Goal: Information Seeking & Learning: Learn about a topic

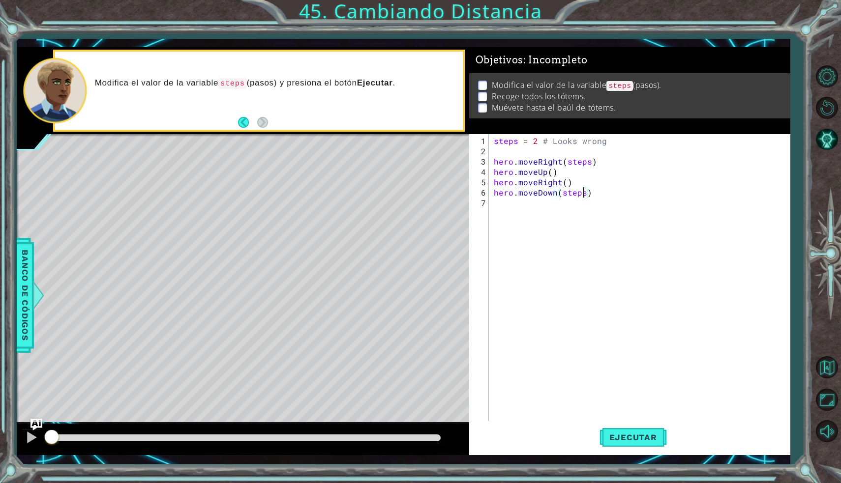
click at [582, 193] on div "steps = 2 # Looks wrong hero . moveRight ( steps ) hero . moveUp ( ) hero . mov…" at bounding box center [642, 291] width 300 height 310
click at [585, 162] on div "steps = 2 # Looks wrong hero . moveRight ( steps ) hero . moveUp ( ) hero . mov…" at bounding box center [642, 291] width 300 height 310
click at [587, 162] on div "steps = 2 # Looks wrong hero . moveRight ( steps ) hero . moveUp ( ) hero . mov…" at bounding box center [642, 291] width 300 height 310
click at [621, 438] on span "Ejecutar" at bounding box center [632, 438] width 67 height 10
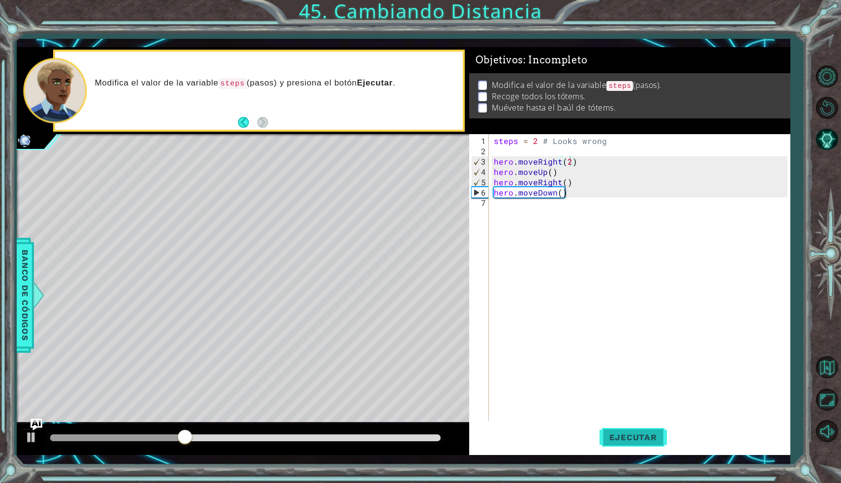
click at [621, 438] on span "Ejecutar" at bounding box center [632, 438] width 67 height 10
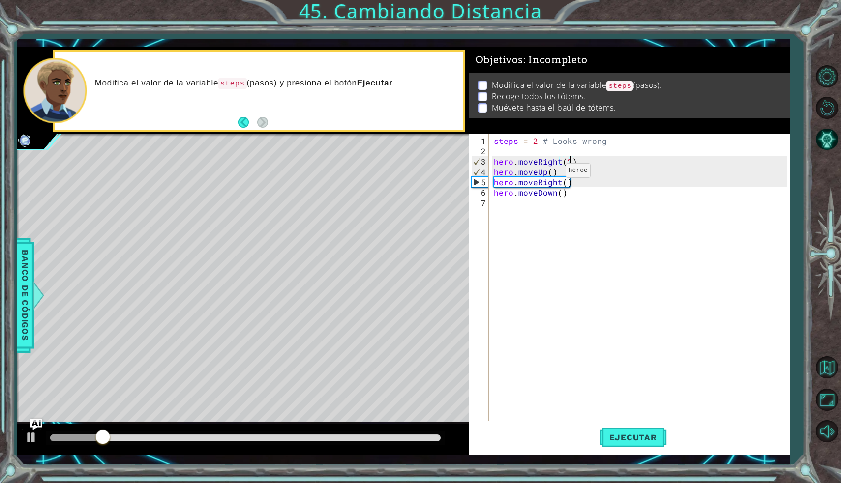
click at [549, 174] on div "steps = 2 # Looks wrong hero . moveRight ( 2 ) hero . moveUp ( ) hero . moveRig…" at bounding box center [642, 291] width 300 height 310
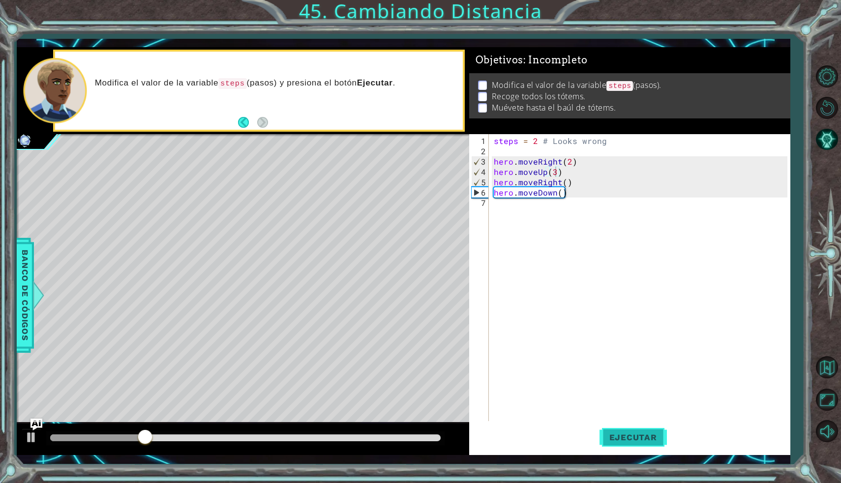
click at [639, 434] on span "Ejecutar" at bounding box center [632, 438] width 67 height 10
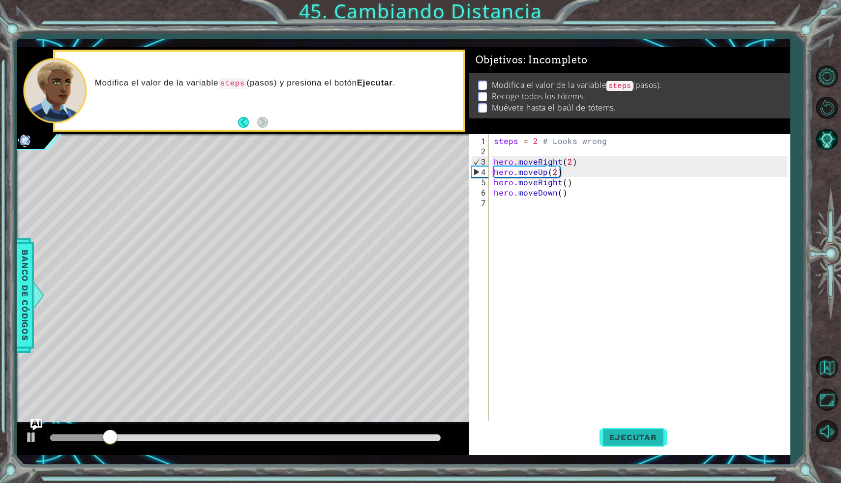
click at [639, 438] on span "Ejecutar" at bounding box center [632, 438] width 67 height 10
click at [564, 185] on div "steps = 2 # Looks wrong hero . moveRight ( 2 ) hero . moveUp ( 2 ) hero . moveR…" at bounding box center [642, 291] width 300 height 310
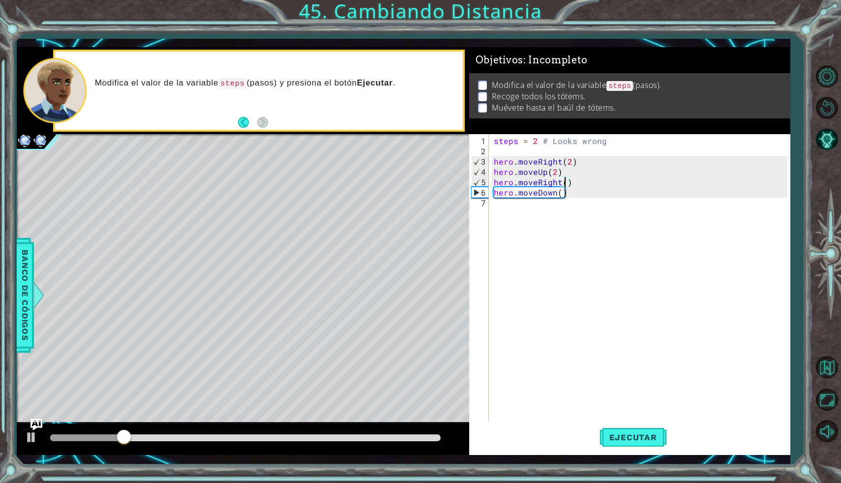
scroll to position [0, 4]
click at [638, 435] on span "Ejecutar" at bounding box center [632, 438] width 67 height 10
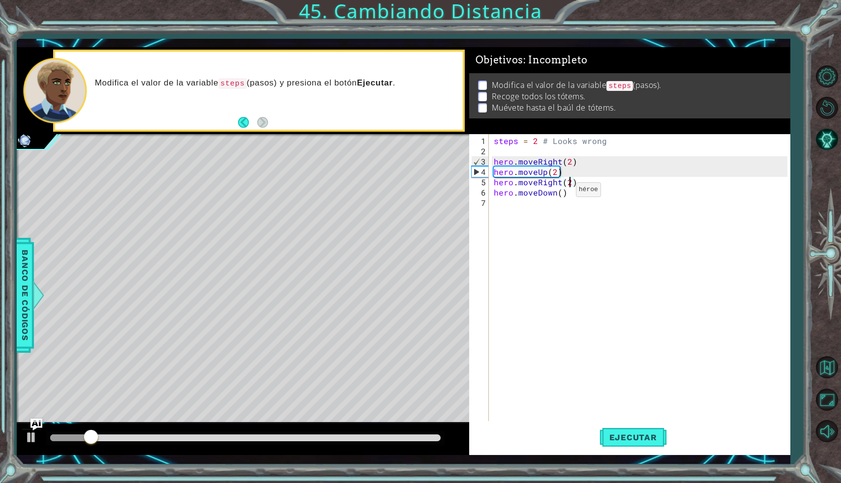
click at [558, 193] on div "steps = 2 # Looks wrong hero . moveRight ( 2 ) hero . moveUp ( 2 ) hero . moveR…" at bounding box center [642, 291] width 300 height 310
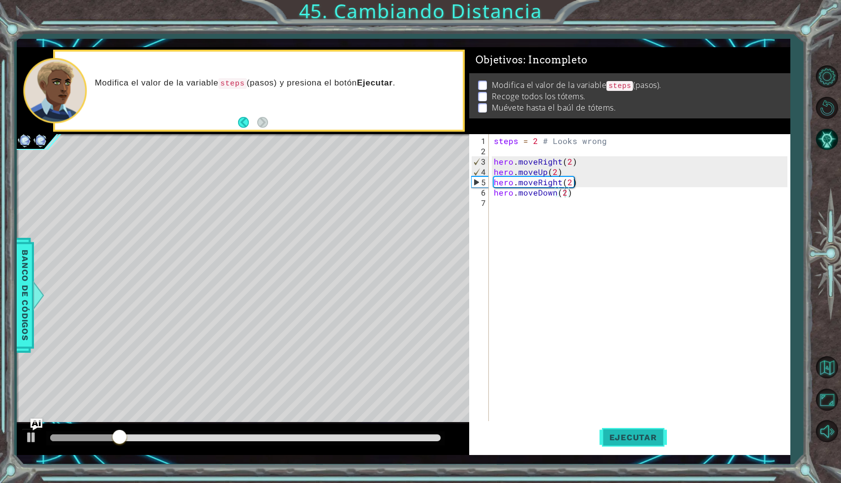
click at [623, 433] on span "Ejecutar" at bounding box center [632, 438] width 67 height 10
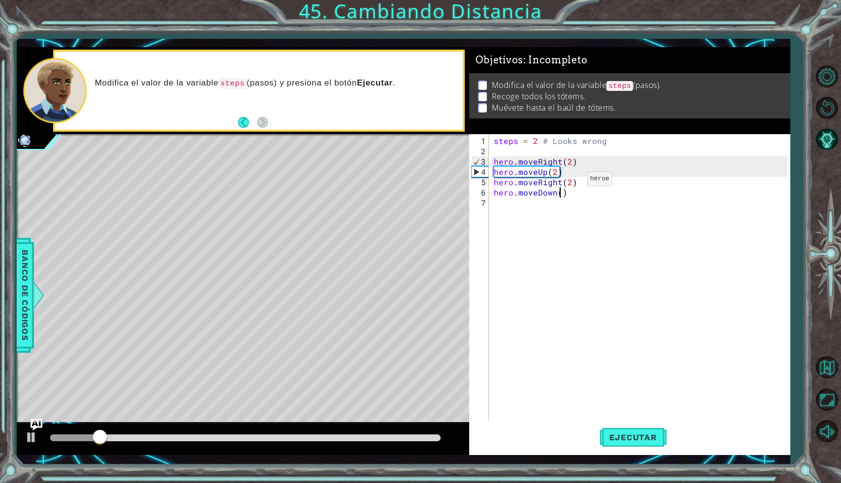
click at [570, 183] on div "steps = 2 # Looks wrong hero . moveRight ( 2 ) hero . moveUp ( 2 ) hero . moveR…" at bounding box center [642, 291] width 300 height 310
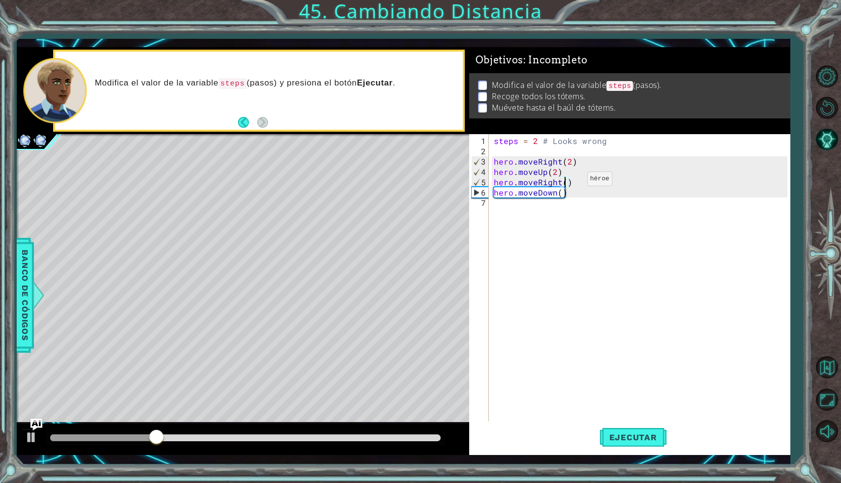
scroll to position [0, 4]
type textarea "hero.moveRight(1)"
click at [624, 444] on button "Ejecutar" at bounding box center [632, 437] width 67 height 32
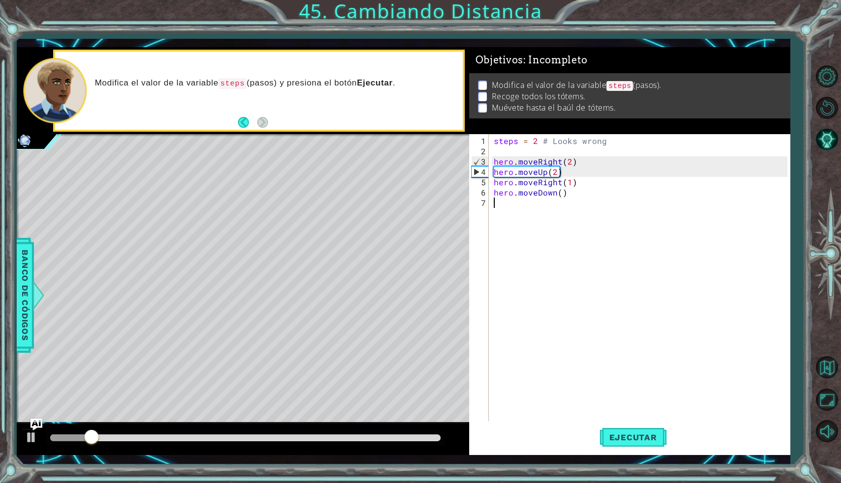
click at [559, 197] on div "steps = 2 # Looks wrong hero . moveRight ( 2 ) hero . moveUp ( 2 ) hero . moveR…" at bounding box center [642, 291] width 300 height 310
click at [561, 195] on div "steps = 2 # Looks wrong hero . moveRight ( 2 ) hero . moveUp ( 2 ) hero . moveR…" at bounding box center [642, 291] width 300 height 310
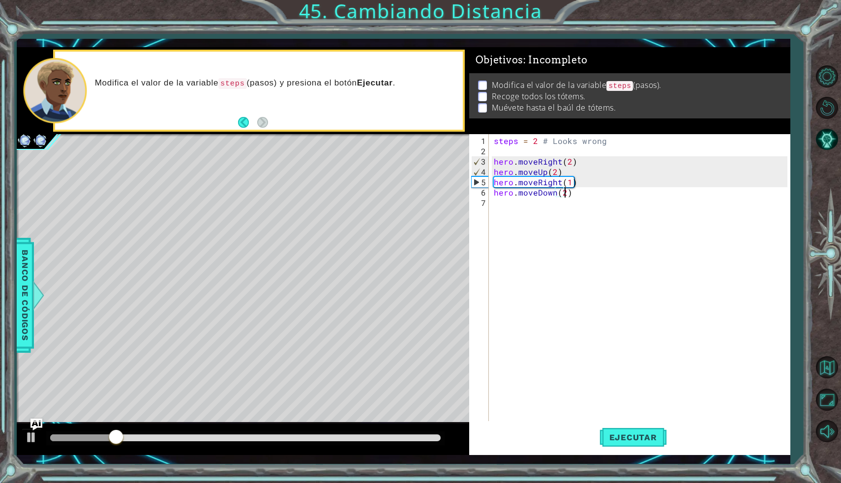
scroll to position [0, 4]
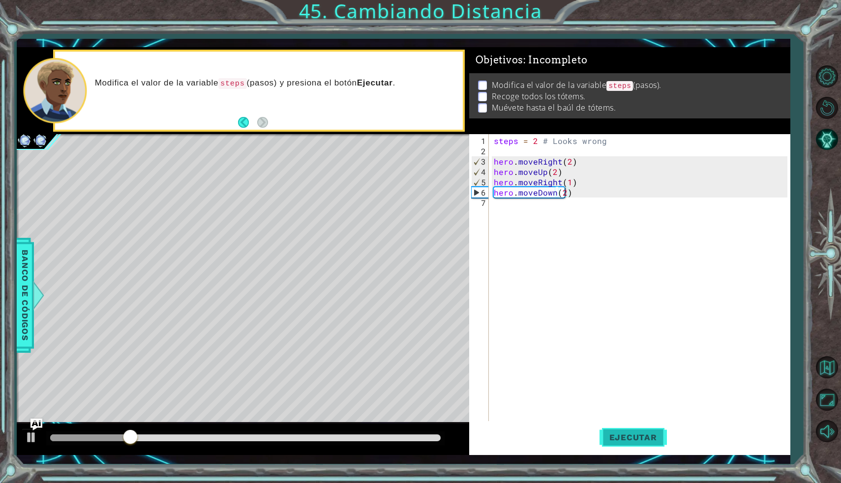
click at [630, 436] on span "Ejecutar" at bounding box center [632, 438] width 67 height 10
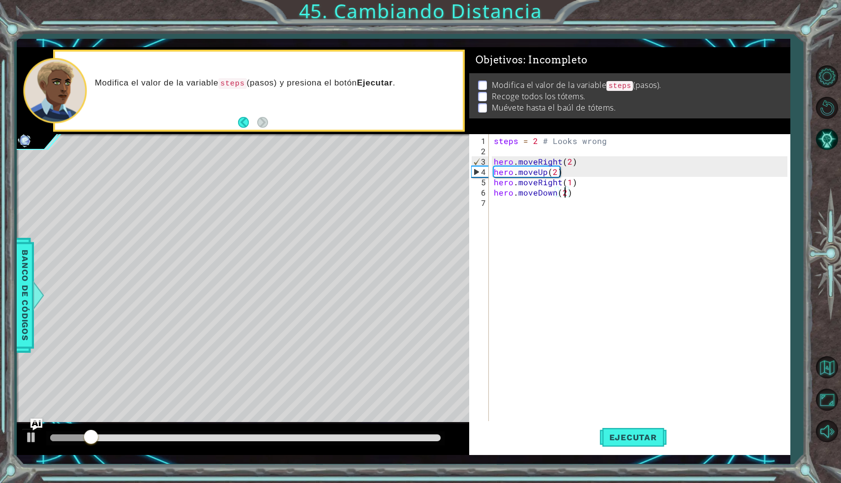
scroll to position [0, 4]
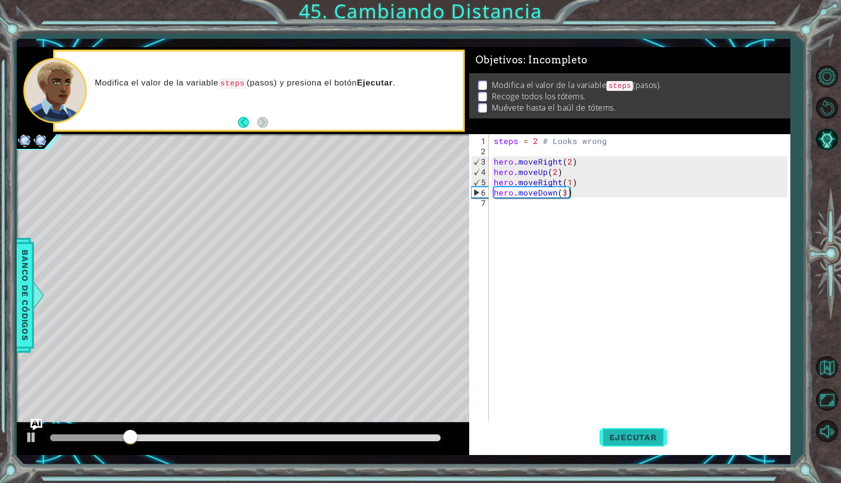
click at [631, 432] on button "Ejecutar" at bounding box center [632, 437] width 67 height 32
click at [568, 183] on div "steps = 2 # Looks wrong hero . moveRight ( 2 ) hero . moveUp ( 2 ) hero . moveR…" at bounding box center [642, 291] width 300 height 310
click at [634, 436] on span "Ejecutar" at bounding box center [632, 438] width 67 height 10
click at [566, 195] on div "steps = 2 # Looks wrong hero . moveRight ( 2 ) hero . moveUp ( 2 ) hero . moveR…" at bounding box center [642, 291] width 300 height 310
type textarea "hero.moveDown()"
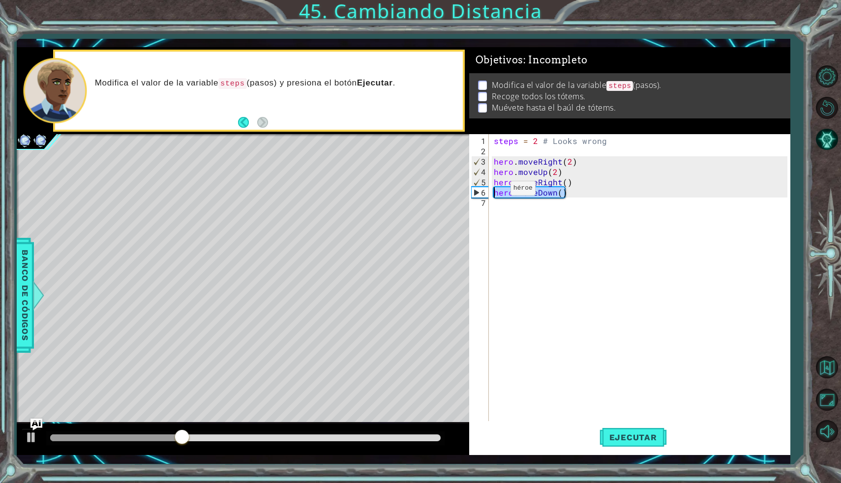
drag, startPoint x: 566, startPoint y: 195, endPoint x: 493, endPoint y: 192, distance: 73.8
click at [492, 192] on div "steps = 2 # Looks wrong hero . moveRight ( 2 ) hero . moveUp ( 2 ) hero . moveR…" at bounding box center [642, 291] width 300 height 310
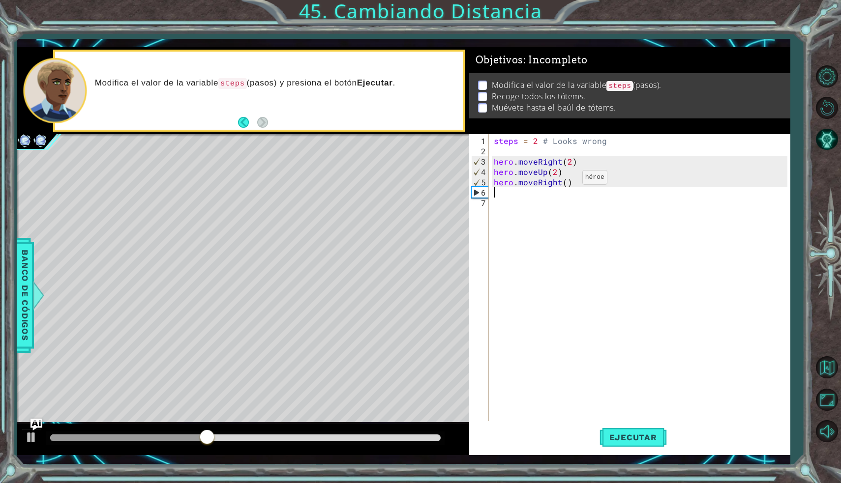
click at [566, 182] on div "steps = 2 # Looks wrong hero . moveRight ( 2 ) hero . moveUp ( 2 ) hero . moveR…" at bounding box center [642, 291] width 300 height 310
type textarea "hero.moveRight(2)"
click at [622, 433] on span "Ejecutar" at bounding box center [632, 438] width 67 height 10
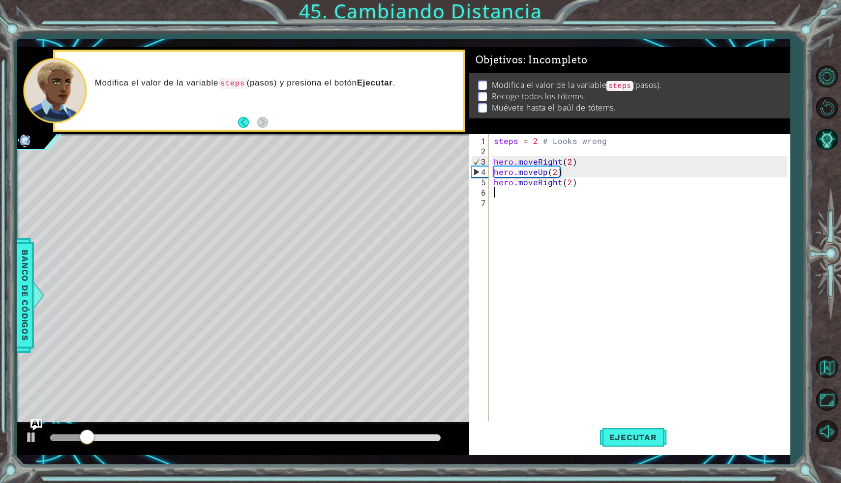
click at [497, 192] on div "steps = 2 # Looks wrong hero . moveRight ( 2 ) hero . moveUp ( 2 ) hero . moveR…" at bounding box center [642, 291] width 300 height 310
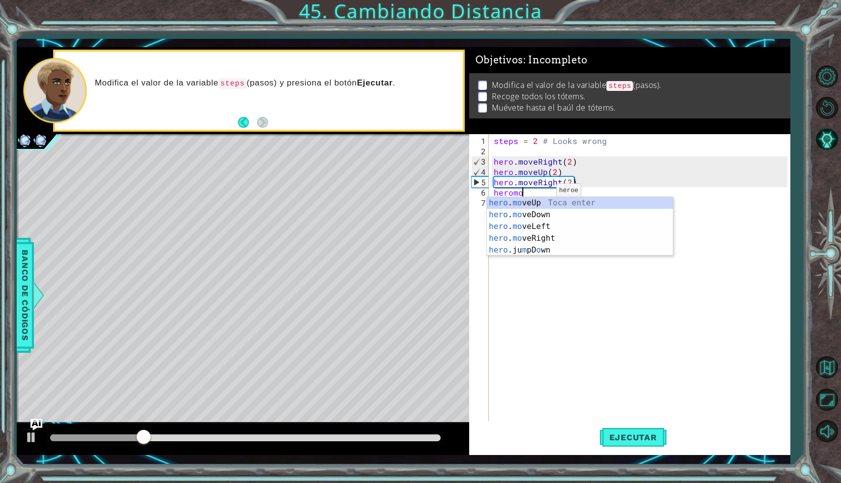
scroll to position [0, 1]
click at [547, 205] on div "hero . move Up Toca enter hero . move Down Toca enter hero . move Left Toca ent…" at bounding box center [580, 232] width 186 height 71
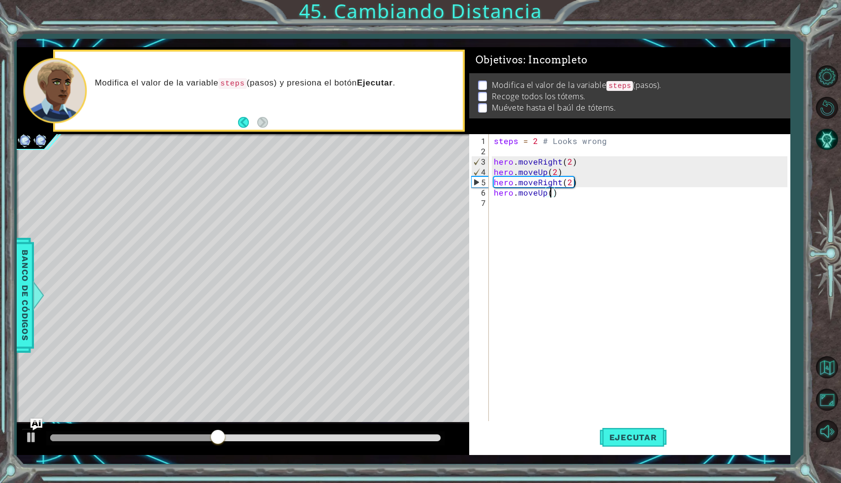
scroll to position [0, 3]
click at [624, 426] on button "Ejecutar" at bounding box center [632, 437] width 67 height 32
type textarea "hero.moveUp(1)"
click at [632, 439] on span "Ejecutar" at bounding box center [632, 438] width 67 height 10
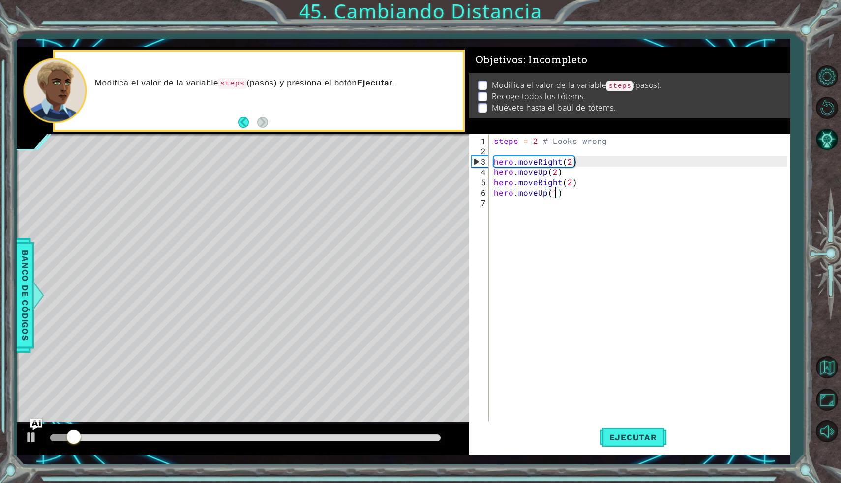
click at [494, 202] on div "steps = 2 # Looks wrong hero . moveRight ( 2 ) hero . moveUp ( 2 ) hero . moveR…" at bounding box center [642, 291] width 300 height 310
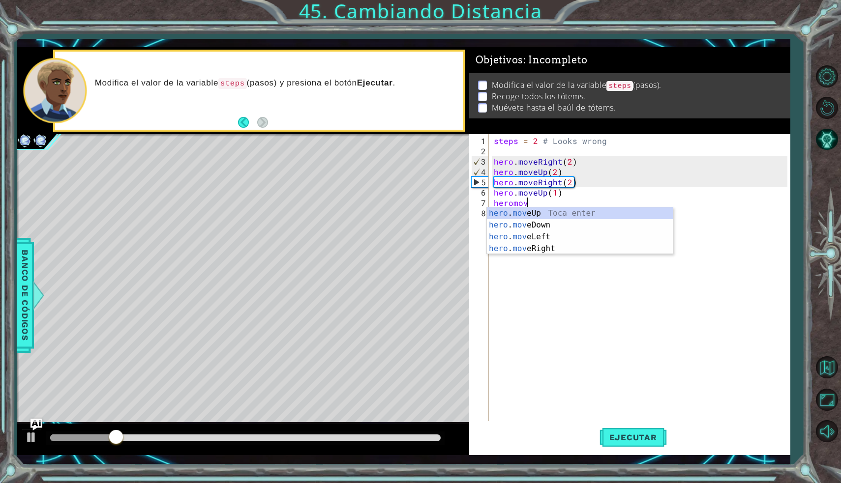
scroll to position [0, 1]
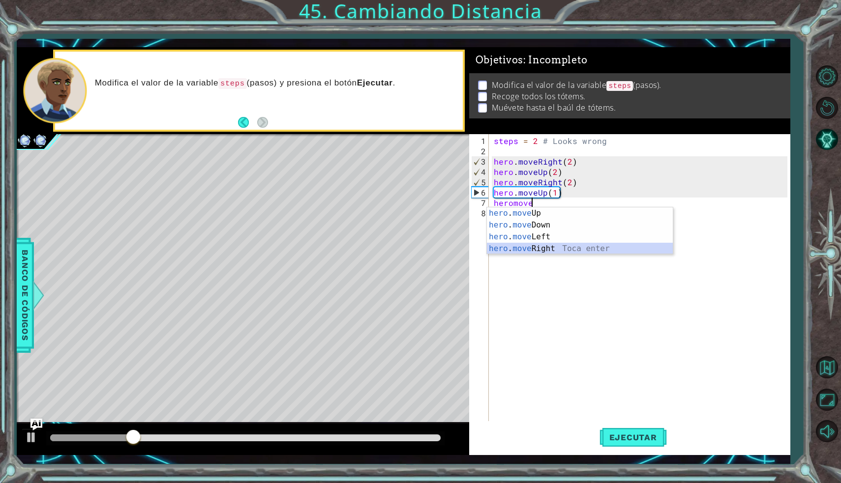
click at [537, 249] on div "hero . move Up Toca enter hero . move Down Toca enter hero . move Left Toca ent…" at bounding box center [580, 242] width 186 height 71
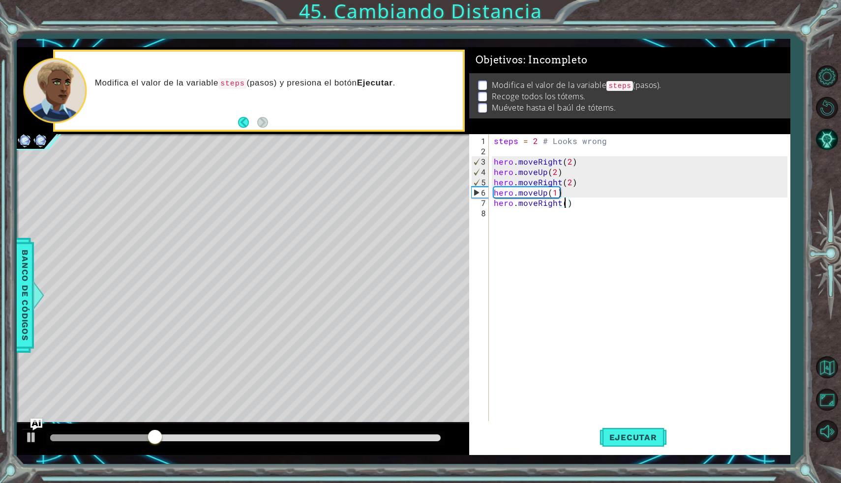
scroll to position [0, 4]
type textarea "hero.moveRight(2)"
click at [628, 438] on span "Ejecutar" at bounding box center [632, 438] width 67 height 10
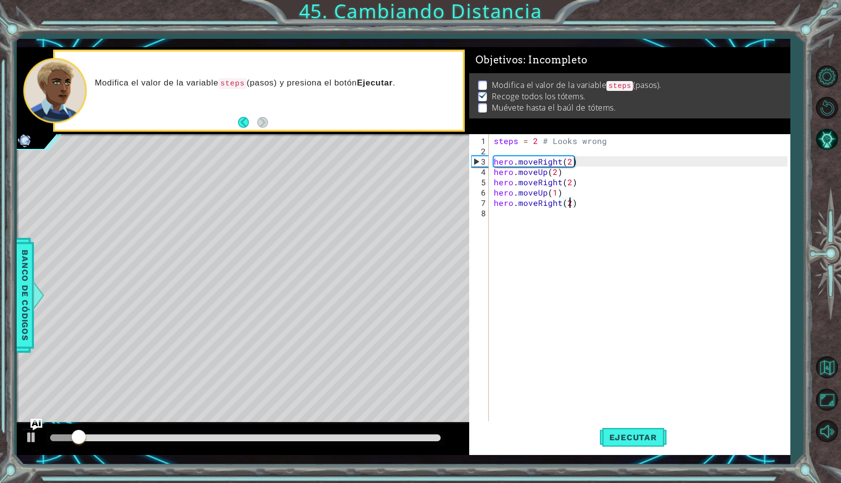
click at [496, 215] on div "steps = 2 # Looks wrong hero . moveRight ( 2 ) hero . moveUp ( 2 ) hero . moveR…" at bounding box center [642, 291] width 300 height 310
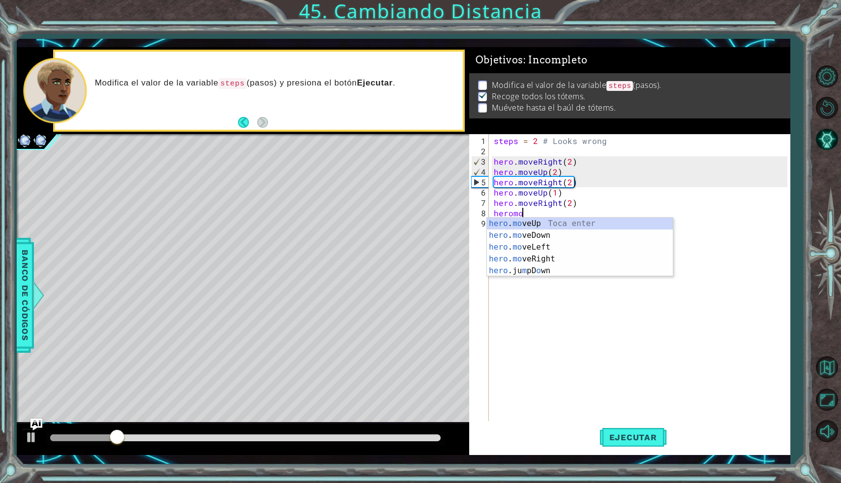
scroll to position [0, 1]
click at [545, 235] on div "hero . move Up Toca enter hero . move Down Toca enter hero . move Left Toca ent…" at bounding box center [580, 253] width 186 height 71
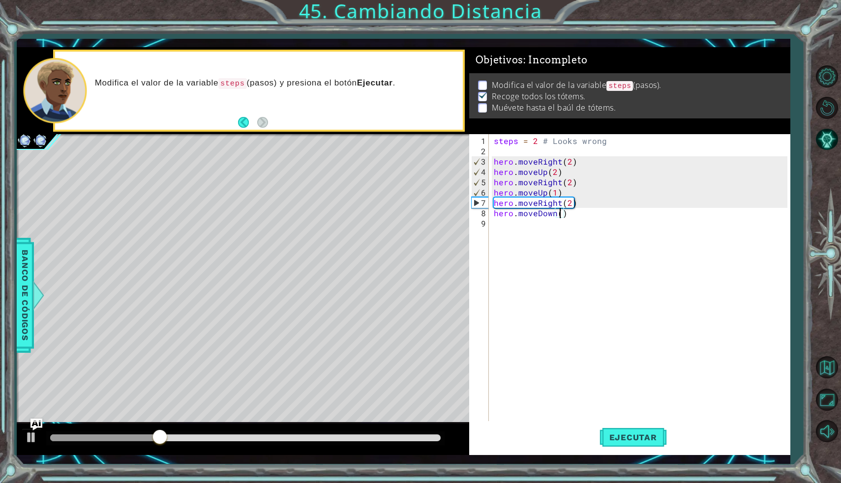
scroll to position [0, 4]
type textarea "hero.moveDown(3)"
click at [630, 435] on span "Ejecutar" at bounding box center [632, 438] width 67 height 10
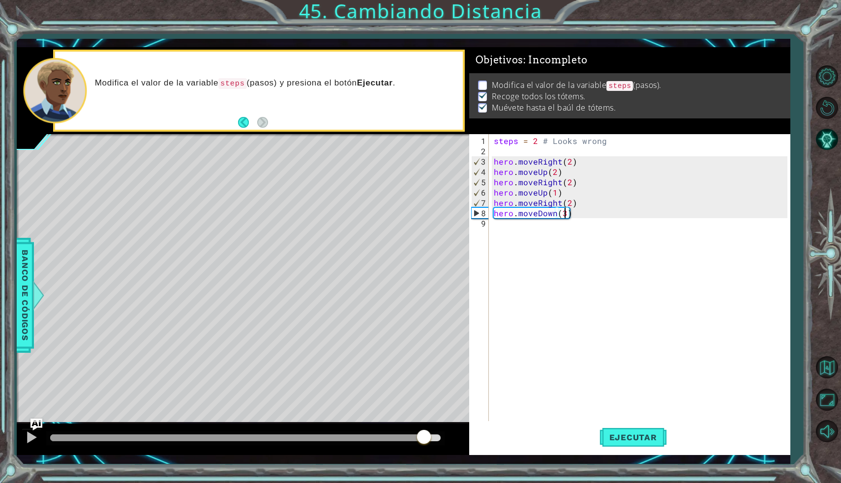
drag, startPoint x: 142, startPoint y: 442, endPoint x: 427, endPoint y: 444, distance: 285.1
click at [427, 444] on div at bounding box center [424, 438] width 18 height 18
click at [636, 429] on button "Ejecutar" at bounding box center [632, 437] width 67 height 32
drag, startPoint x: 203, startPoint y: 435, endPoint x: 340, endPoint y: 450, distance: 137.0
click at [340, 450] on div at bounding box center [243, 439] width 452 height 31
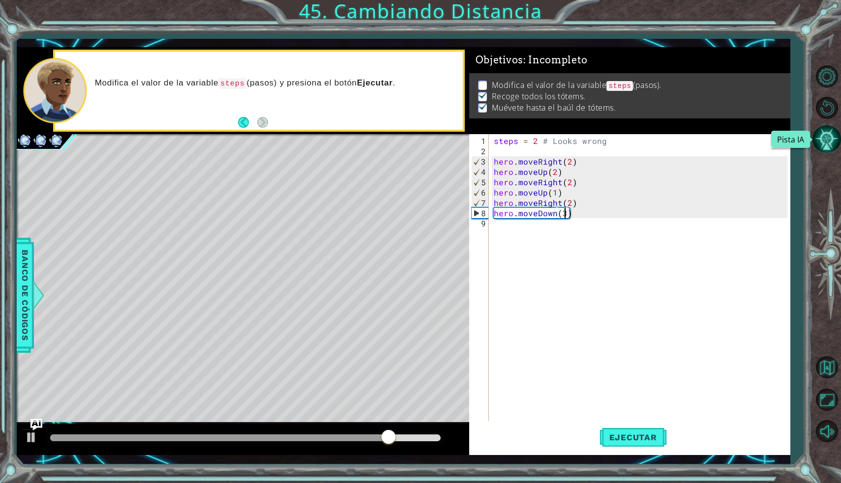
click at [828, 140] on button "Pista IA" at bounding box center [826, 139] width 29 height 29
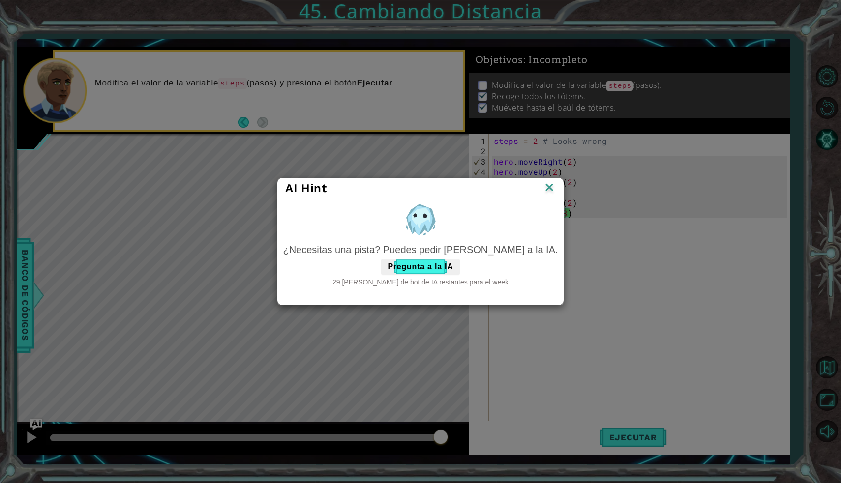
click at [543, 188] on img at bounding box center [549, 188] width 13 height 15
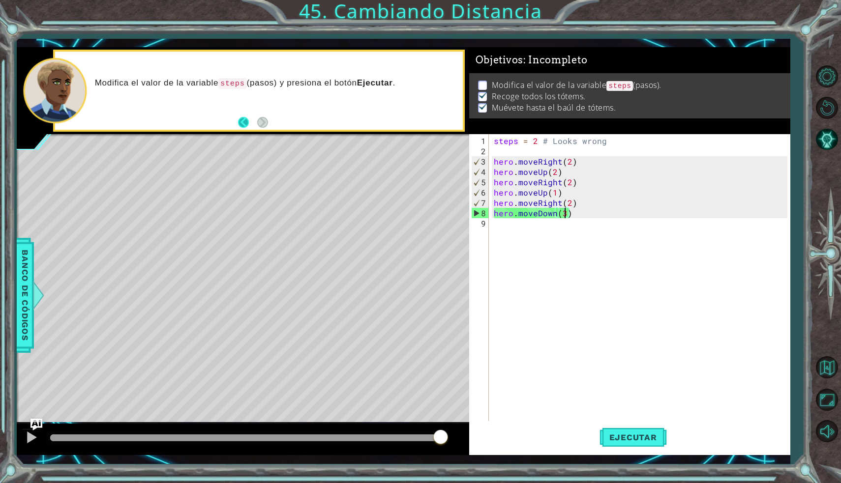
click at [244, 121] on button "Back" at bounding box center [247, 122] width 19 height 11
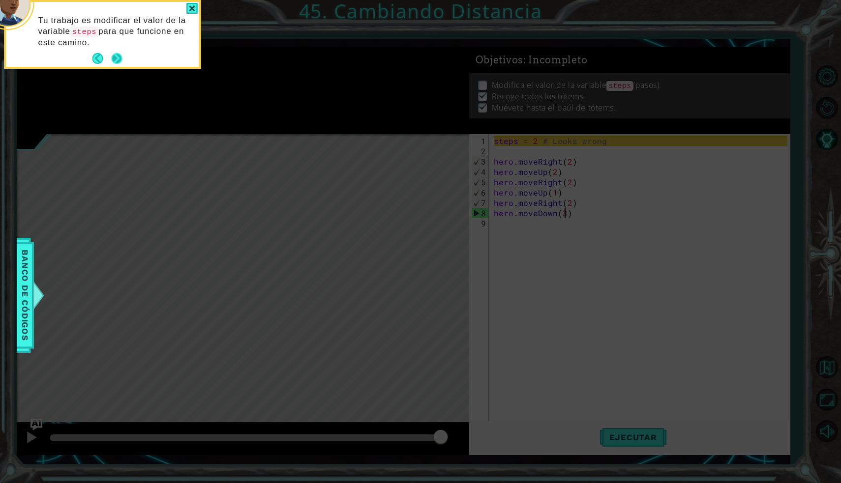
click at [115, 58] on button "Next" at bounding box center [116, 58] width 15 height 15
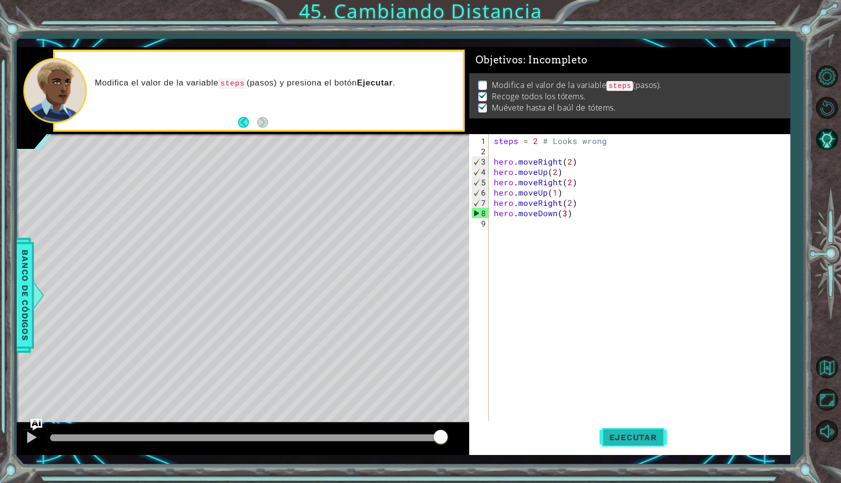
click at [642, 440] on span "Ejecutar" at bounding box center [632, 438] width 67 height 10
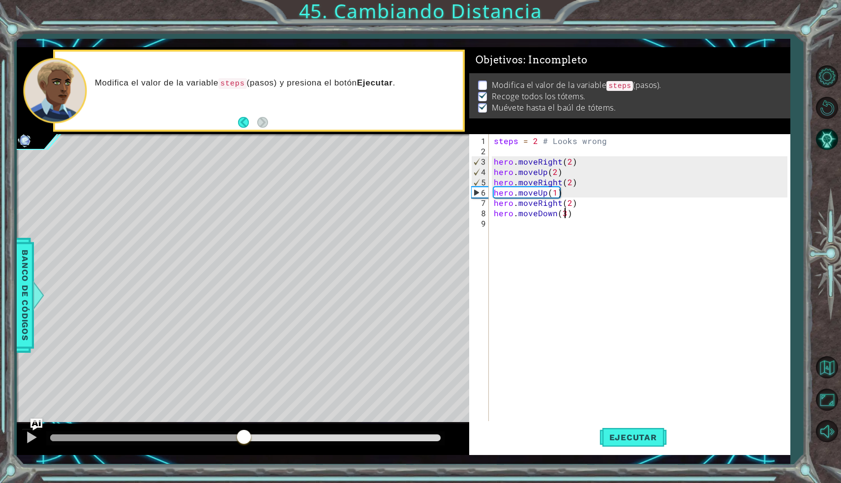
drag, startPoint x: 126, startPoint y: 440, endPoint x: 298, endPoint y: 432, distance: 172.2
click at [253, 432] on div at bounding box center [244, 438] width 18 height 18
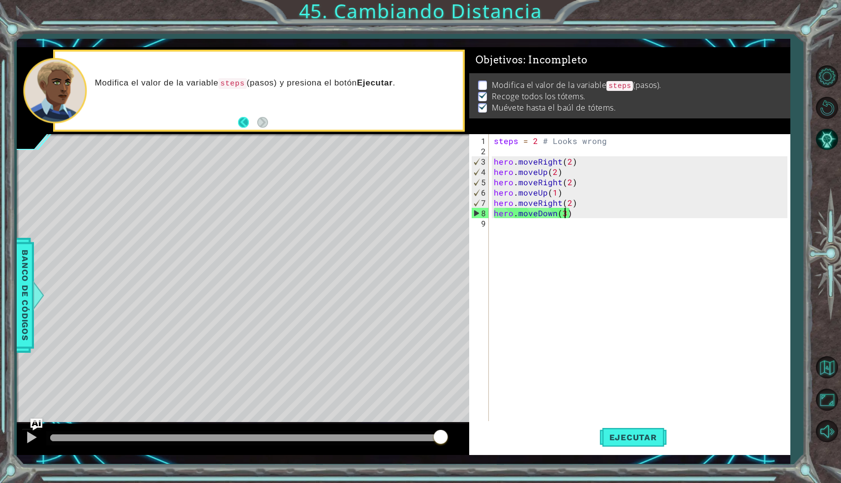
click at [243, 123] on button "Back" at bounding box center [247, 122] width 19 height 11
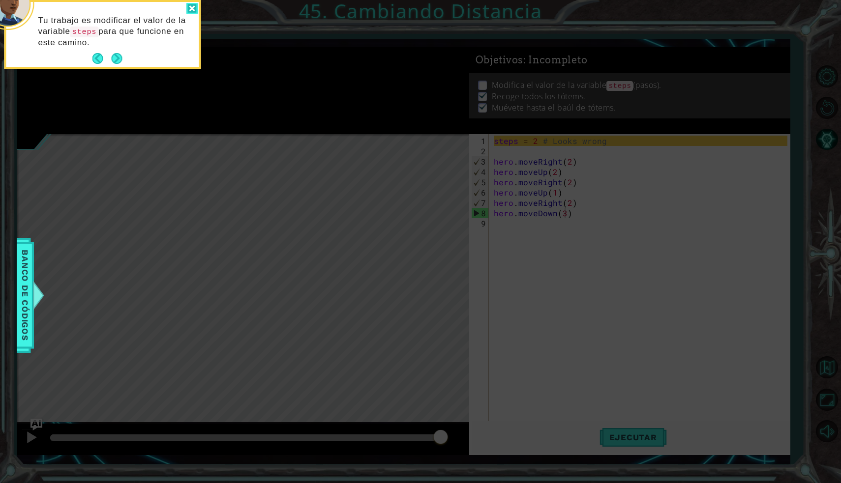
click at [197, 11] on div at bounding box center [192, 8] width 12 height 11
click at [192, 10] on div at bounding box center [192, 8] width 12 height 11
drag, startPoint x: 173, startPoint y: 31, endPoint x: 131, endPoint y: 59, distance: 50.3
click at [131, 59] on div "Tu trabajo es modificar el valor de la variable steps para que funcione en este…" at bounding box center [102, 36] width 193 height 61
click at [123, 59] on button "Next" at bounding box center [117, 59] width 18 height 18
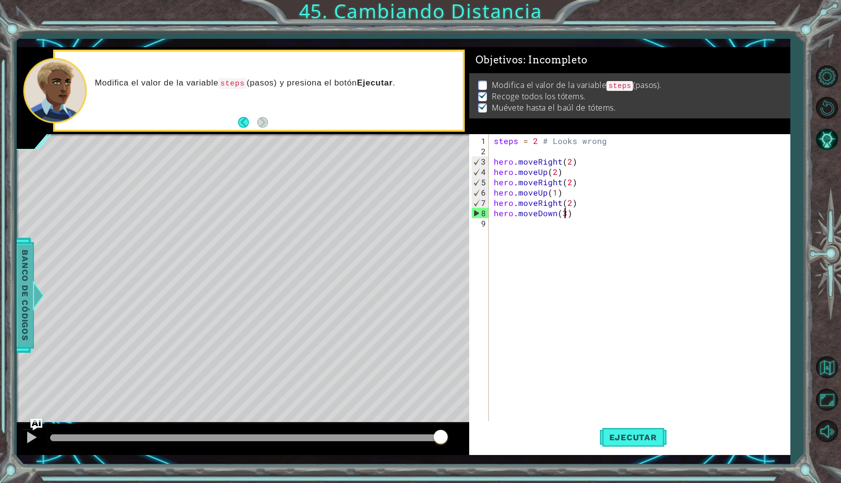
click at [23, 280] on span "Banco de códigos" at bounding box center [25, 296] width 16 height 102
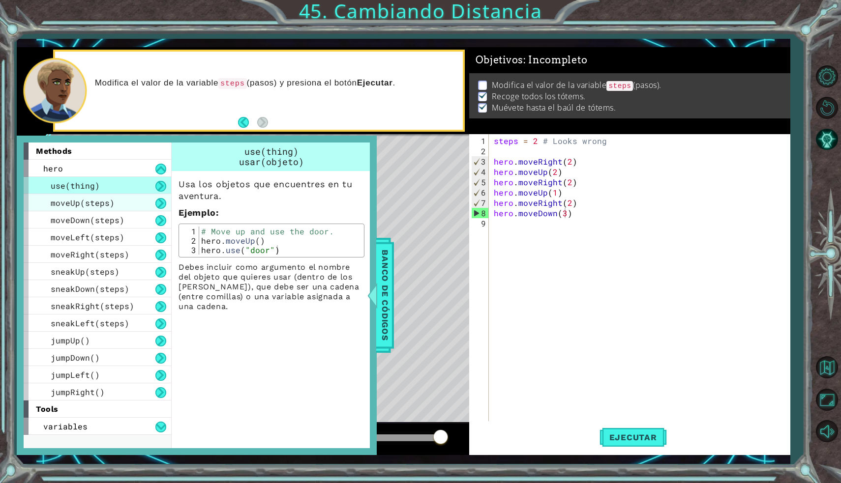
click at [143, 206] on div "moveUp(steps)" at bounding box center [97, 202] width 147 height 17
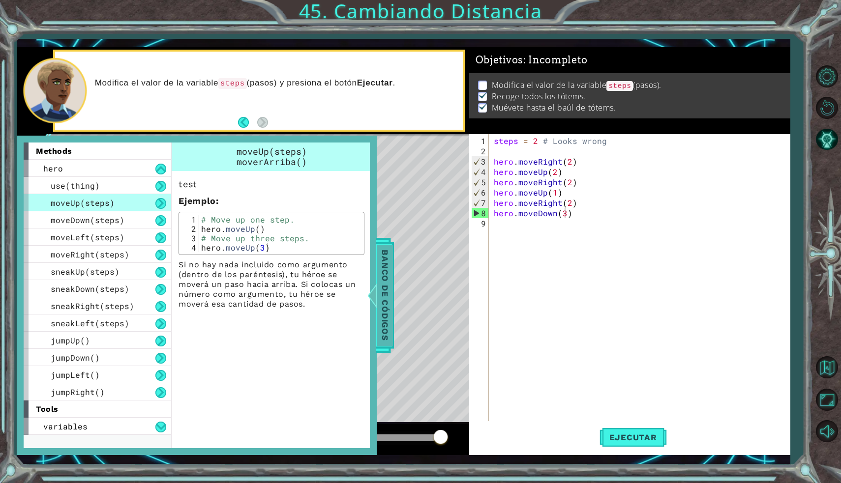
click at [391, 275] on span "Banco de códigos" at bounding box center [385, 296] width 16 height 102
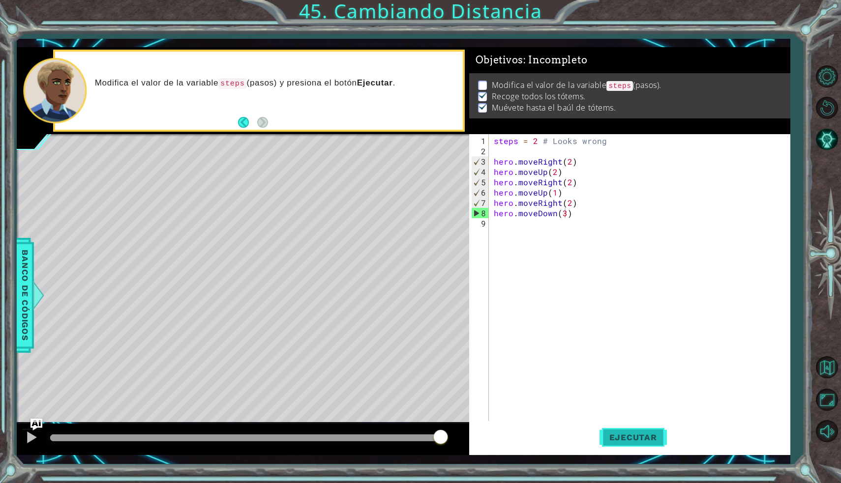
click at [633, 438] on span "Ejecutar" at bounding box center [632, 438] width 67 height 10
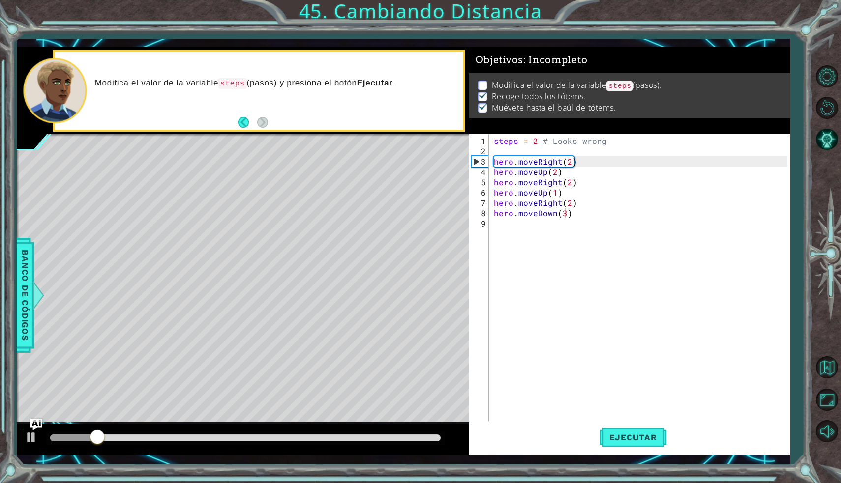
drag, startPoint x: 76, startPoint y: 433, endPoint x: 83, endPoint y: 432, distance: 7.4
click at [83, 432] on div at bounding box center [245, 439] width 398 height 14
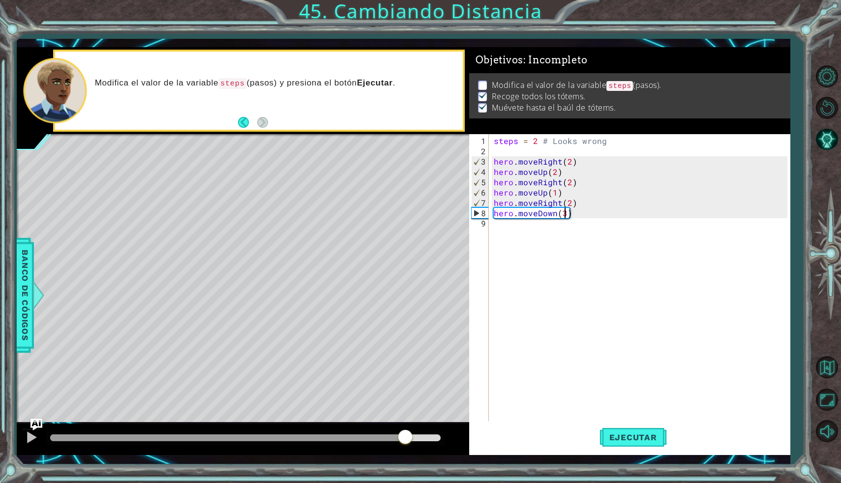
drag, startPoint x: 125, startPoint y: 434, endPoint x: 405, endPoint y: 432, distance: 280.2
click at [405, 433] on div at bounding box center [405, 438] width 18 height 18
click at [497, 153] on div "steps = 2 # Looks wrong hero . moveRight ( 2 ) hero . moveUp ( 2 ) hero . moveR…" at bounding box center [642, 291] width 300 height 310
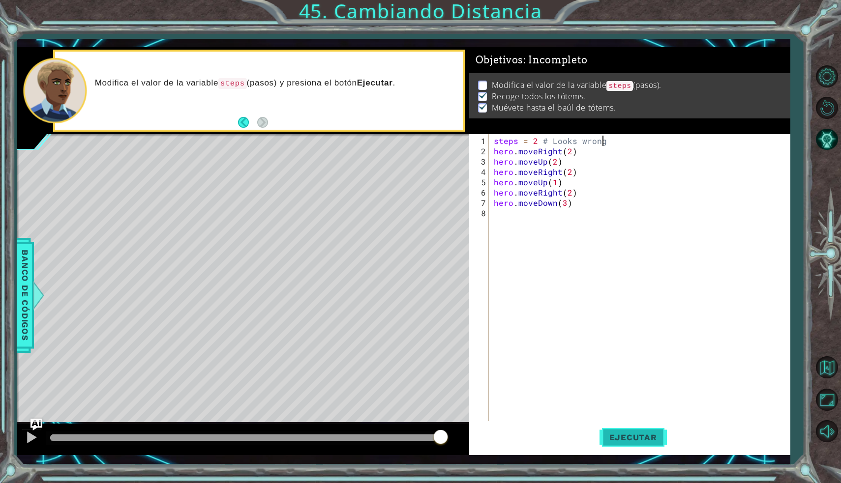
click at [641, 435] on span "Ejecutar" at bounding box center [632, 438] width 67 height 10
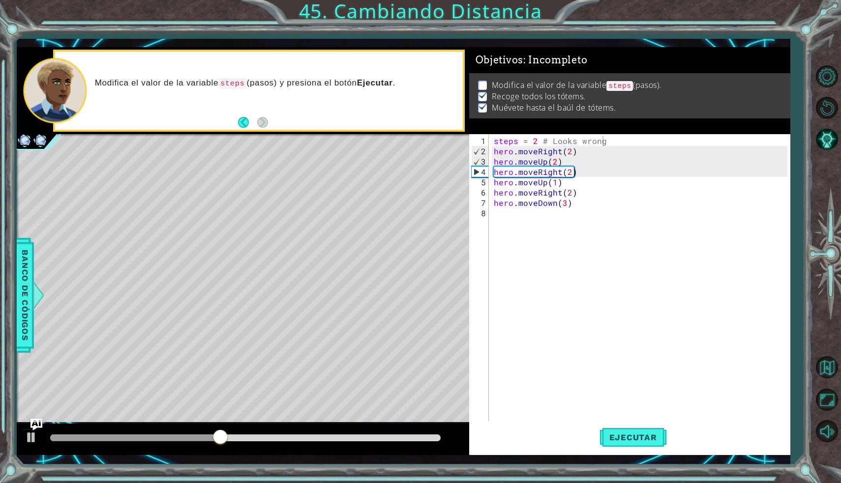
click at [203, 434] on div at bounding box center [245, 439] width 398 height 14
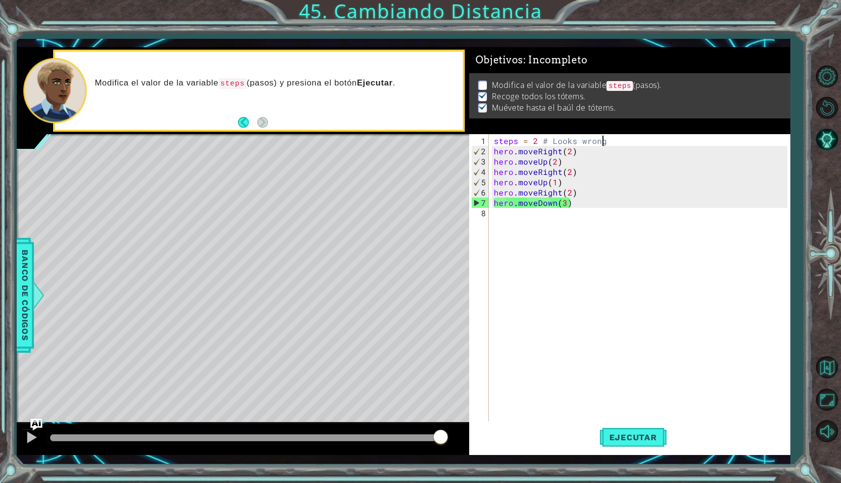
drag, startPoint x: 248, startPoint y: 433, endPoint x: 462, endPoint y: 444, distance: 213.6
click at [462, 444] on div at bounding box center [243, 439] width 452 height 31
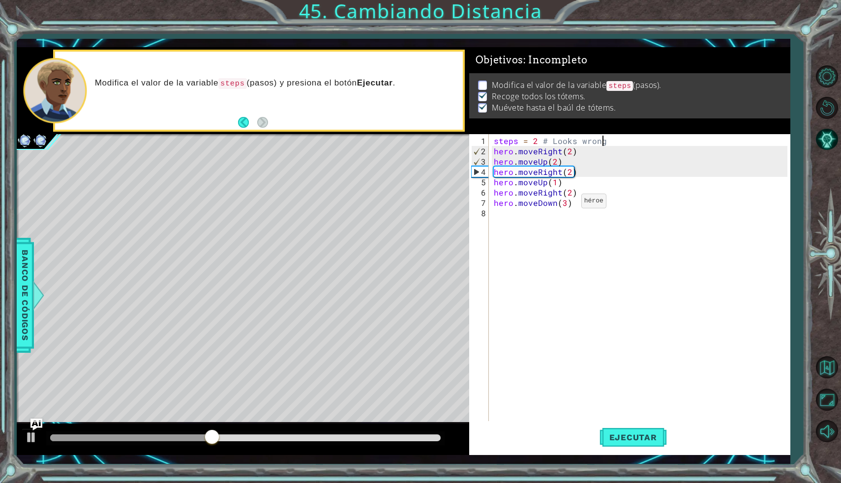
click at [564, 205] on div "steps = 2 # Looks wrong hero . moveRight ( 2 ) hero . moveUp ( 2 ) hero . moveR…" at bounding box center [642, 291] width 300 height 310
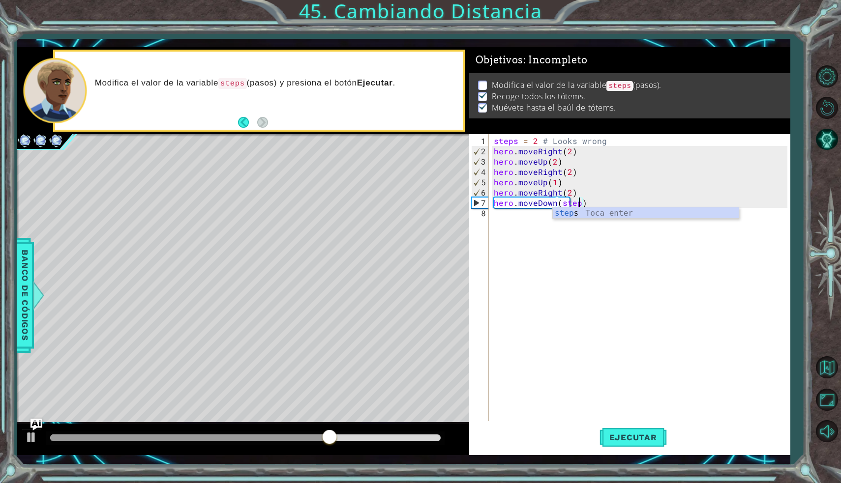
scroll to position [0, 5]
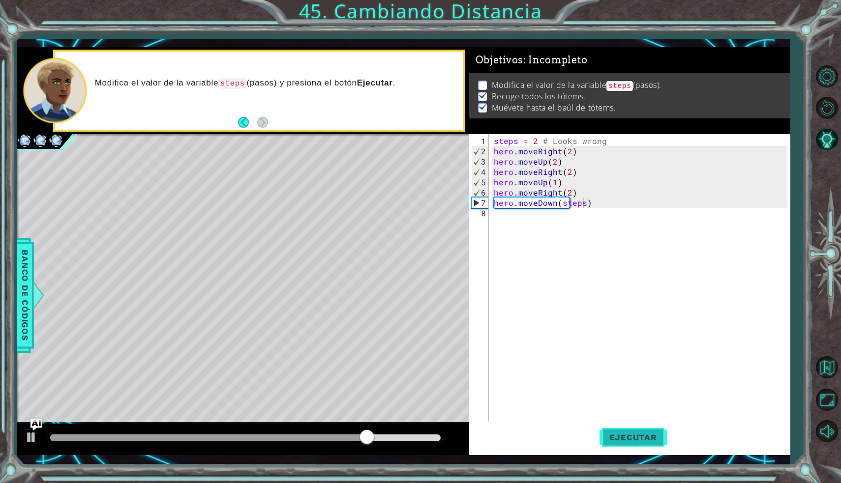
click at [633, 432] on button "Ejecutar" at bounding box center [632, 437] width 67 height 32
drag, startPoint x: 78, startPoint y: 434, endPoint x: 370, endPoint y: 464, distance: 293.5
click at [370, 464] on div "1 ההההההההההההההההההההההההההההההההההההההההההההההההההההההההההההההההההההההההההההה…" at bounding box center [420, 241] width 841 height 483
click at [645, 434] on span "Ejecutar" at bounding box center [632, 438] width 67 height 10
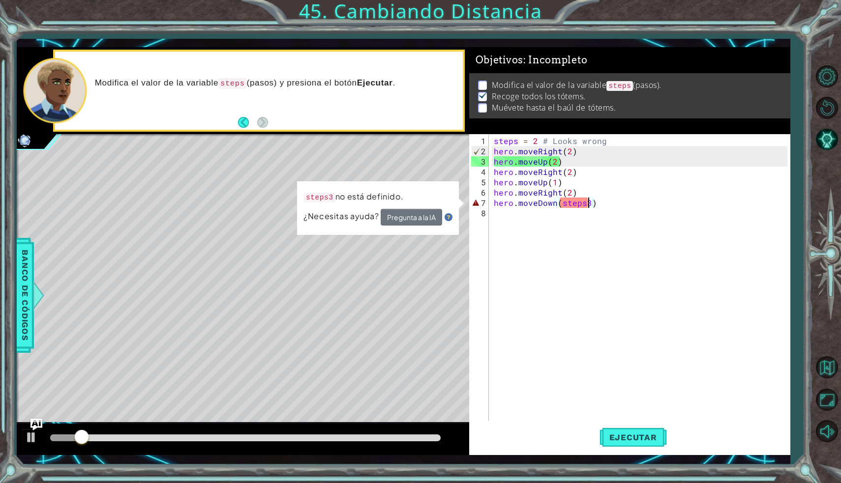
type textarea "hero.moveDown(steps)"
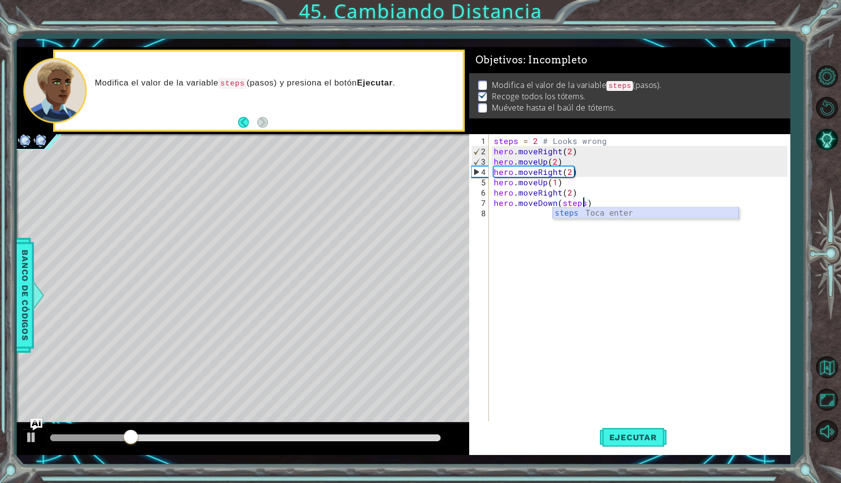
click at [577, 216] on div "steps Toca enter" at bounding box center [645, 224] width 186 height 35
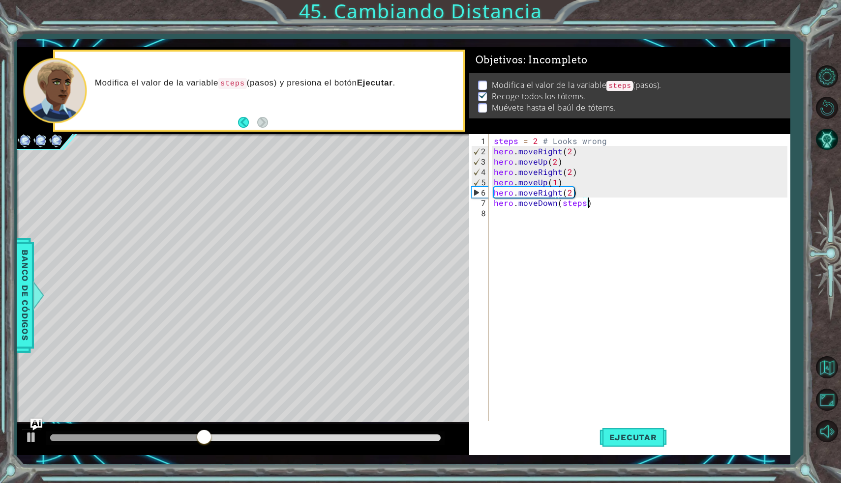
click at [589, 204] on div "steps = 2 # Looks wrong hero . moveRight ( 2 ) hero . moveUp ( 2 ) hero . moveR…" at bounding box center [642, 291] width 300 height 310
click at [629, 437] on span "Ejecutar" at bounding box center [632, 438] width 67 height 10
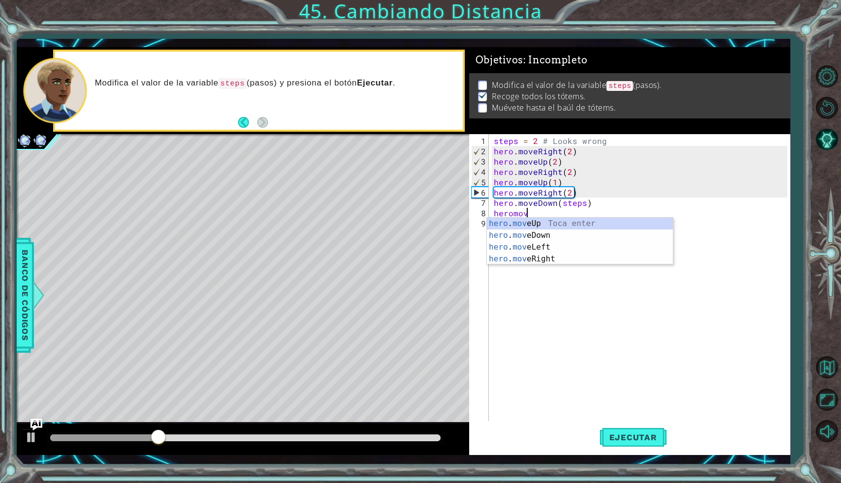
scroll to position [0, 1]
click at [583, 232] on div "hero . move Up Toca enter hero . move Down Toca enter hero . move Left Toca ent…" at bounding box center [580, 253] width 186 height 71
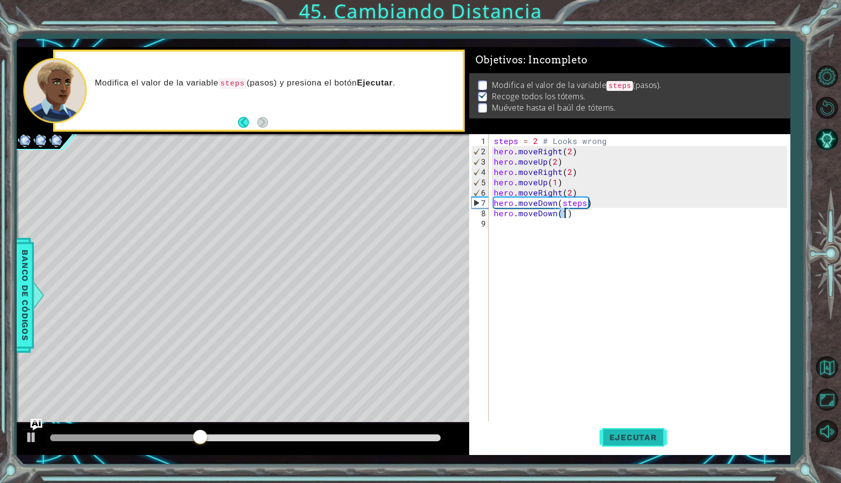
click at [627, 436] on span "Ejecutar" at bounding box center [632, 438] width 67 height 10
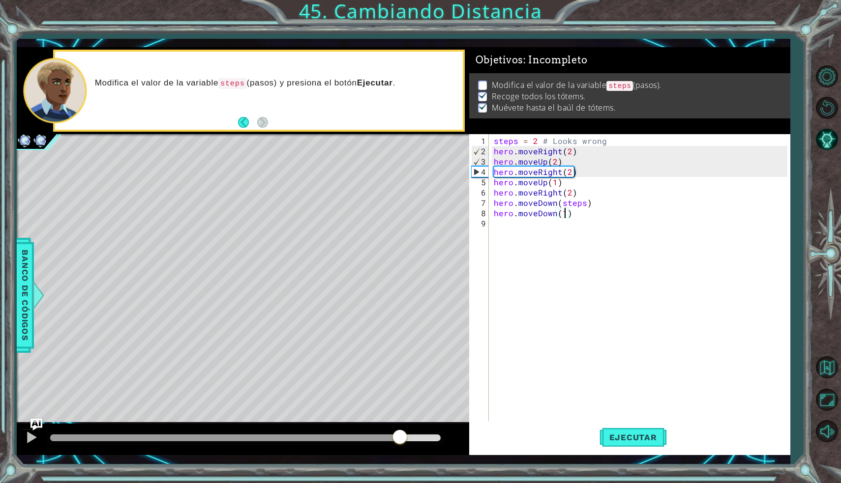
drag, startPoint x: 105, startPoint y: 437, endPoint x: 439, endPoint y: 434, distance: 333.8
click at [408, 434] on div at bounding box center [400, 438] width 18 height 18
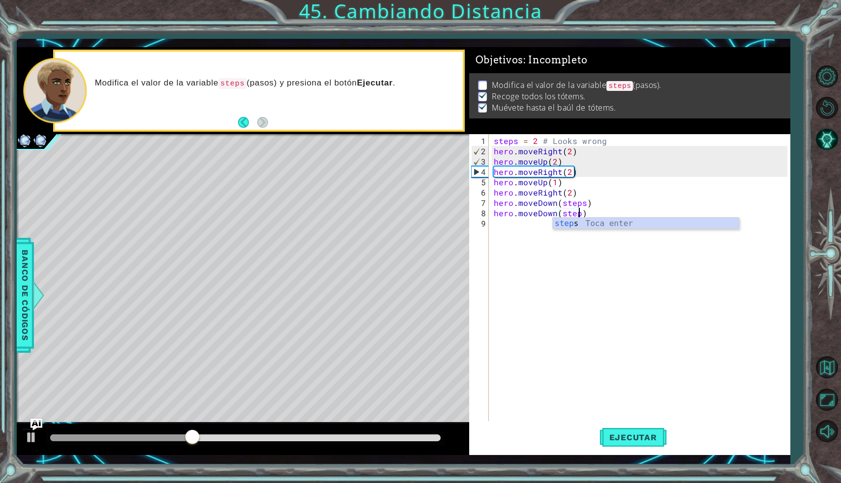
scroll to position [0, 5]
click at [637, 437] on span "Ejecutar" at bounding box center [632, 438] width 67 height 10
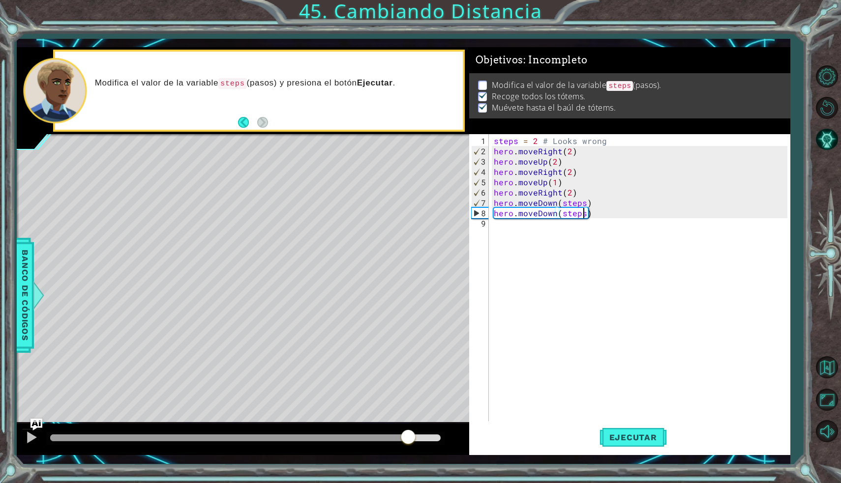
drag, startPoint x: 119, startPoint y: 438, endPoint x: 409, endPoint y: 451, distance: 290.3
click at [409, 451] on div at bounding box center [243, 439] width 452 height 31
click at [591, 214] on div "steps = 2 # Looks wrong hero . moveRight ( 2 ) hero . moveUp ( 2 ) hero . moveR…" at bounding box center [642, 291] width 300 height 310
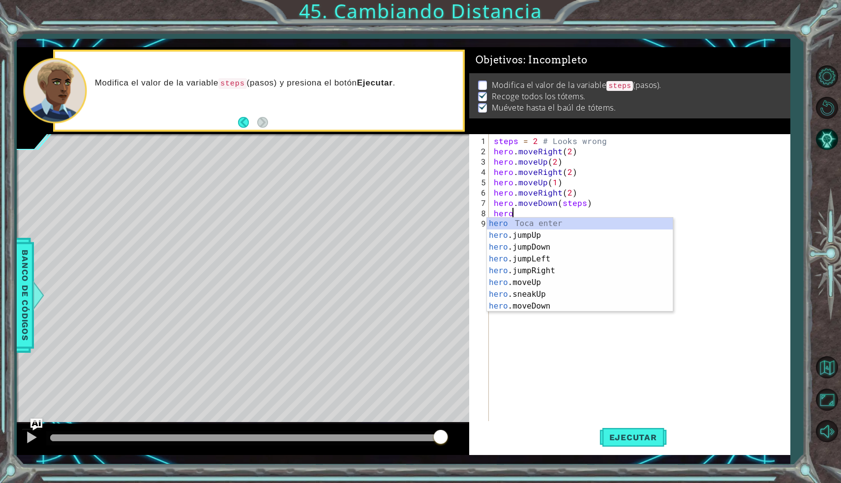
scroll to position [0, 0]
type textarea "h"
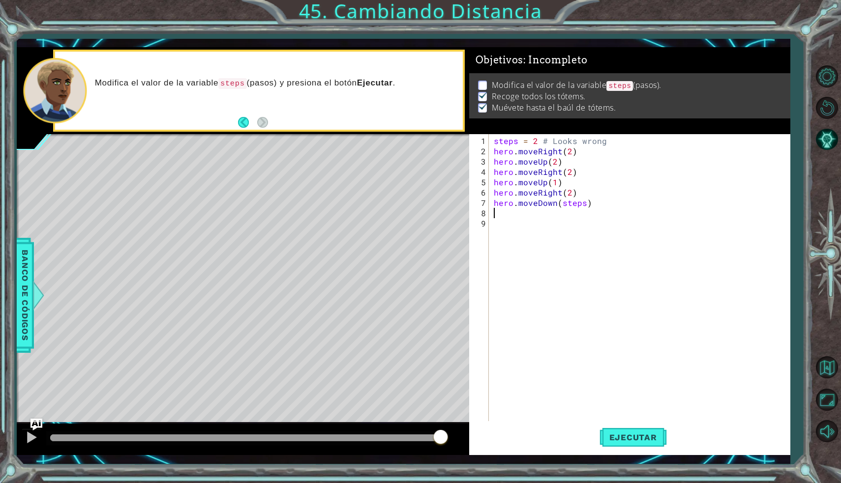
click at [583, 203] on div "steps = 2 # Looks wrong hero . moveRight ( 2 ) hero . moveUp ( 2 ) hero . moveR…" at bounding box center [642, 291] width 300 height 310
click at [618, 442] on button "Ejecutar" at bounding box center [632, 437] width 67 height 32
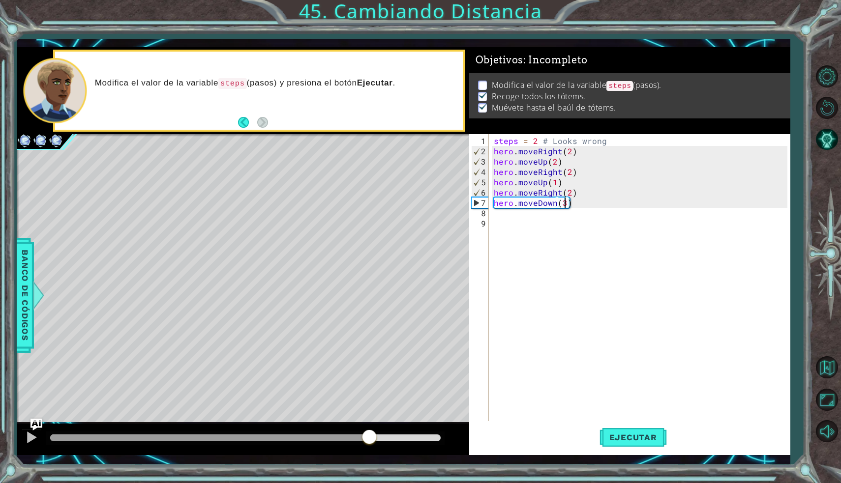
drag, startPoint x: 112, startPoint y: 436, endPoint x: 385, endPoint y: 447, distance: 273.5
click at [385, 447] on div at bounding box center [243, 439] width 452 height 31
click at [568, 152] on div "steps = 2 # Looks wrong hero . moveRight ( 2 ) hero . moveUp ( 2 ) hero . moveR…" at bounding box center [642, 291] width 300 height 310
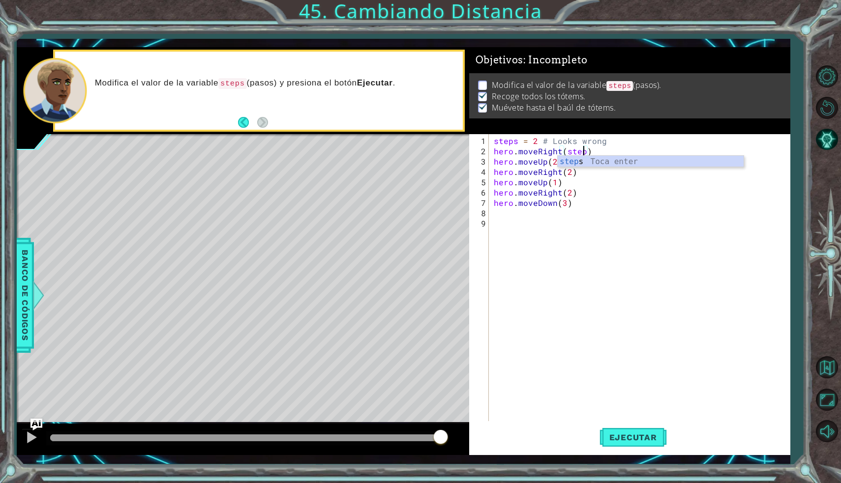
scroll to position [0, 5]
click at [555, 158] on div "steps = 2 # Looks wrong hero . moveRight ( steps ) hero . moveUp ( 2 ) hero . m…" at bounding box center [642, 291] width 300 height 310
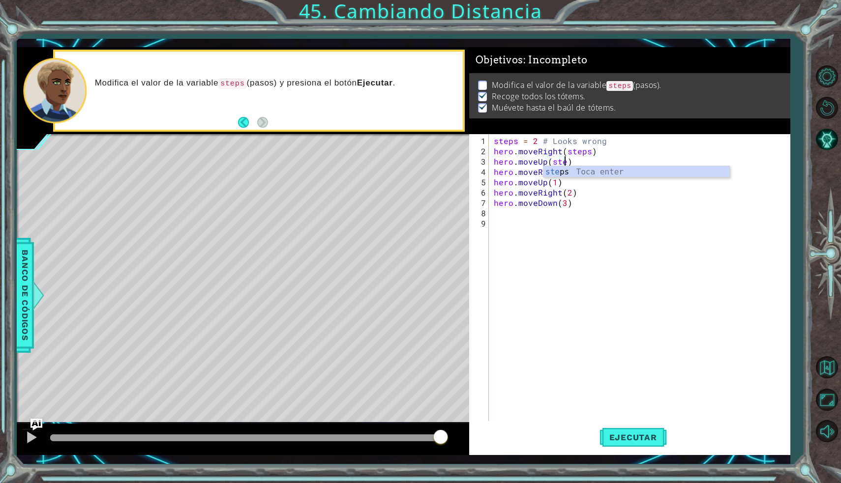
scroll to position [0, 4]
click at [577, 172] on div "steps Toca enter" at bounding box center [636, 183] width 186 height 35
click at [568, 174] on div "steps = 2 # Looks wrong hero . moveRight ( steps ) hero . moveUp ( steps ) hero…" at bounding box center [642, 291] width 300 height 310
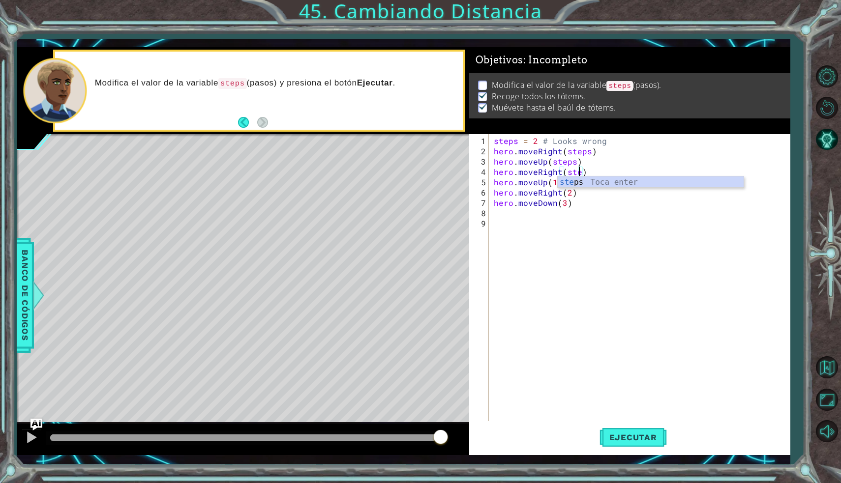
scroll to position [0, 5]
click at [602, 201] on div "steps = 2 # Looks wrong hero . moveRight ( steps ) hero . moveUp ( steps ) hero…" at bounding box center [642, 291] width 300 height 310
click at [566, 206] on div "steps = 2 # Looks wrong hero . moveRight ( steps ) hero . moveUp ( steps ) hero…" at bounding box center [642, 291] width 300 height 310
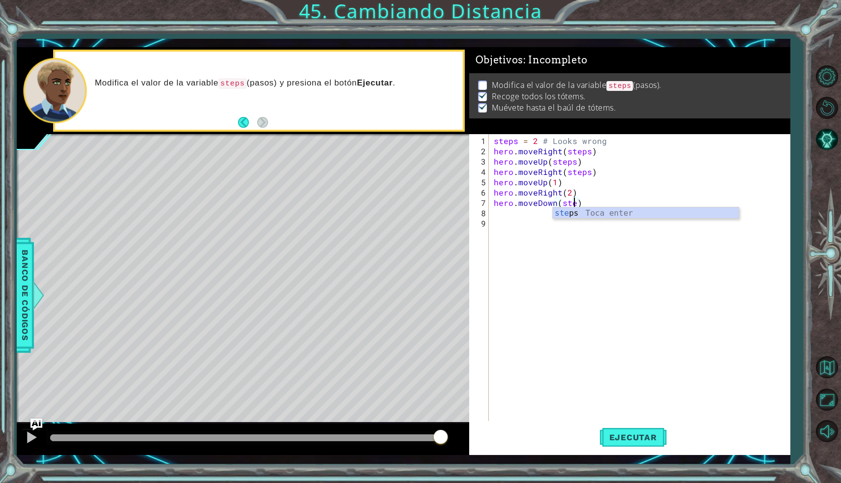
scroll to position [0, 5]
click at [571, 195] on div "steps = 2 # Looks wrong hero . moveRight ( steps ) hero . moveUp ( steps ) hero…" at bounding box center [642, 291] width 300 height 310
click at [554, 184] on div "steps = 2 # Looks wrong hero . moveRight ( steps ) hero . moveUp ( steps ) hero…" at bounding box center [642, 291] width 300 height 310
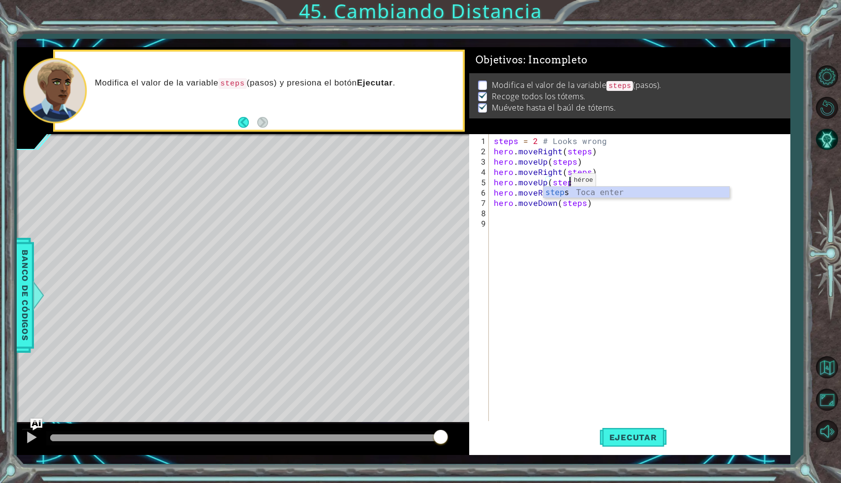
scroll to position [0, 4]
type textarea "hero.moveUp(steps)"
click at [622, 427] on button "Ejecutar" at bounding box center [632, 437] width 67 height 32
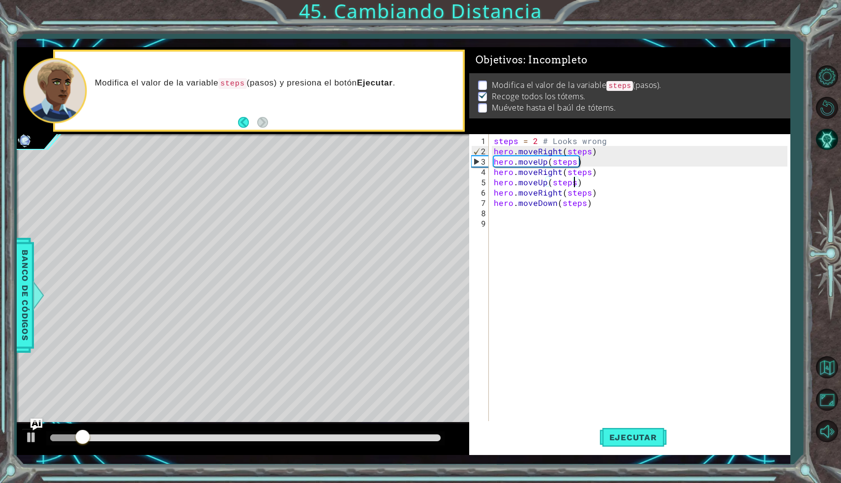
click at [588, 207] on div "steps = 2 # Looks wrong hero . moveRight ( steps ) hero . moveUp ( steps ) hero…" at bounding box center [642, 291] width 300 height 310
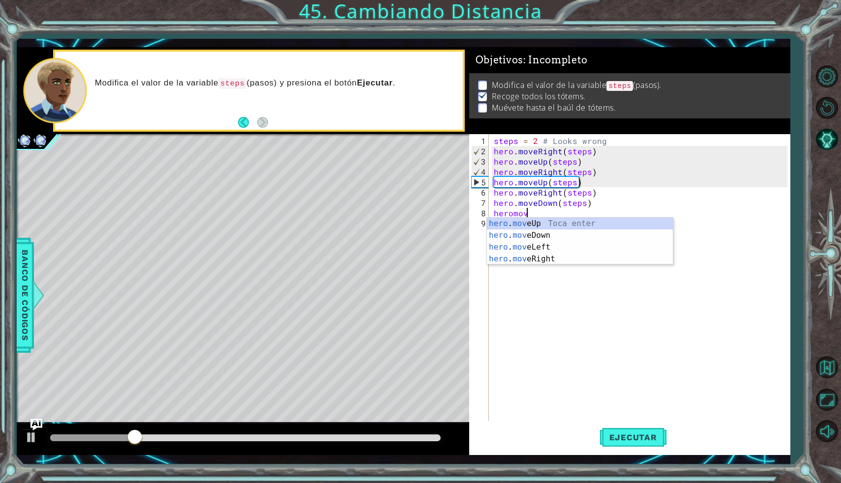
scroll to position [0, 1]
click at [568, 234] on div "hero . move Up Toca enter hero . move Down Toca enter hero . move Left Toca ent…" at bounding box center [580, 253] width 186 height 71
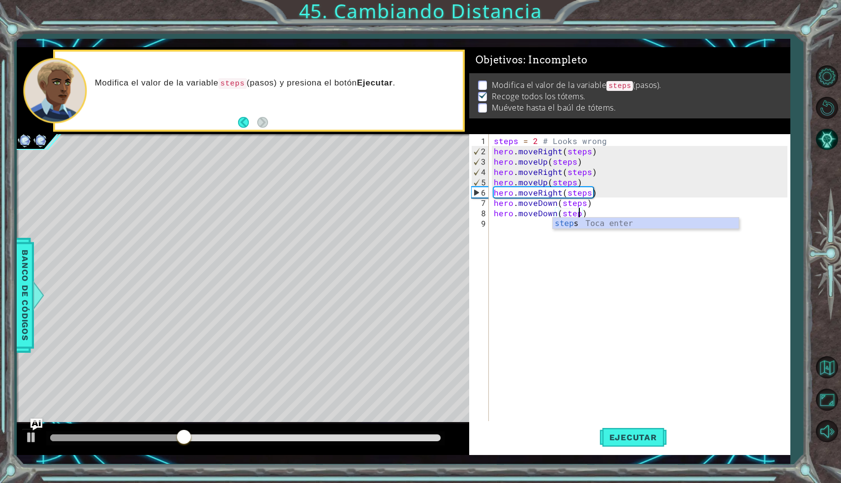
scroll to position [0, 5]
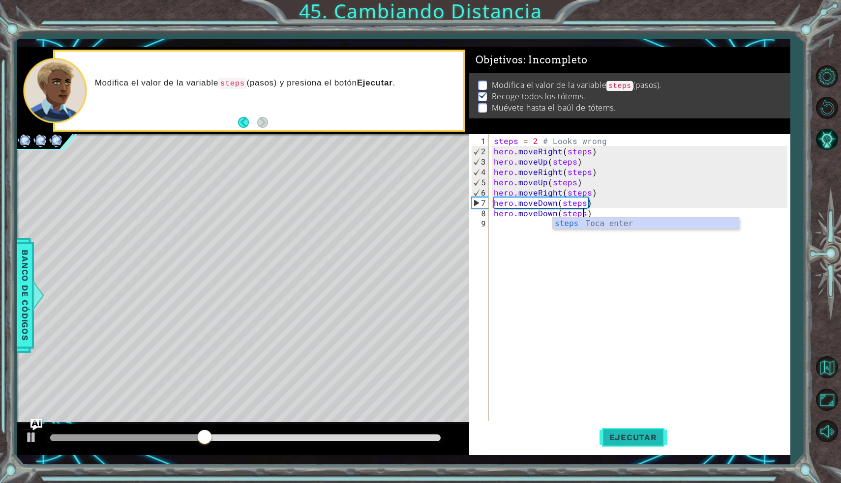
type textarea "hero.moveDown(steps)"
click at [626, 428] on button "Ejecutar" at bounding box center [632, 437] width 67 height 32
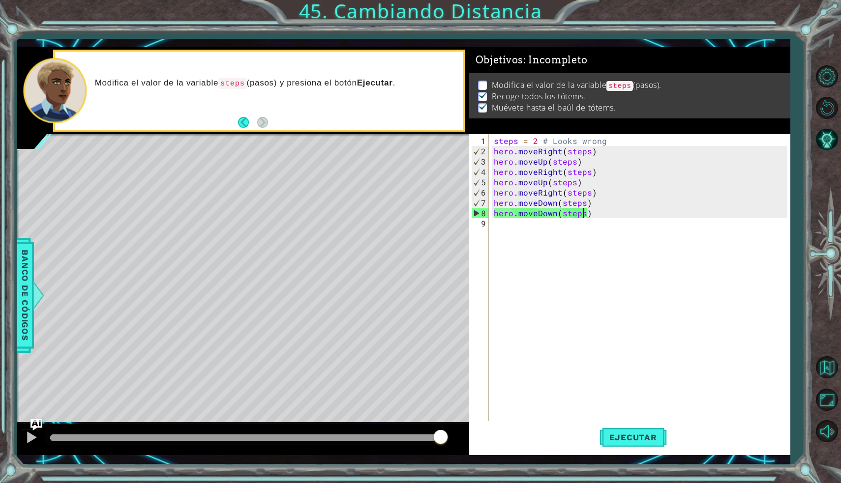
drag, startPoint x: 85, startPoint y: 438, endPoint x: 448, endPoint y: 447, distance: 362.9
click at [448, 447] on div at bounding box center [243, 439] width 452 height 31
click at [631, 85] on code "steps" at bounding box center [619, 86] width 27 height 10
click at [640, 436] on span "Ejecutar" at bounding box center [632, 438] width 67 height 10
click at [623, 433] on span "Ejecutar" at bounding box center [632, 438] width 67 height 10
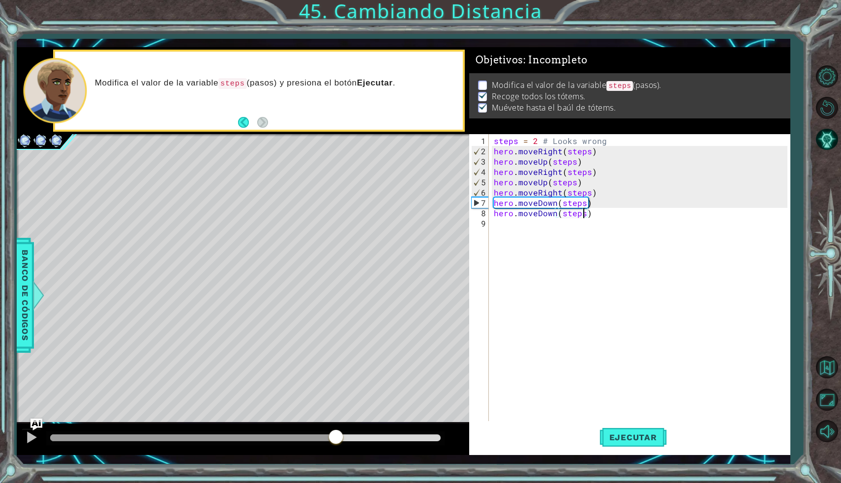
drag, startPoint x: 123, startPoint y: 434, endPoint x: 335, endPoint y: 417, distance: 212.5
click at [335, 417] on div "methods hero use(thing) moveUp(steps) moveDown(steps) moveLeft(steps) moveRight…" at bounding box center [403, 251] width 773 height 408
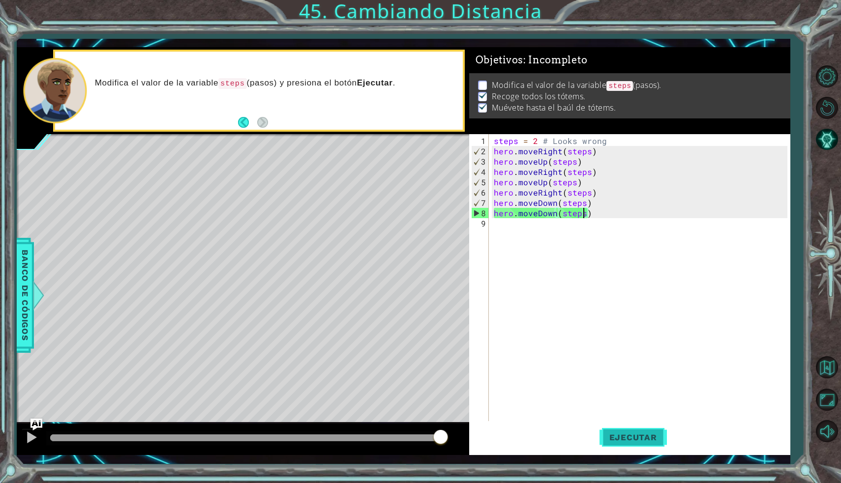
click at [624, 433] on span "Ejecutar" at bounding box center [632, 438] width 67 height 10
drag, startPoint x: 244, startPoint y: 437, endPoint x: 466, endPoint y: 454, distance: 222.3
click at [466, 454] on div at bounding box center [243, 439] width 452 height 31
click at [624, 430] on button "Ejecutar" at bounding box center [632, 437] width 67 height 32
drag, startPoint x: 80, startPoint y: 439, endPoint x: 590, endPoint y: 395, distance: 512.1
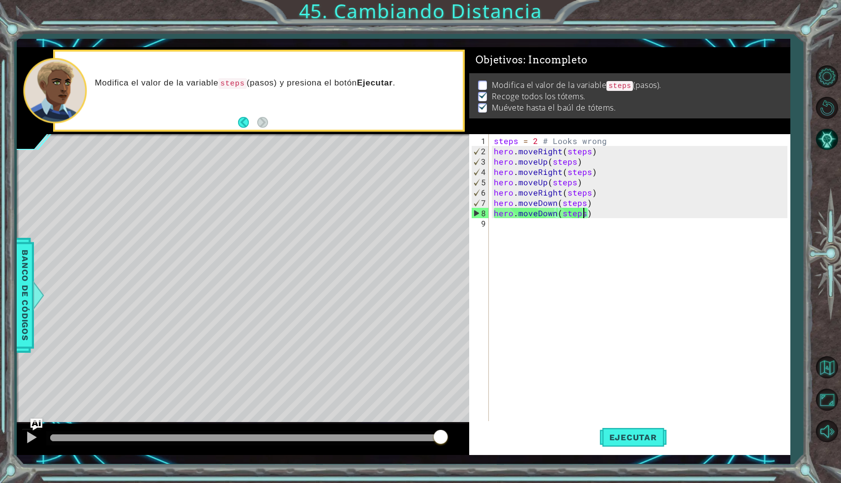
click at [590, 395] on div "1 ההההההההההההההההההההההההההההההההההההההההההההההההההההההההההההההההההההההההההההה…" at bounding box center [403, 251] width 773 height 408
drag, startPoint x: 142, startPoint y: 439, endPoint x: 426, endPoint y: 443, distance: 284.1
click at [426, 443] on div at bounding box center [426, 438] width 18 height 18
drag, startPoint x: 492, startPoint y: 81, endPoint x: 614, endPoint y: 85, distance: 122.9
click at [614, 85] on p "Modifica el valor de la variable steps (pasos)." at bounding box center [577, 86] width 170 height 12
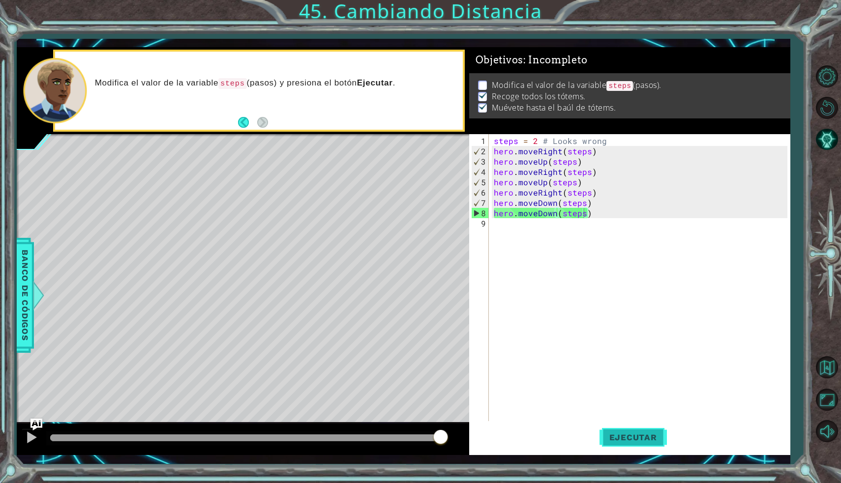
click at [633, 432] on button "Ejecutar" at bounding box center [632, 437] width 67 height 32
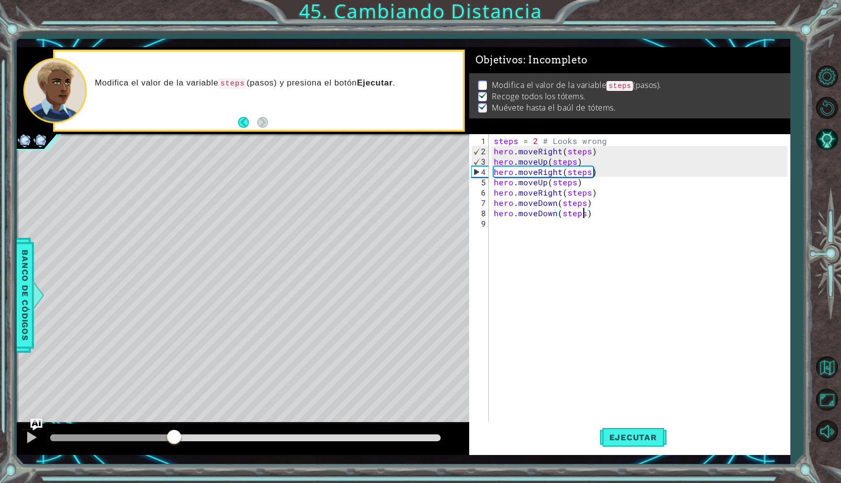
drag, startPoint x: 86, startPoint y: 437, endPoint x: 174, endPoint y: 435, distance: 88.0
click at [174, 435] on div at bounding box center [174, 438] width 18 height 18
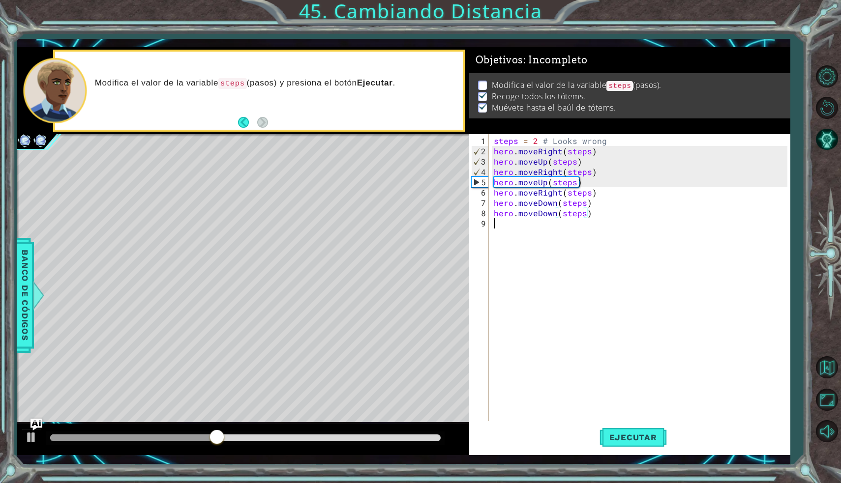
click at [504, 222] on div "steps = 2 # Looks wrong hero . moveRight ( steps ) hero . moveUp ( steps ) hero…" at bounding box center [642, 291] width 300 height 310
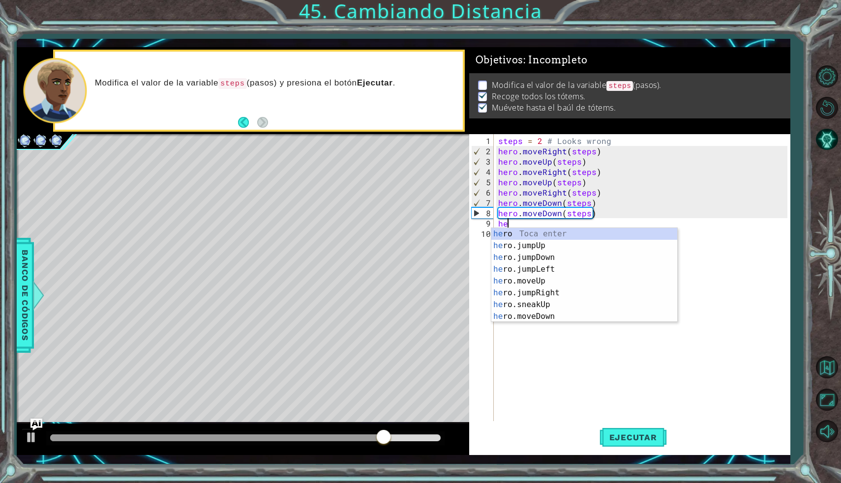
scroll to position [0, 0]
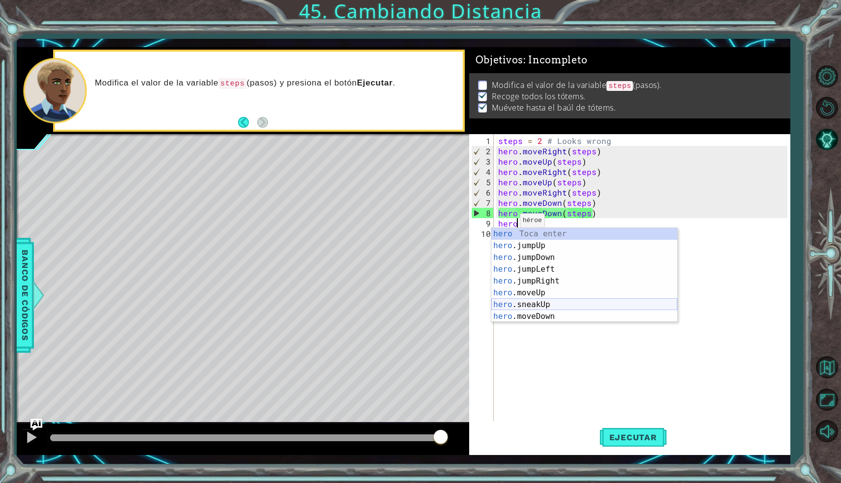
click at [544, 306] on div "hero Toca enter hero .jumpUp Toca enter hero .jumpDown Toca enter hero .jumpLef…" at bounding box center [584, 287] width 186 height 118
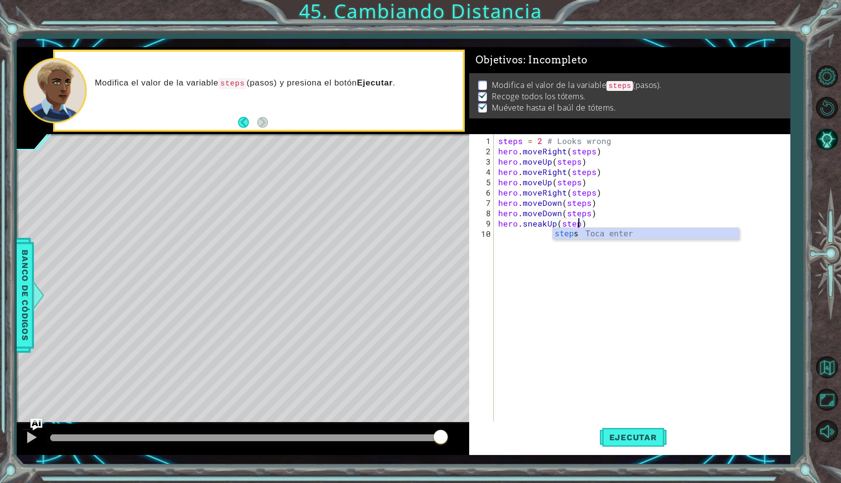
scroll to position [0, 5]
click at [640, 435] on span "Ejecutar" at bounding box center [632, 438] width 67 height 10
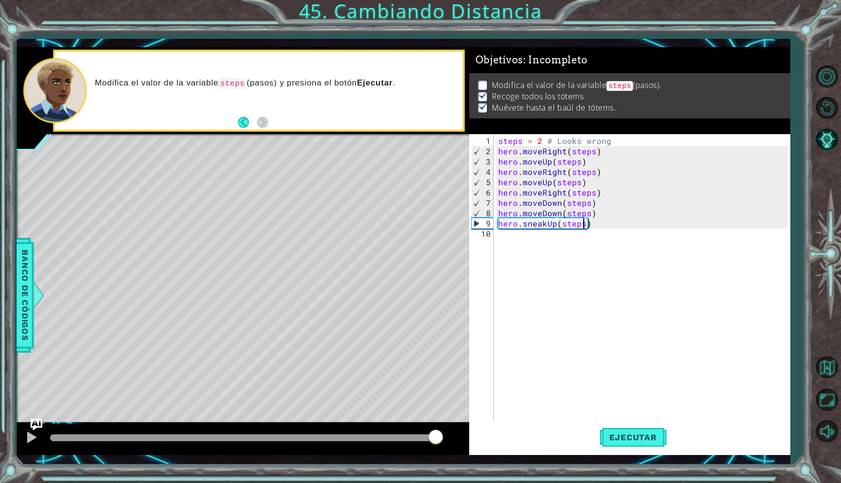
drag, startPoint x: 95, startPoint y: 441, endPoint x: 437, endPoint y: 446, distance: 341.7
click at [437, 446] on div at bounding box center [436, 438] width 18 height 18
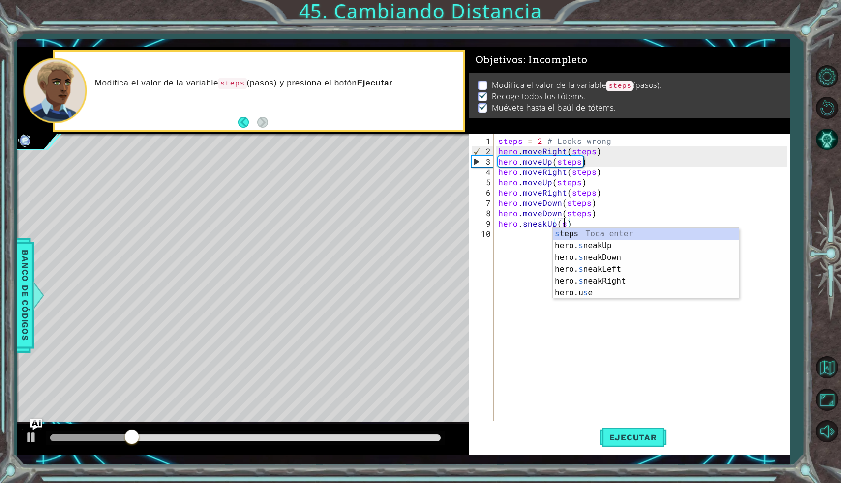
scroll to position [0, 3]
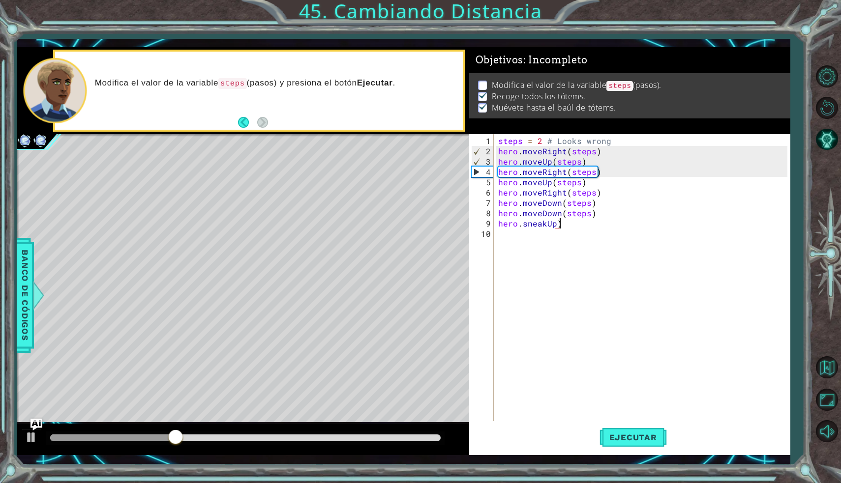
click at [562, 225] on div "steps = 2 # Looks wrong hero . moveRight ( steps ) hero . moveUp ( steps ) hero…" at bounding box center [644, 291] width 296 height 310
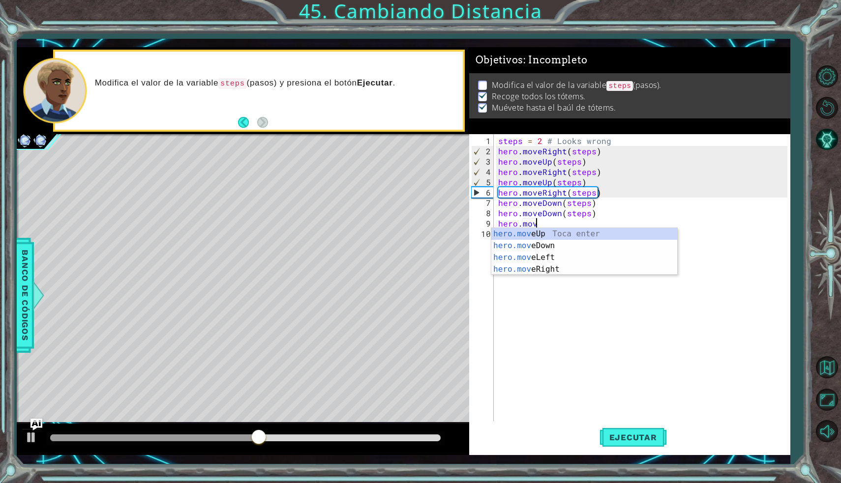
scroll to position [0, 2]
click at [564, 248] on div "hero.move Up Toca enter hero.move Down Toca enter hero.move Left Toca enter her…" at bounding box center [584, 263] width 186 height 71
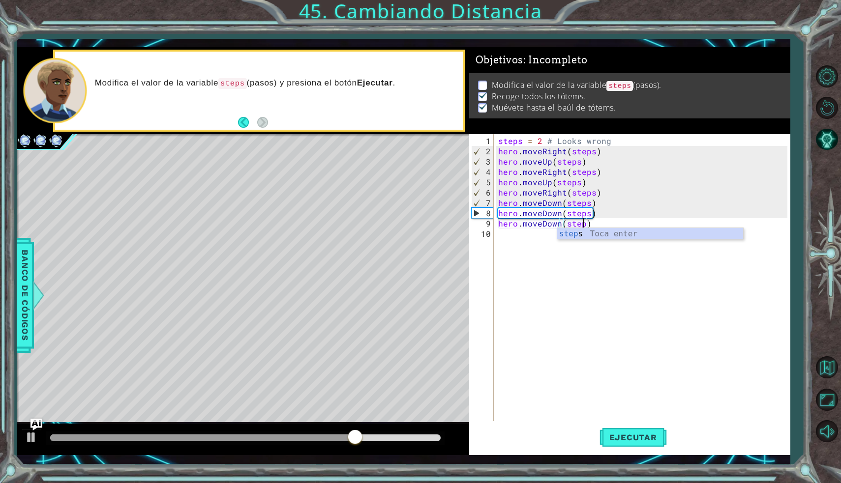
scroll to position [0, 5]
type textarea "hero.moveDown(steps)"
click at [631, 435] on span "Ejecutar" at bounding box center [632, 438] width 67 height 10
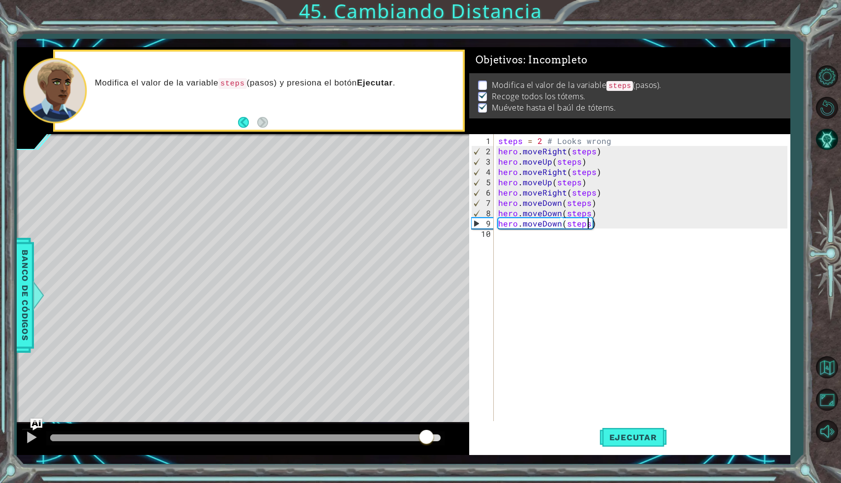
drag, startPoint x: 101, startPoint y: 433, endPoint x: 438, endPoint y: 430, distance: 337.2
click at [435, 430] on div at bounding box center [426, 438] width 18 height 18
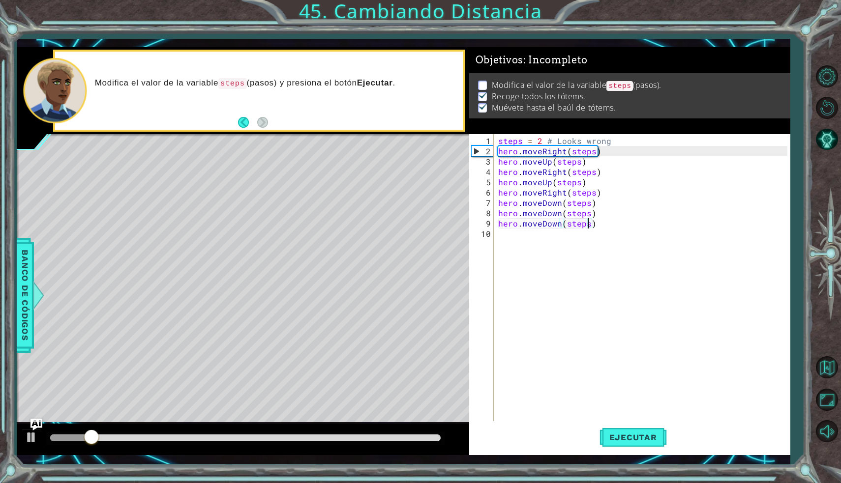
click at [593, 228] on div "steps = 2 # Looks wrong hero . moveRight ( steps ) hero . moveUp ( steps ) hero…" at bounding box center [644, 291] width 296 height 310
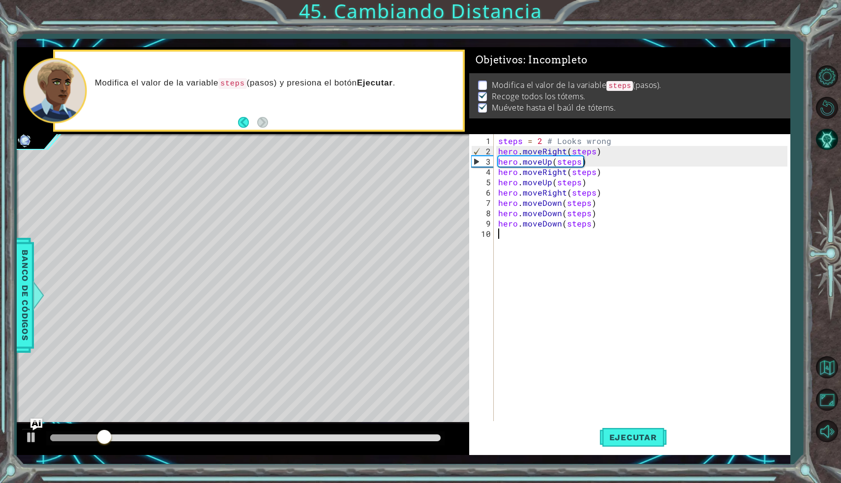
click at [591, 228] on div "steps = 2 # Looks wrong hero . moveRight ( steps ) hero . moveUp ( steps ) hero…" at bounding box center [644, 291] width 296 height 310
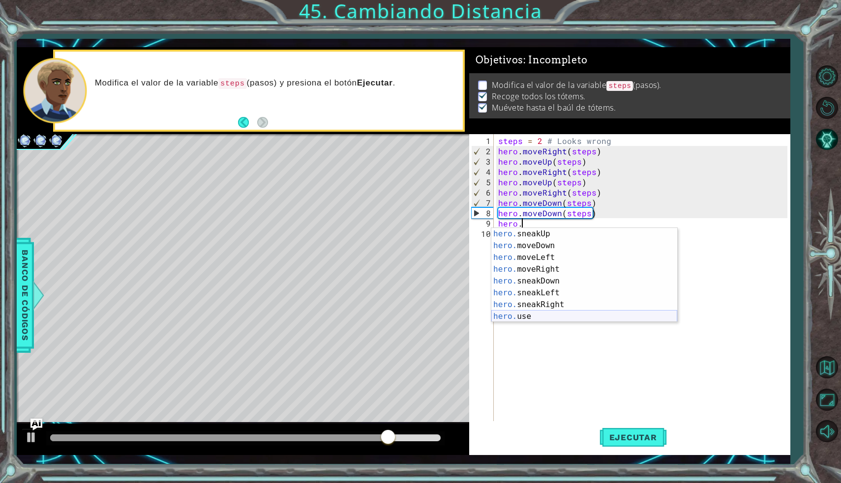
click at [579, 318] on div "hero. sneakUp Toca enter hero. moveDown Toca enter hero. moveLeft Toca enter he…" at bounding box center [584, 287] width 186 height 118
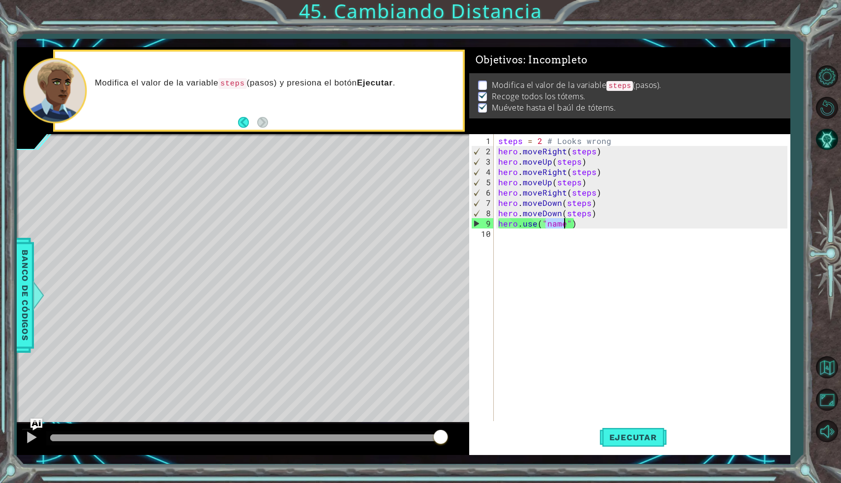
click at [579, 225] on div "steps = 2 # Looks wrong hero . moveRight ( steps ) hero . moveUp ( steps ) hero…" at bounding box center [644, 291] width 296 height 310
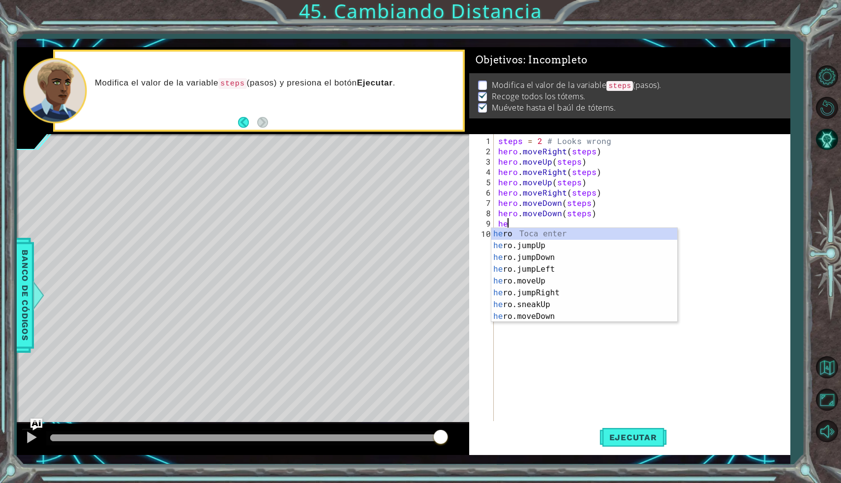
type textarea "h"
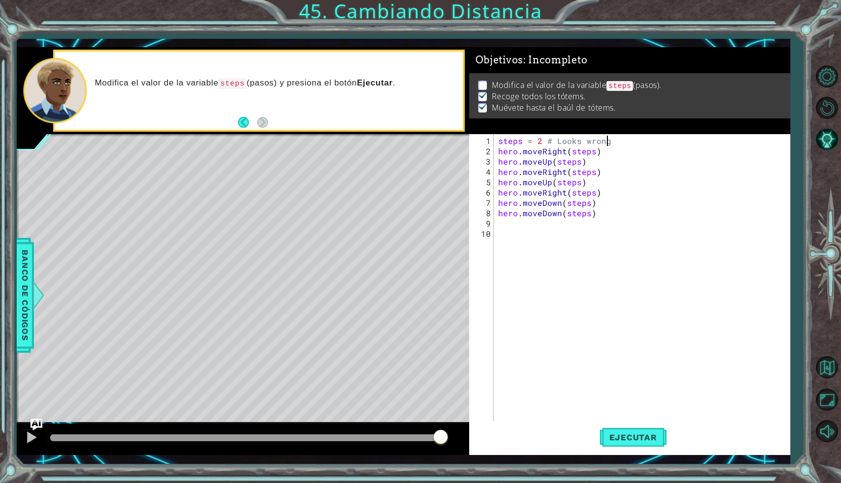
click at [606, 143] on div "steps = 2 # Looks wrong hero . moveRight ( steps ) hero . moveUp ( steps ) hero…" at bounding box center [644, 291] width 296 height 310
drag, startPoint x: 603, startPoint y: 141, endPoint x: 498, endPoint y: 140, distance: 105.2
click at [498, 140] on div "steps = 2 # Looks wrong hero . moveRight ( steps ) hero . moveUp ( steps ) hero…" at bounding box center [644, 291] width 296 height 310
click at [508, 145] on div "g hero . moveRight ( steps ) hero . moveUp ( steps ) hero . moveRight ( steps )…" at bounding box center [644, 291] width 296 height 310
click at [505, 140] on div "g hero . moveRight ( steps ) hero . moveUp ( steps ) hero . moveRight ( steps )…" at bounding box center [644, 291] width 296 height 310
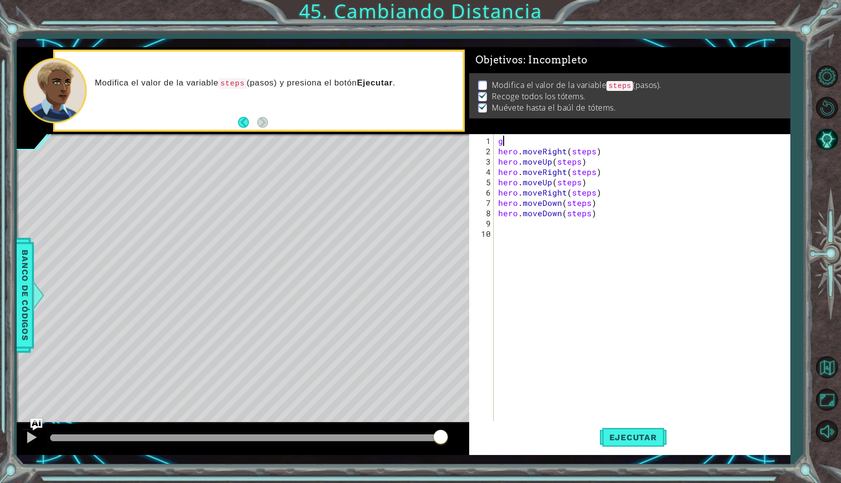
type textarea "g"
click at [632, 433] on span "Ejecutar" at bounding box center [632, 438] width 67 height 10
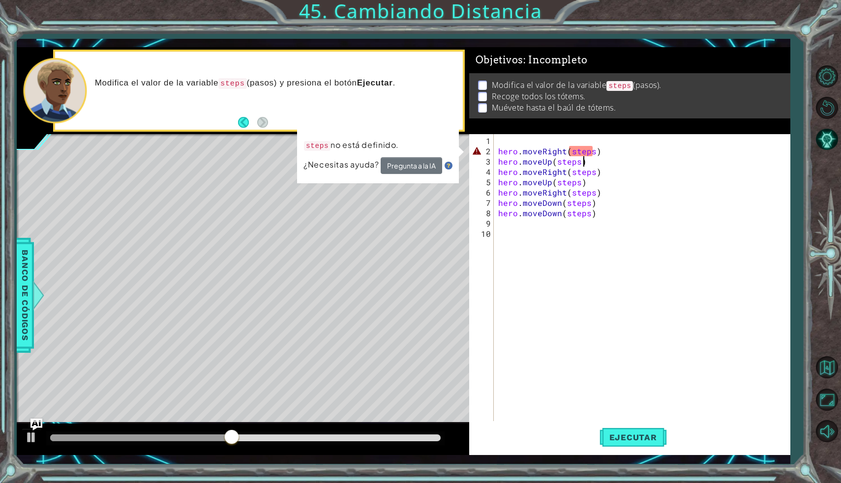
click at [597, 156] on div "hero . moveRight ( steps ) hero . moveUp ( steps ) hero . moveRight ( steps ) h…" at bounding box center [644, 291] width 296 height 310
drag, startPoint x: 597, startPoint y: 150, endPoint x: 497, endPoint y: 147, distance: 100.3
click at [497, 147] on div "hero . moveRight ( steps ) hero . moveUp ( steps ) hero . moveRight ( steps ) h…" at bounding box center [644, 291] width 296 height 310
type textarea "hero.moveRight(steps)"
click at [558, 137] on div "hero . moveRight ( steps ) hero . moveUp ( steps ) hero . moveRight ( steps ) h…" at bounding box center [644, 291] width 296 height 310
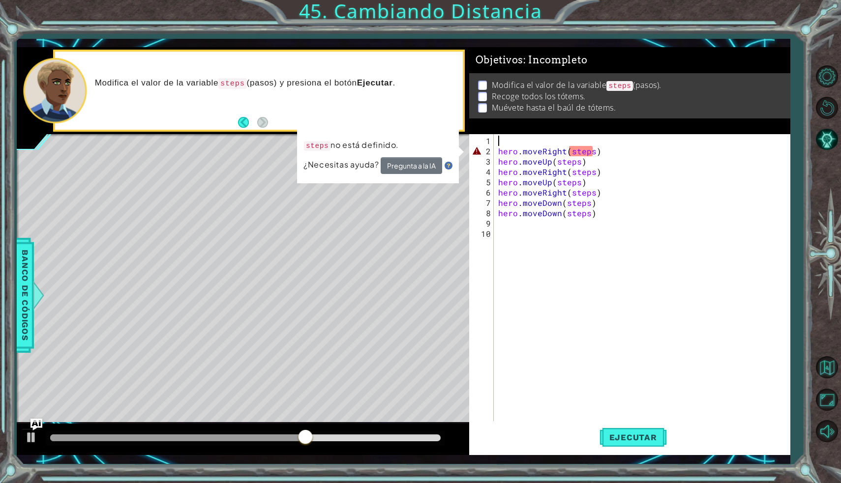
paste textarea "hero.moveRight(steps)"
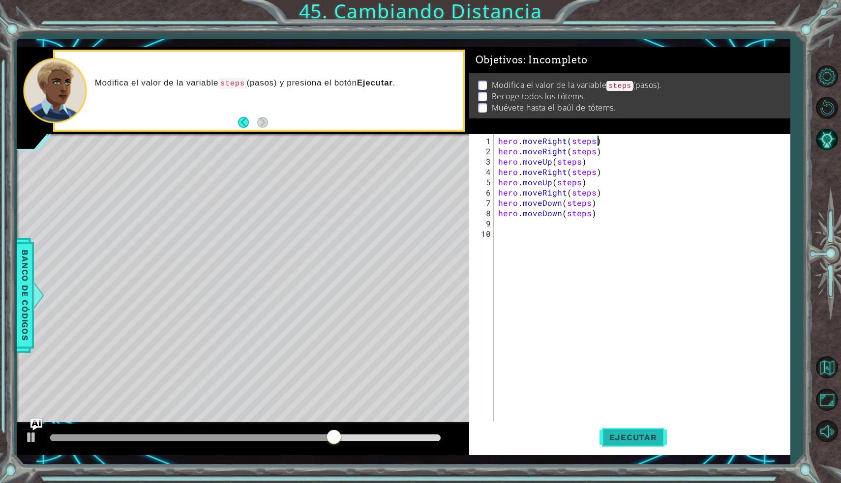
click at [625, 433] on span "Ejecutar" at bounding box center [632, 438] width 67 height 10
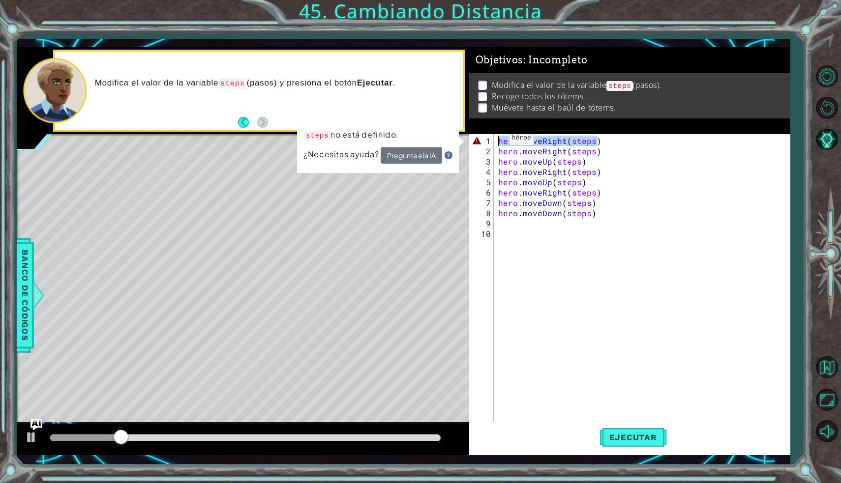
drag, startPoint x: 602, startPoint y: 144, endPoint x: 475, endPoint y: 143, distance: 126.3
click at [475, 143] on div "hero.moveRight(steps) 1 2 3 4 5 6 7 8 9 10 hero . moveRight ( steps ) hero . mo…" at bounding box center [628, 278] width 318 height 289
click at [319, 203] on div "Level Map" at bounding box center [244, 279] width 454 height 290
click at [420, 153] on button "Pregunta a la IA" at bounding box center [410, 156] width 61 height 18
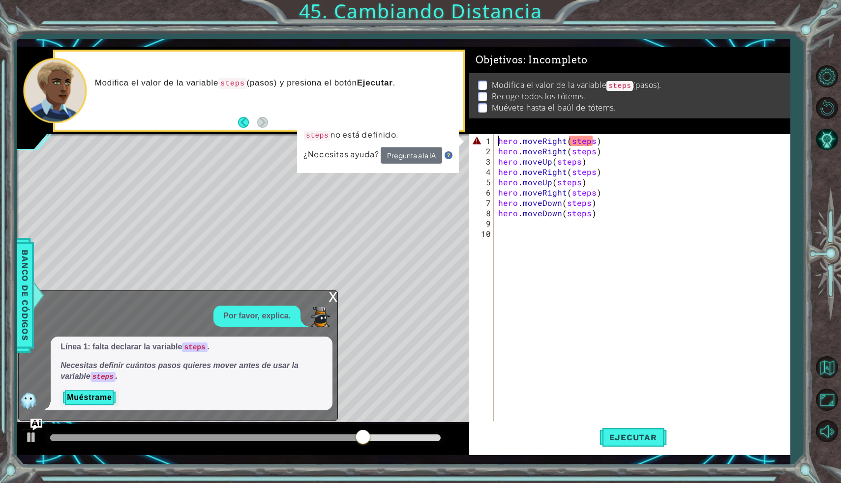
click at [592, 140] on div "hero . moveRight ( steps ) hero . moveRight ( steps ) hero . moveUp ( steps ) h…" at bounding box center [644, 291] width 296 height 310
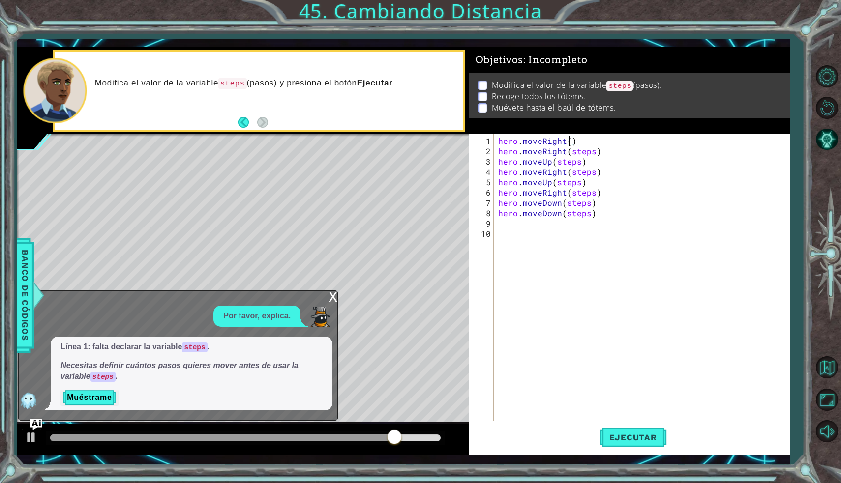
scroll to position [0, 4]
click at [628, 437] on span "Ejecutar" at bounding box center [632, 438] width 67 height 10
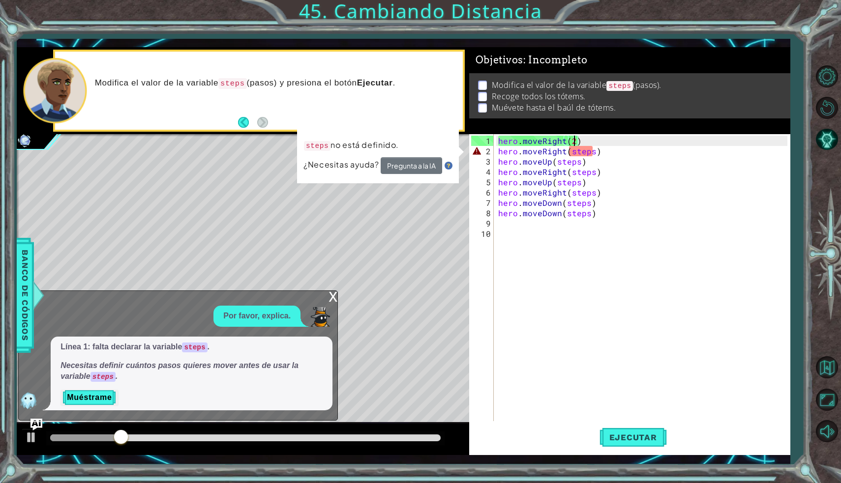
click at [592, 151] on div "hero . moveRight ( 2 ) hero . moveRight ( steps ) hero . moveUp ( steps ) hero …" at bounding box center [644, 291] width 296 height 310
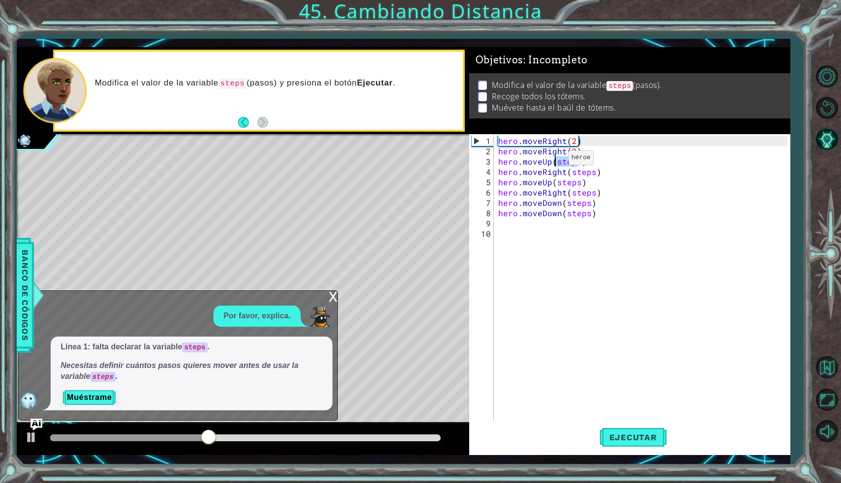
drag, startPoint x: 579, startPoint y: 163, endPoint x: 556, endPoint y: 162, distance: 23.1
click at [556, 162] on div "hero . moveRight ( 2 ) hero . moveRight ( 2 ) hero . moveUp ( steps ) hero . mo…" at bounding box center [644, 291] width 296 height 310
drag, startPoint x: 593, startPoint y: 173, endPoint x: 571, endPoint y: 173, distance: 22.1
click at [571, 173] on div "hero . moveRight ( 2 ) hero . moveRight ( 2 ) hero . moveUp ( 1 ) hero . moveRi…" at bounding box center [644, 291] width 296 height 310
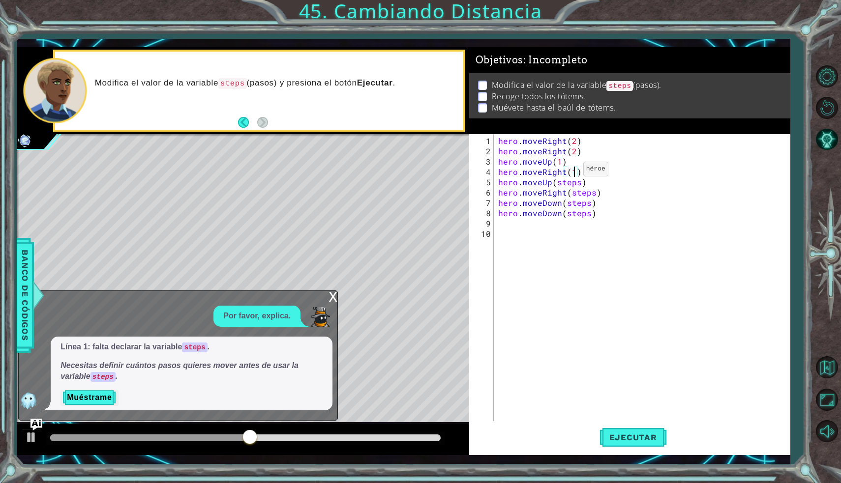
scroll to position [0, 4]
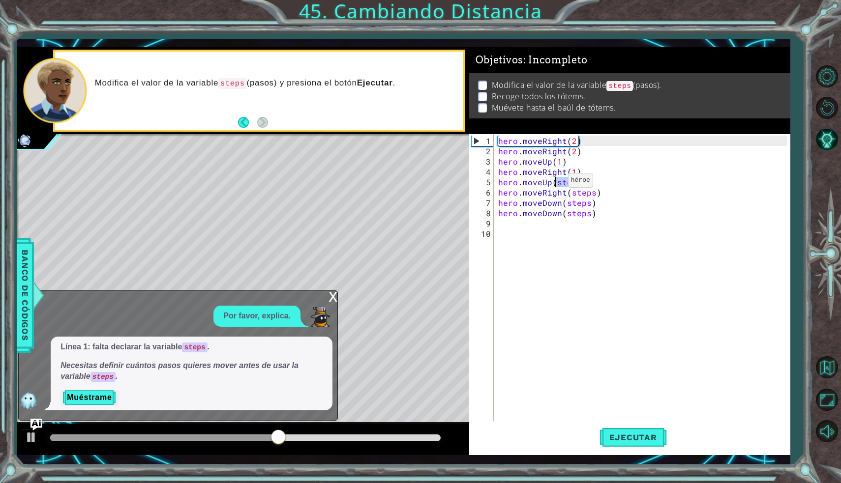
drag, startPoint x: 578, startPoint y: 185, endPoint x: 555, endPoint y: 184, distance: 22.6
click at [555, 184] on div "hero . moveRight ( 2 ) hero . moveRight ( 2 ) hero . moveUp ( 1 ) hero . moveRi…" at bounding box center [644, 291] width 296 height 310
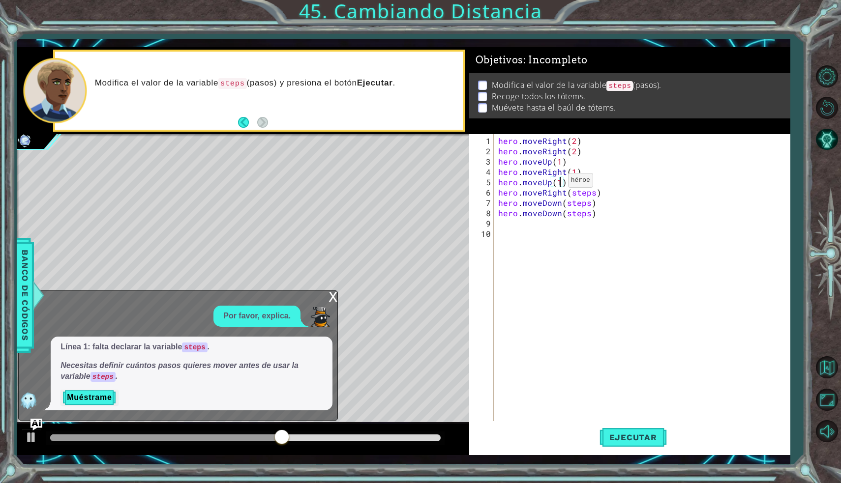
scroll to position [0, 3]
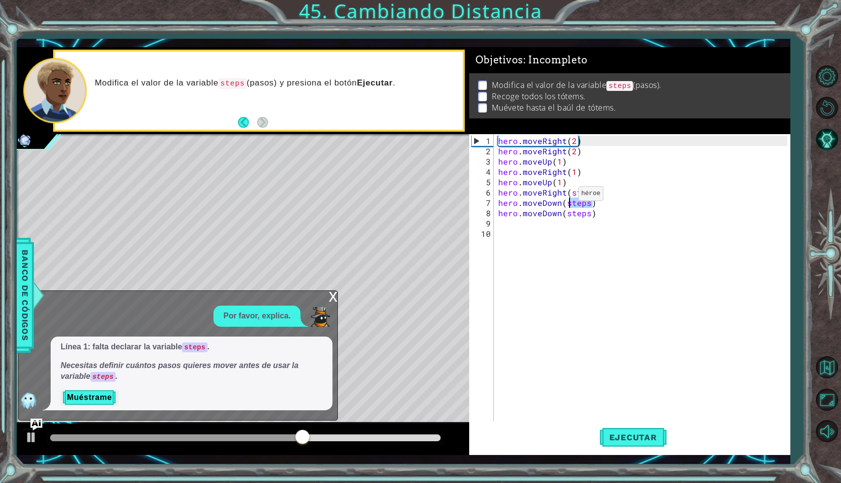
drag, startPoint x: 591, startPoint y: 197, endPoint x: 565, endPoint y: 198, distance: 25.6
click at [565, 198] on div "hero . moveRight ( 2 ) hero . moveRight ( 2 ) hero . moveUp ( 1 ) hero . moveRi…" at bounding box center [644, 291] width 296 height 310
click at [587, 190] on div "hero . moveRight ( 2 ) hero . moveRight ( 2 ) hero . moveUp ( 1 ) hero . moveRi…" at bounding box center [644, 291] width 296 height 310
drag, startPoint x: 592, startPoint y: 193, endPoint x: 570, endPoint y: 193, distance: 22.1
click at [570, 193] on div "hero . moveRight ( 2 ) hero . moveRight ( 2 ) hero . moveUp ( 1 ) hero . moveRi…" at bounding box center [644, 291] width 296 height 310
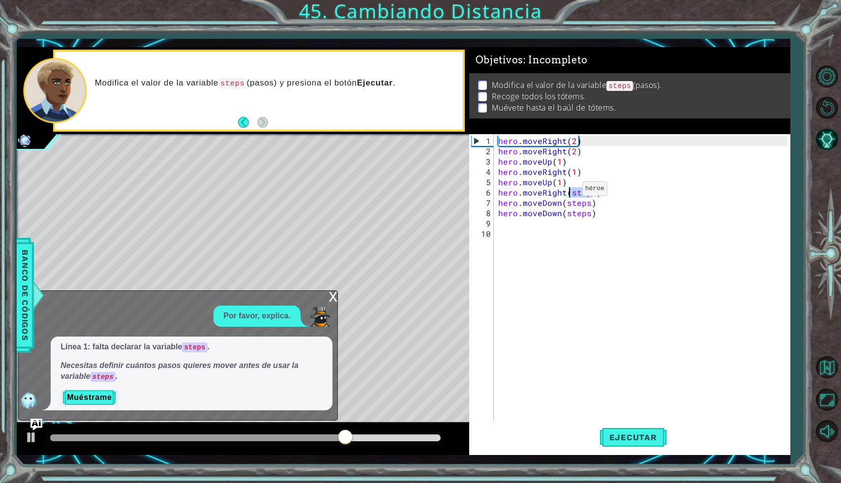
scroll to position [0, 4]
drag, startPoint x: 587, startPoint y: 205, endPoint x: 566, endPoint y: 203, distance: 21.7
click at [566, 203] on div "hero . moveRight ( 2 ) hero . moveRight ( 2 ) hero . moveUp ( 1 ) hero . moveRi…" at bounding box center [644, 291] width 296 height 310
drag, startPoint x: 587, startPoint y: 214, endPoint x: 566, endPoint y: 212, distance: 20.8
click at [566, 212] on div "hero . moveRight ( 2 ) hero . moveRight ( 2 ) hero . moveUp ( 1 ) hero . moveRi…" at bounding box center [644, 291] width 296 height 310
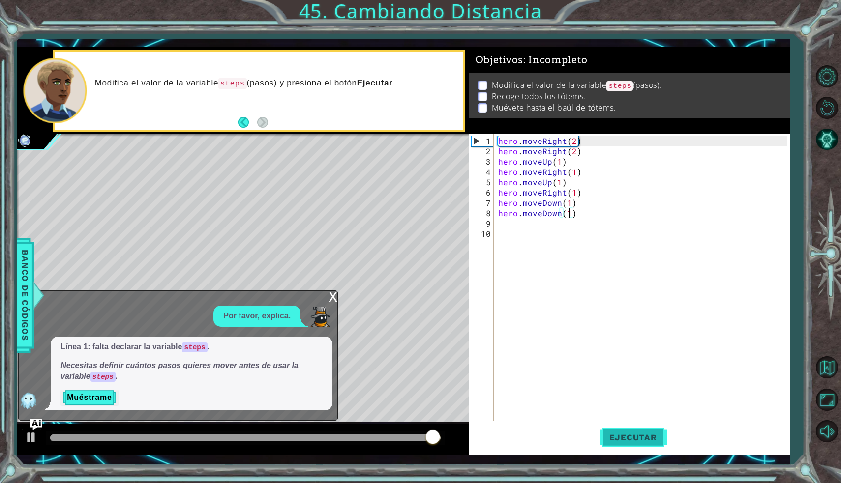
click at [634, 440] on span "Ejecutar" at bounding box center [632, 438] width 67 height 10
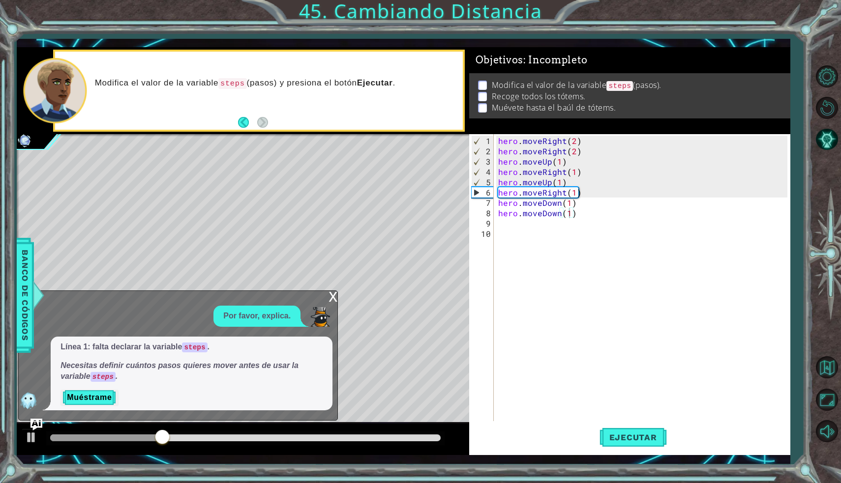
click at [331, 299] on div "x" at bounding box center [332, 296] width 9 height 10
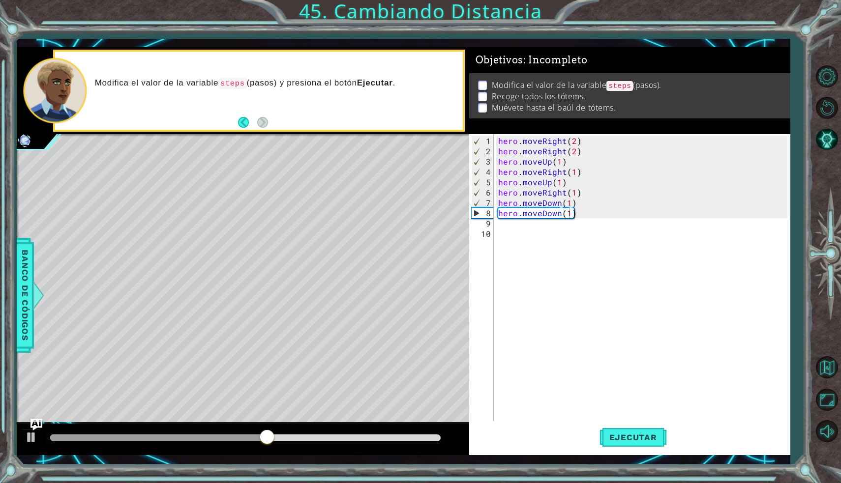
drag, startPoint x: 267, startPoint y: 428, endPoint x: 173, endPoint y: 430, distance: 94.4
click at [172, 430] on div at bounding box center [243, 439] width 452 height 31
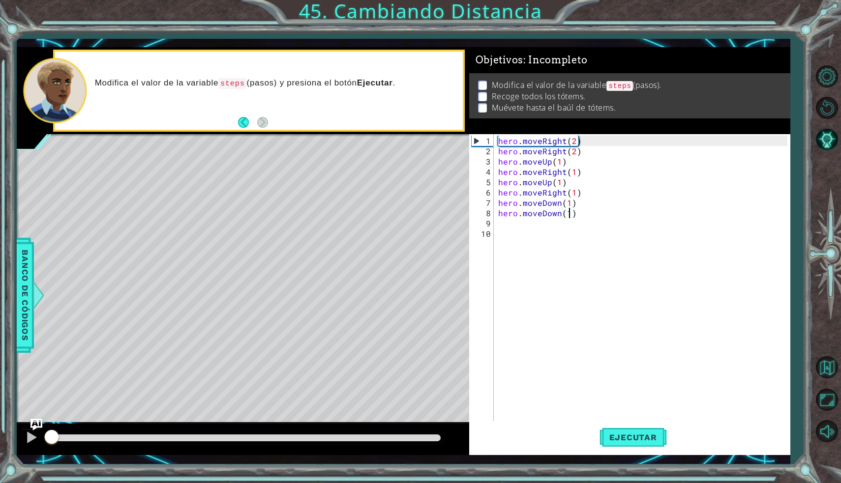
drag, startPoint x: 331, startPoint y: 444, endPoint x: 46, endPoint y: 450, distance: 285.1
click at [46, 450] on div at bounding box center [243, 439] width 452 height 31
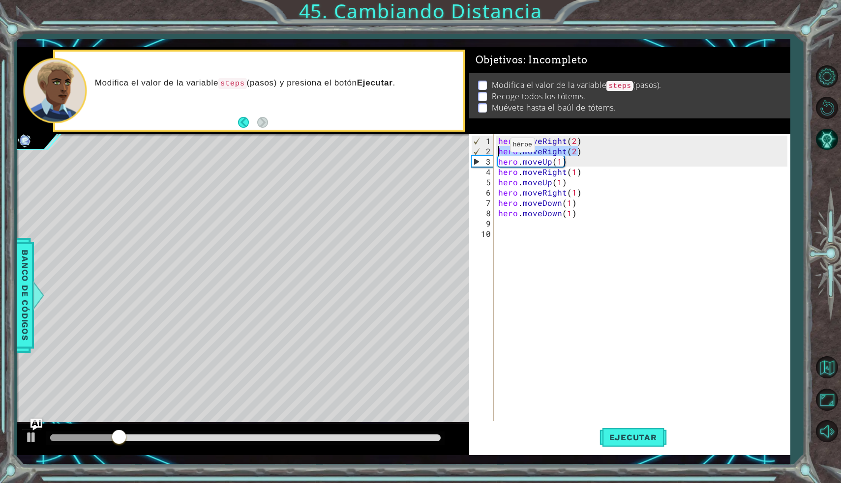
drag, startPoint x: 585, startPoint y: 151, endPoint x: 482, endPoint y: 151, distance: 103.2
click at [482, 151] on div "hero.moveDown(1) 1 2 3 4 5 6 7 8 9 10 hero . moveRight ( 2 ) hero . moveRight (…" at bounding box center [628, 278] width 318 height 289
type textarea "hero.moveRight(2)"
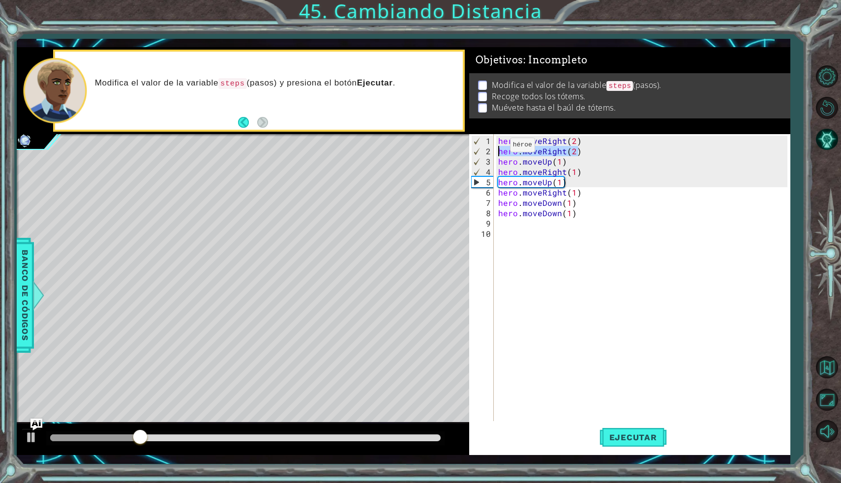
scroll to position [0, 0]
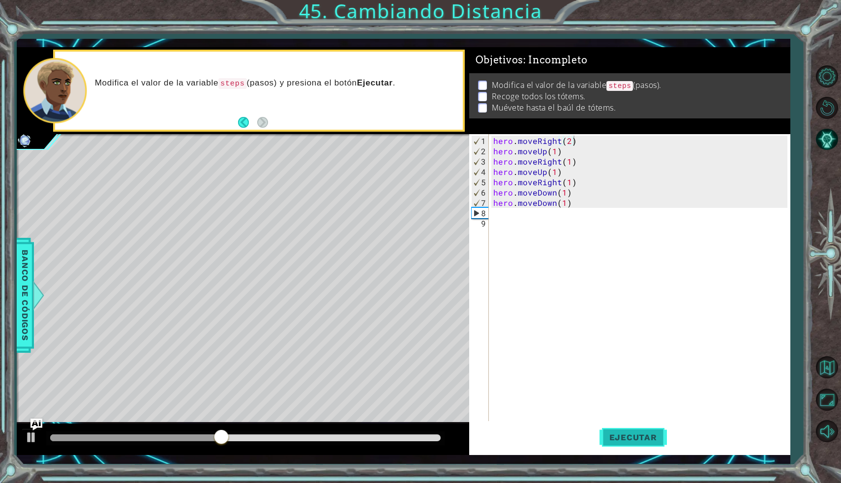
click at [622, 436] on span "Ejecutar" at bounding box center [632, 438] width 67 height 10
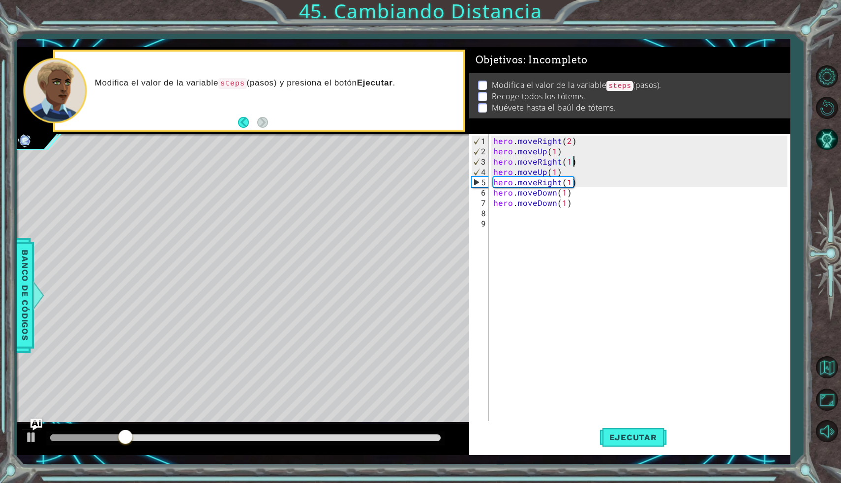
click at [573, 159] on div "hero . moveRight ( 2 ) hero . moveUp ( 1 ) hero . moveRight ( 1 ) hero . moveUp…" at bounding box center [641, 291] width 300 height 310
type textarea "hero.moveRight(1)"
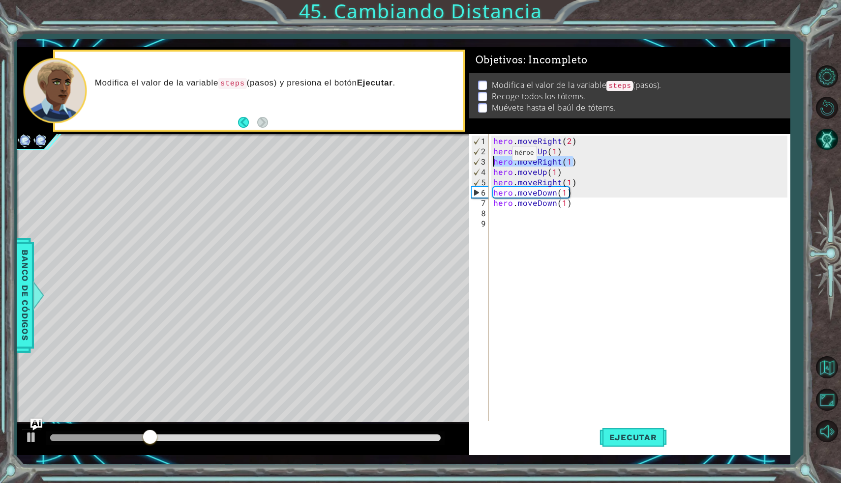
drag, startPoint x: 573, startPoint y: 159, endPoint x: 494, endPoint y: 157, distance: 78.2
click at [494, 157] on div "hero . moveRight ( 2 ) hero . moveUp ( 1 ) hero . moveRight ( 1 ) hero . moveUp…" at bounding box center [641, 291] width 300 height 310
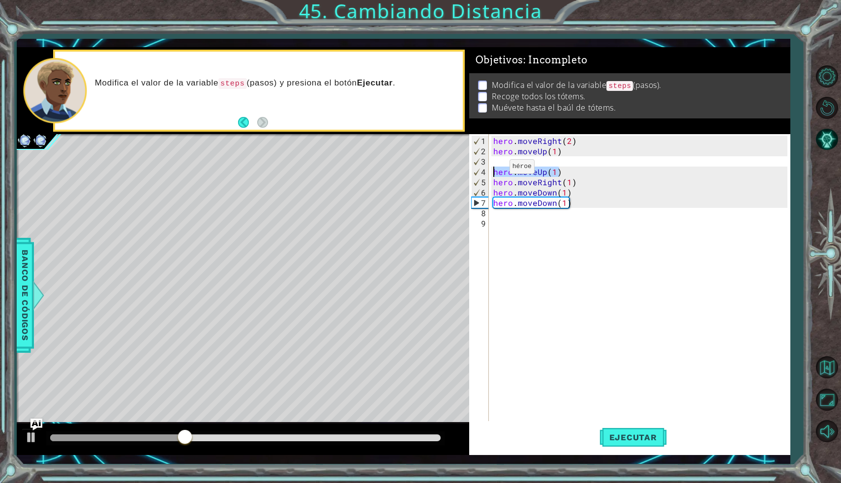
drag, startPoint x: 560, startPoint y: 171, endPoint x: 479, endPoint y: 171, distance: 80.6
click at [479, 171] on div "1 2 3 4 5 6 7 8 9 hero . moveRight ( 2 ) hero . moveUp ( 1 ) hero . moveUp ( 1 …" at bounding box center [628, 278] width 318 height 289
type textarea "hero.moveUp(1)"
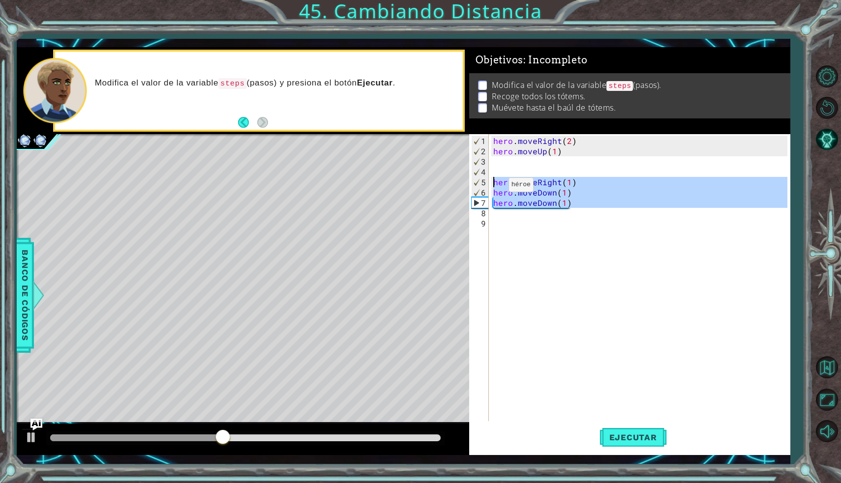
drag, startPoint x: 573, startPoint y: 208, endPoint x: 489, endPoint y: 184, distance: 87.4
click at [489, 184] on div "1 2 3 4 5 6 7 8 9 hero . moveRight ( 2 ) hero . moveUp ( 1 ) hero . moveRight (…" at bounding box center [628, 278] width 318 height 289
type textarea "hero.moveRight(1) hero.moveDown(1)"
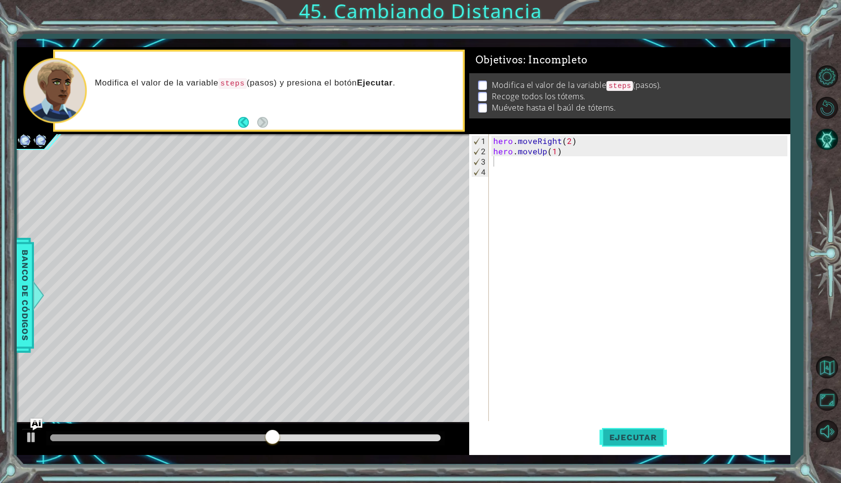
click at [624, 441] on span "Ejecutar" at bounding box center [632, 438] width 67 height 10
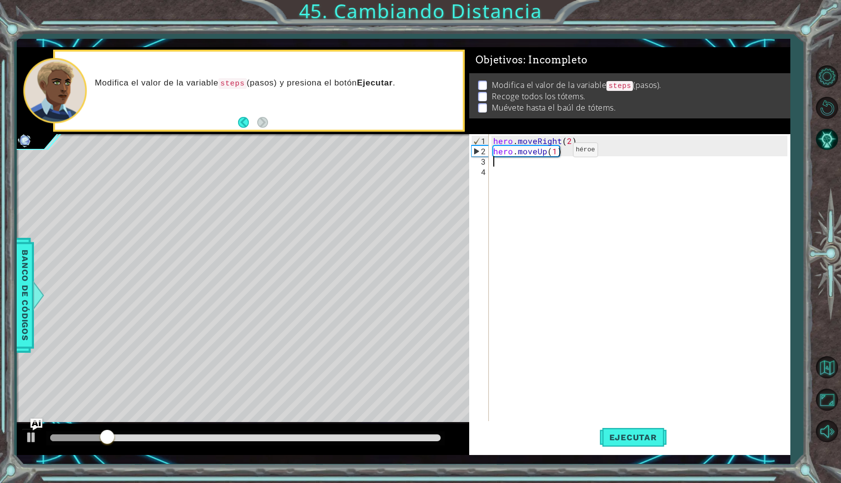
click at [555, 154] on div "hero . moveRight ( 2 ) hero . moveUp ( 1 )" at bounding box center [641, 291] width 300 height 310
type textarea "hero.moveUp(2)"
click at [643, 434] on span "Ejecutar" at bounding box center [632, 438] width 67 height 10
click at [495, 163] on div "hero . moveRight ( 2 ) hero . moveUp ( 2 )" at bounding box center [641, 291] width 300 height 310
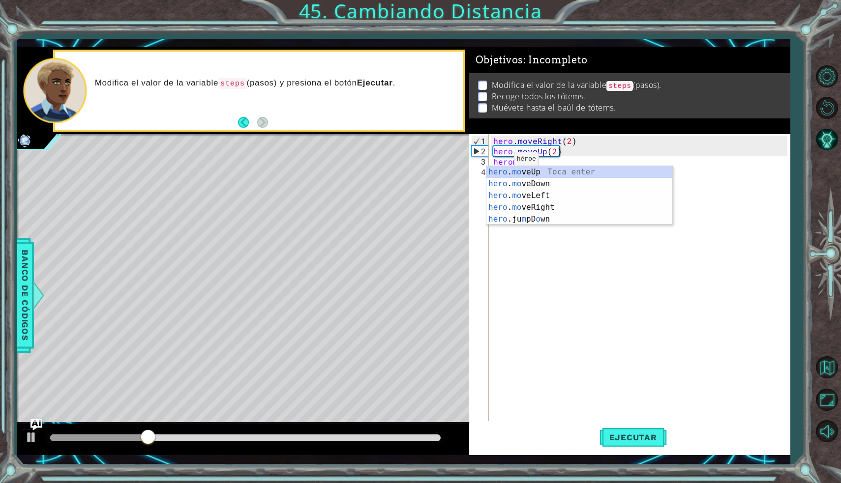
scroll to position [0, 1]
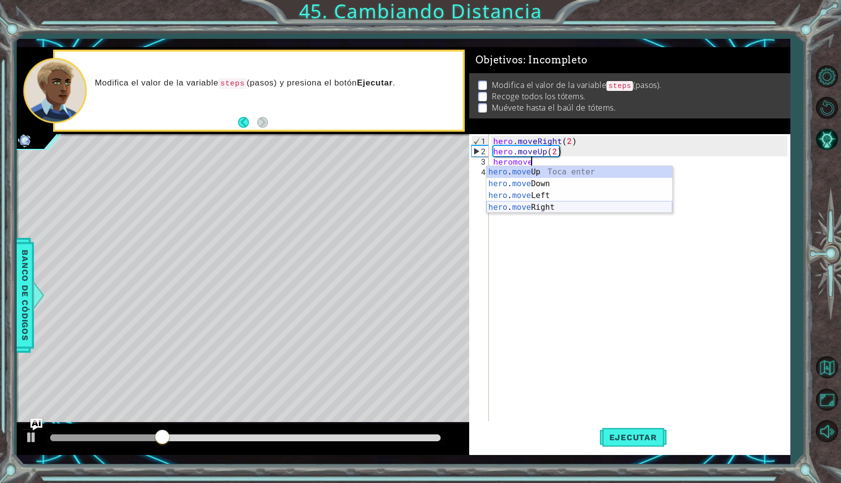
click at [557, 210] on div "hero . move Up Toca enter hero . move Down Toca enter hero . move Left Toca ent…" at bounding box center [579, 201] width 186 height 71
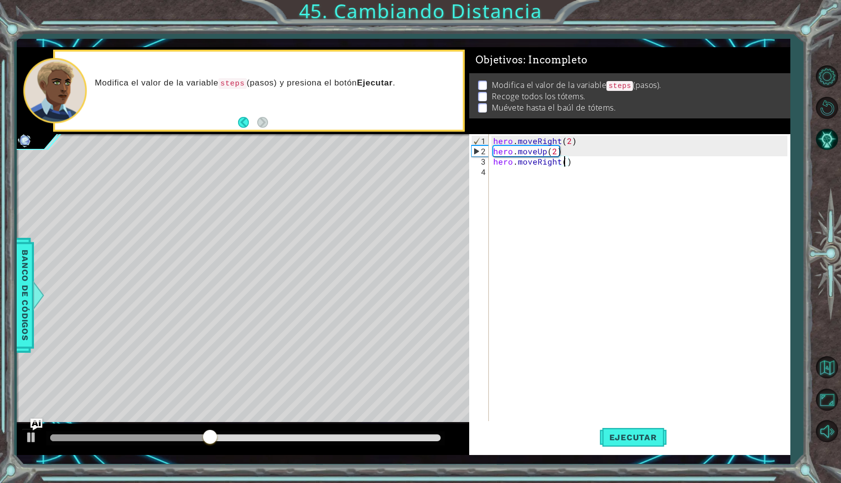
scroll to position [0, 4]
click at [623, 433] on span "Ejecutar" at bounding box center [632, 438] width 67 height 10
type textarea "hero.moveRight(2)"
click at [639, 435] on span "Ejecutar" at bounding box center [632, 438] width 67 height 10
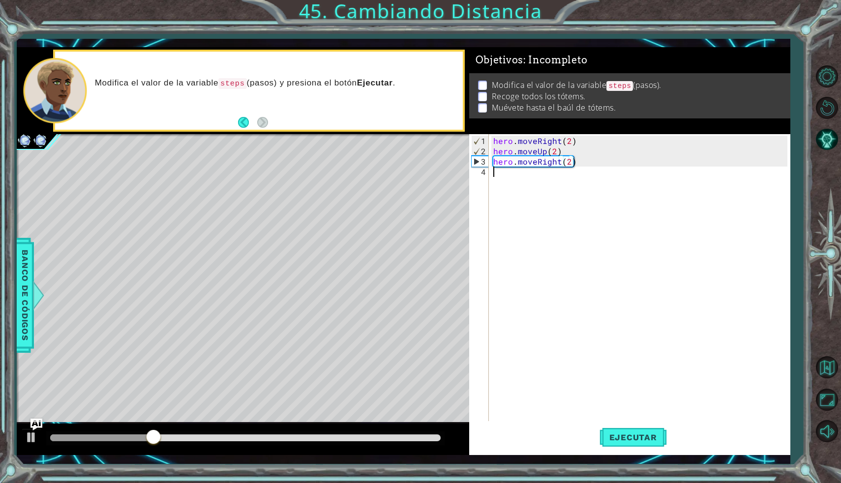
click at [577, 166] on div "hero . moveRight ( 2 ) hero . moveUp ( 2 ) hero . moveRight ( 2 )" at bounding box center [641, 291] width 300 height 310
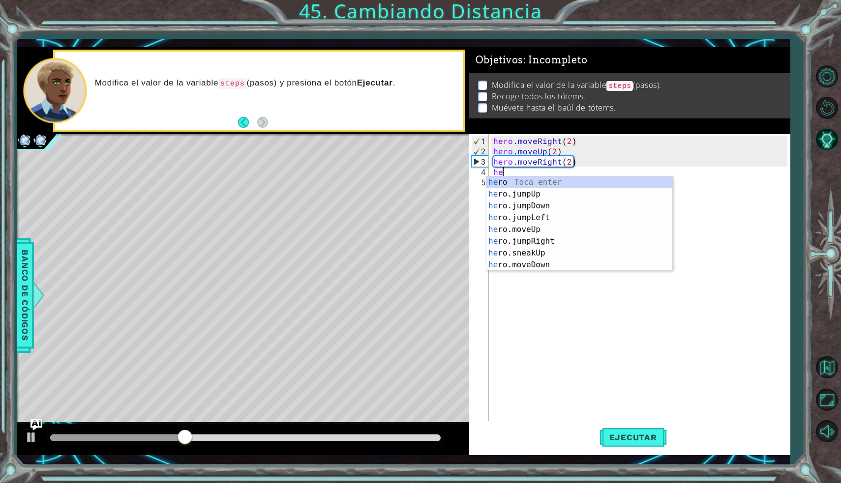
scroll to position [0, 0]
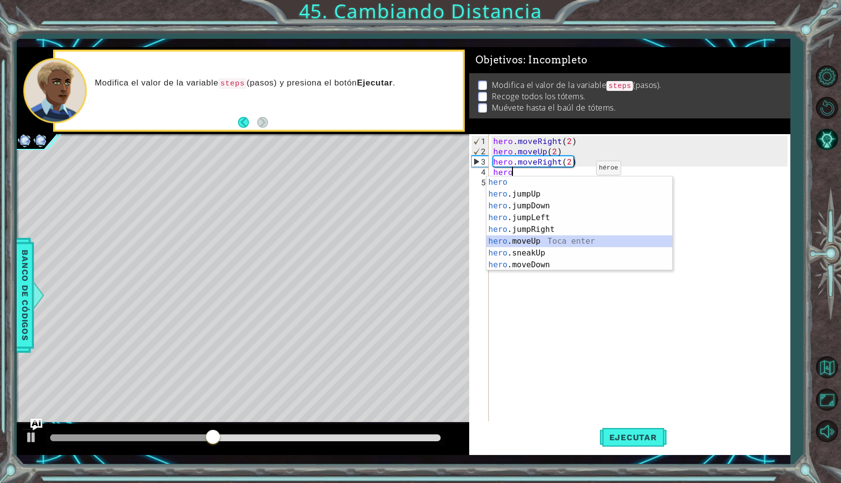
click at [544, 242] on div "hero Toca enter hero .jumpUp Toca enter hero .jumpDown Toca enter hero .jumpLef…" at bounding box center [579, 235] width 186 height 118
type textarea "hero.moveUp(1)"
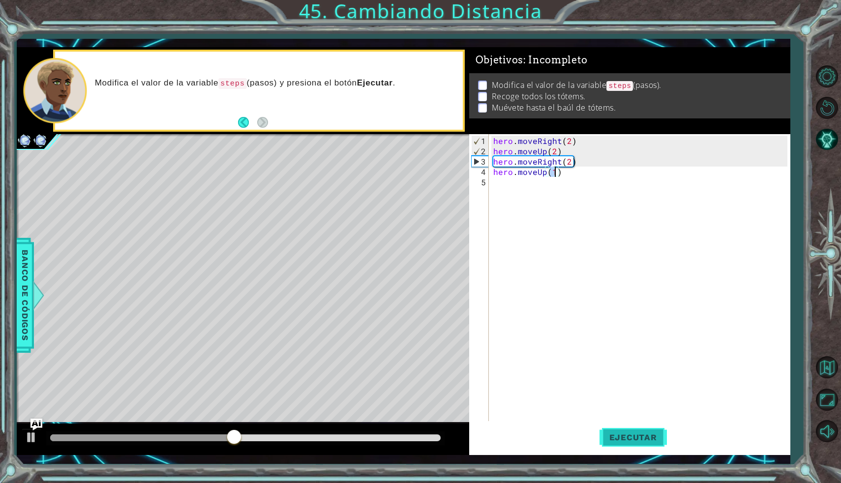
click at [629, 427] on button "Ejecutar" at bounding box center [632, 437] width 67 height 32
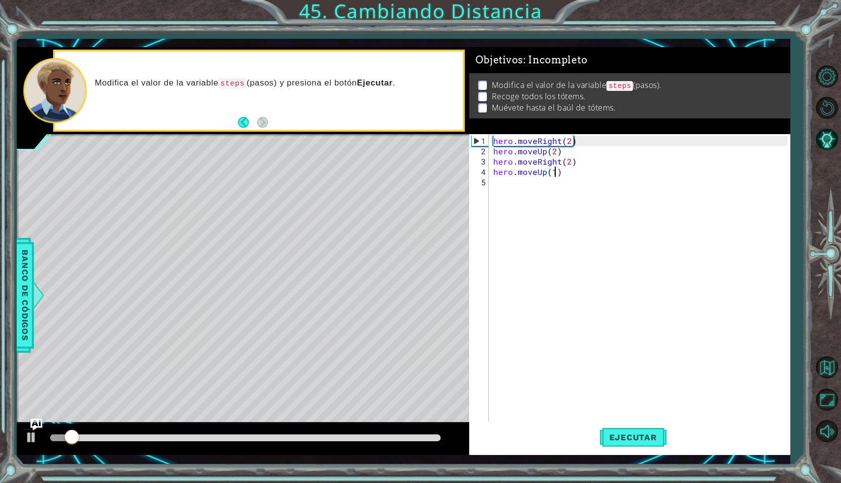
click at [497, 182] on div "hero . moveRight ( 2 ) hero . moveUp ( 2 ) hero . moveRight ( 2 ) hero . moveUp…" at bounding box center [641, 291] width 300 height 310
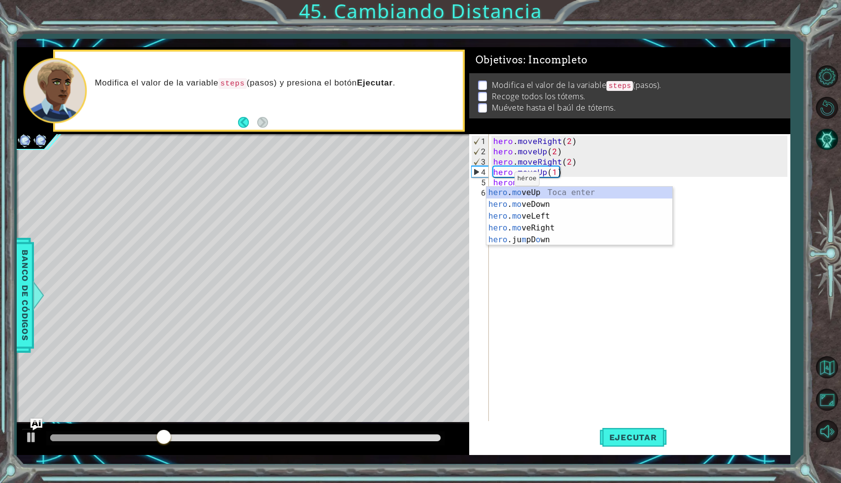
scroll to position [0, 1]
click at [547, 230] on div "hero . move Up Toca enter hero . move Down Toca enter hero . move Left Toca ent…" at bounding box center [579, 222] width 186 height 71
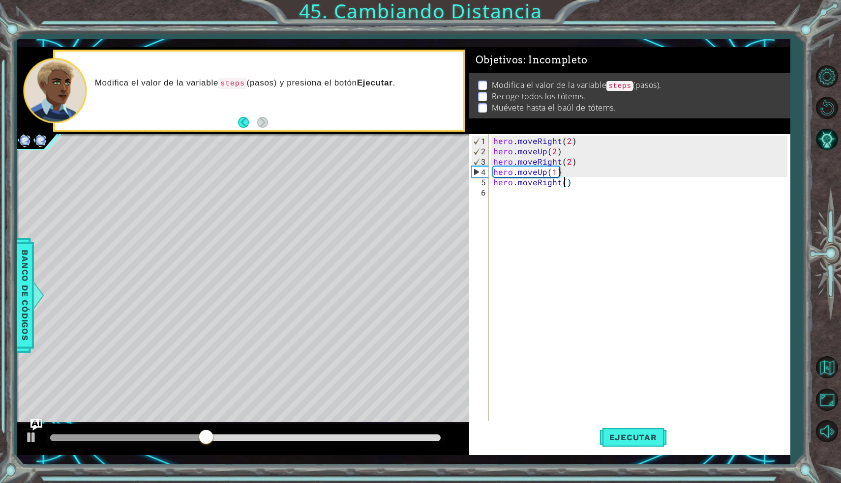
scroll to position [0, 4]
type textarea "hero.moveRight(2)"
click at [620, 428] on button "Ejecutar" at bounding box center [632, 437] width 67 height 32
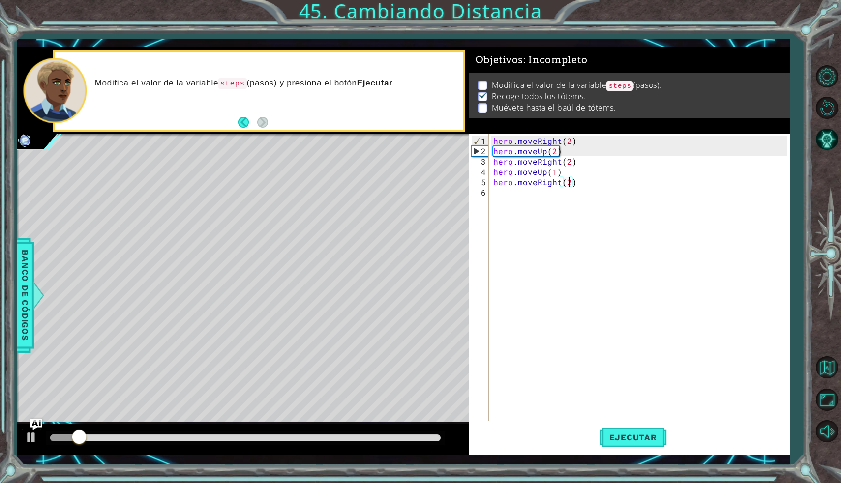
click at [494, 193] on div "hero . moveRight ( 2 ) hero . moveUp ( 2 ) hero . moveRight ( 2 ) hero . moveUp…" at bounding box center [641, 291] width 300 height 310
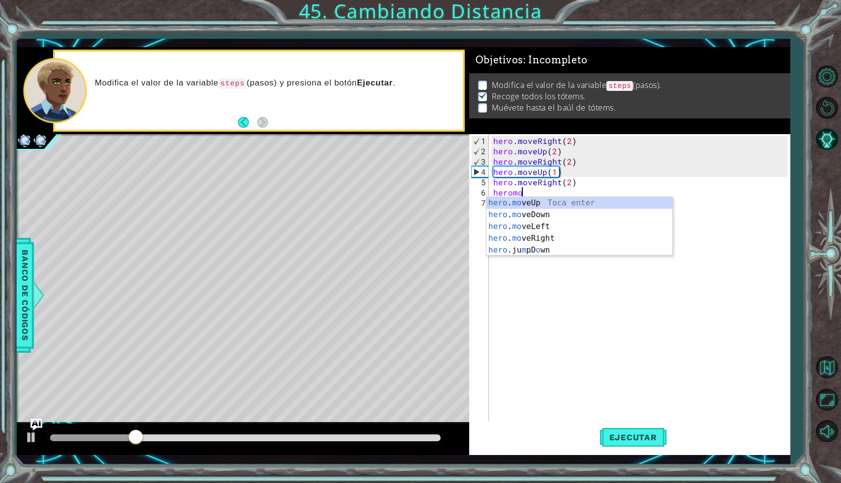
scroll to position [0, 1]
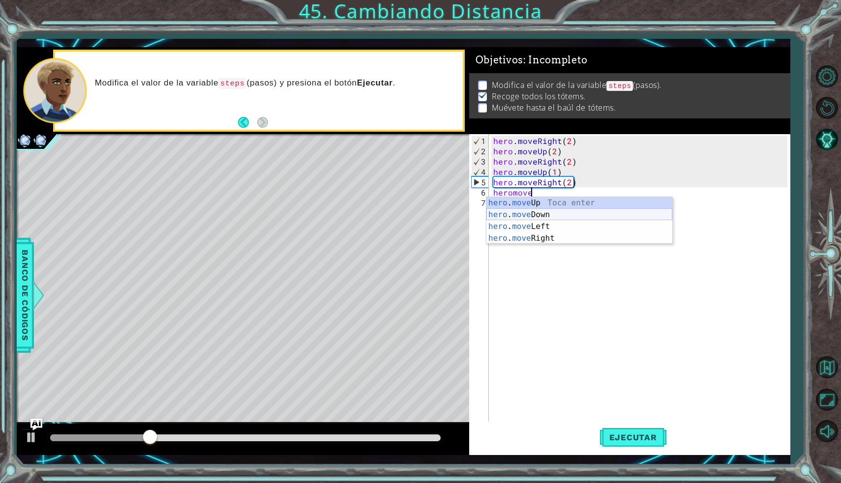
click at [552, 211] on div "hero . move Up Toca enter hero . move Down Toca enter hero . move Left Toca ent…" at bounding box center [579, 232] width 186 height 71
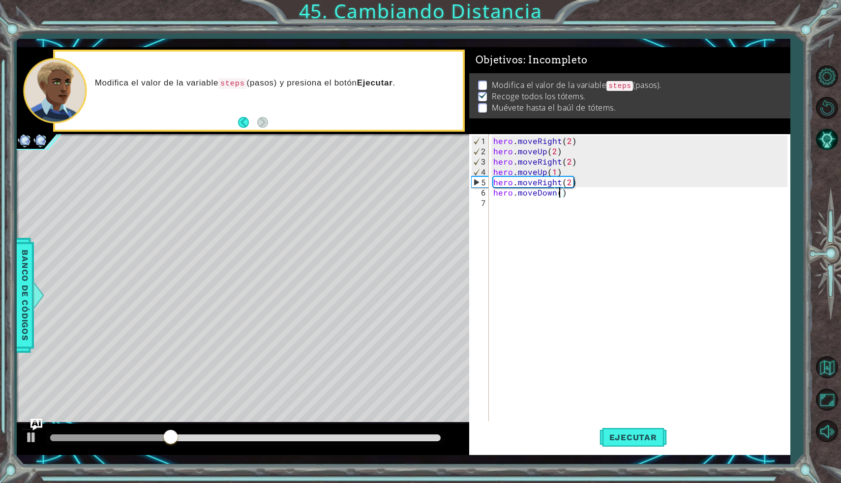
scroll to position [0, 4]
click at [626, 435] on span "Ejecutar" at bounding box center [632, 438] width 67 height 10
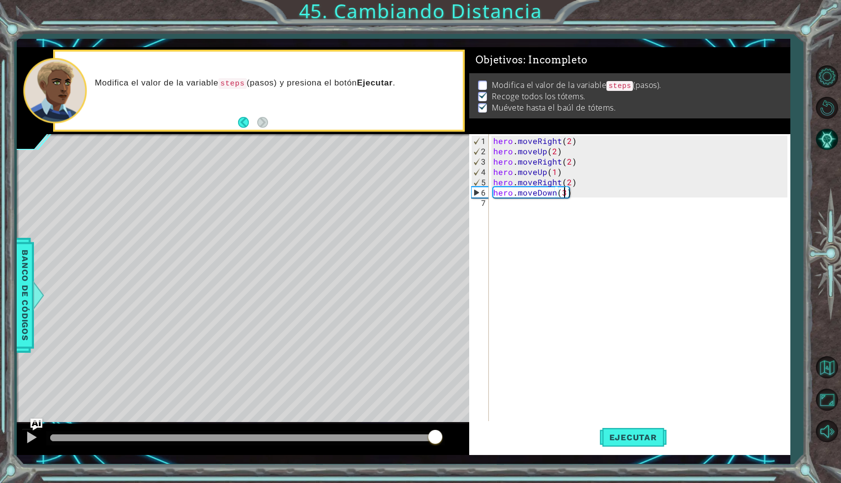
drag, startPoint x: 117, startPoint y: 435, endPoint x: 437, endPoint y: 442, distance: 320.1
click at [437, 442] on div at bounding box center [435, 438] width 18 height 18
click at [656, 439] on span "Ejecutar" at bounding box center [632, 438] width 67 height 10
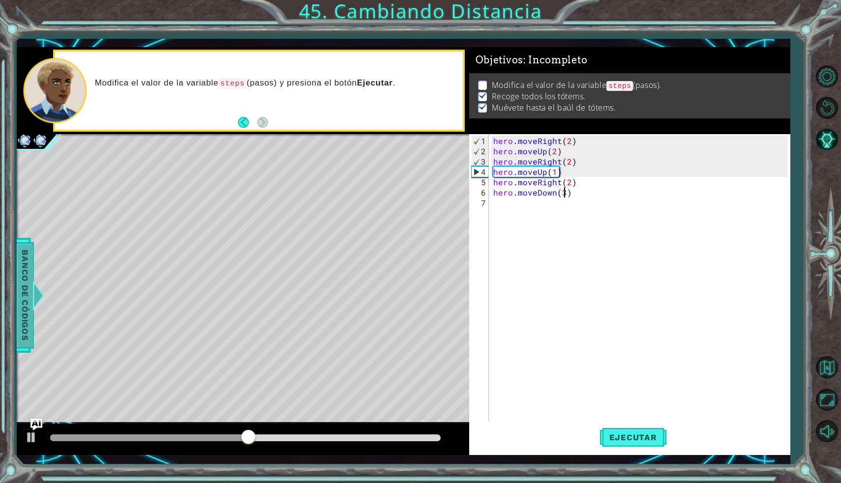
click at [42, 290] on div at bounding box center [38, 295] width 12 height 29
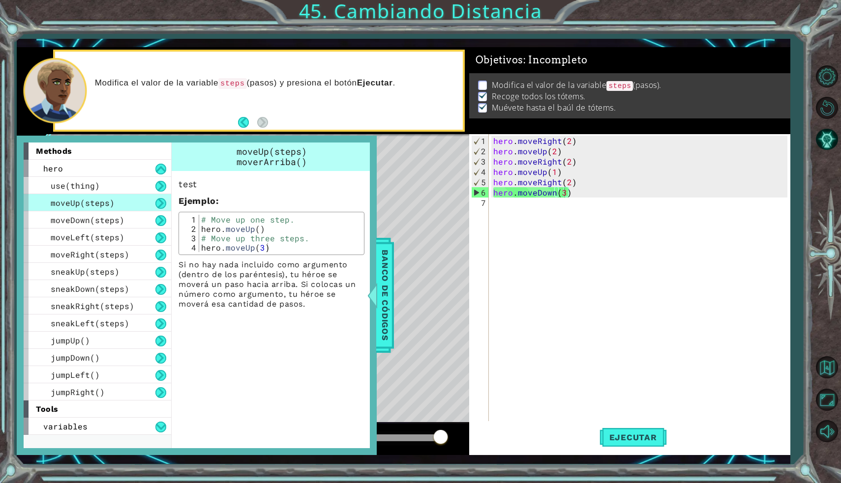
click at [159, 203] on button at bounding box center [160, 203] width 11 height 11
click at [154, 222] on div "moveDown(steps)" at bounding box center [97, 219] width 147 height 17
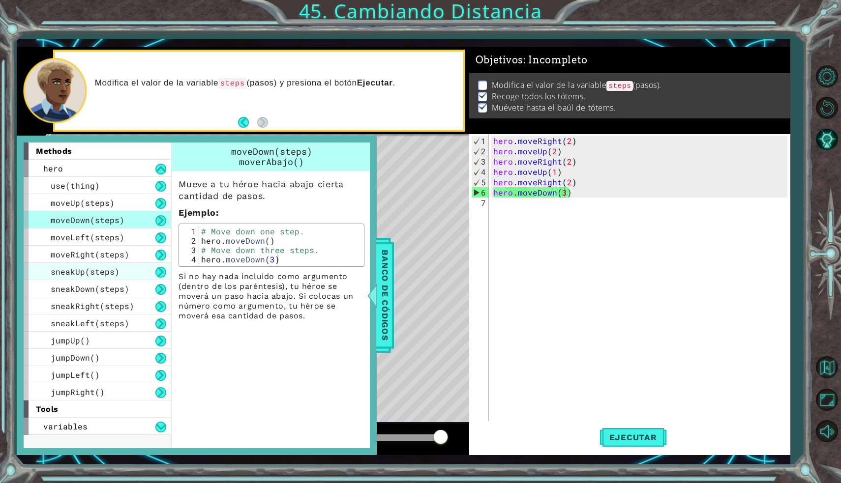
click at [133, 266] on div "sneakUp(steps)" at bounding box center [97, 271] width 147 height 17
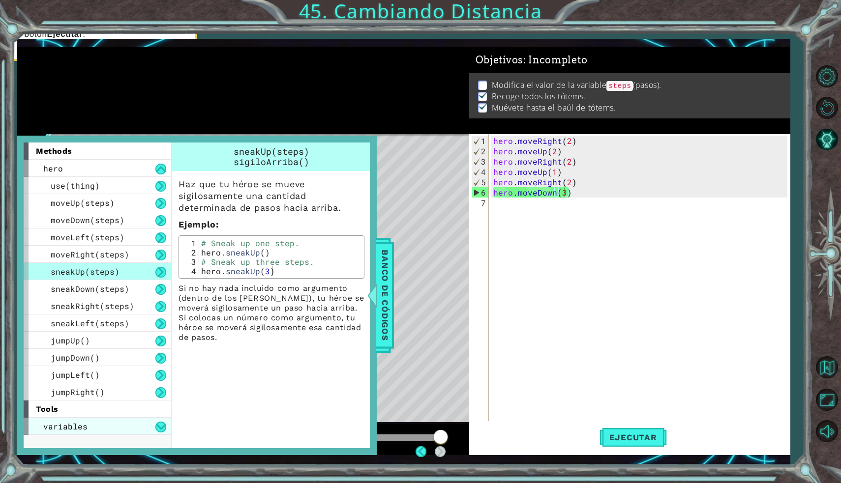
scroll to position [0, 0]
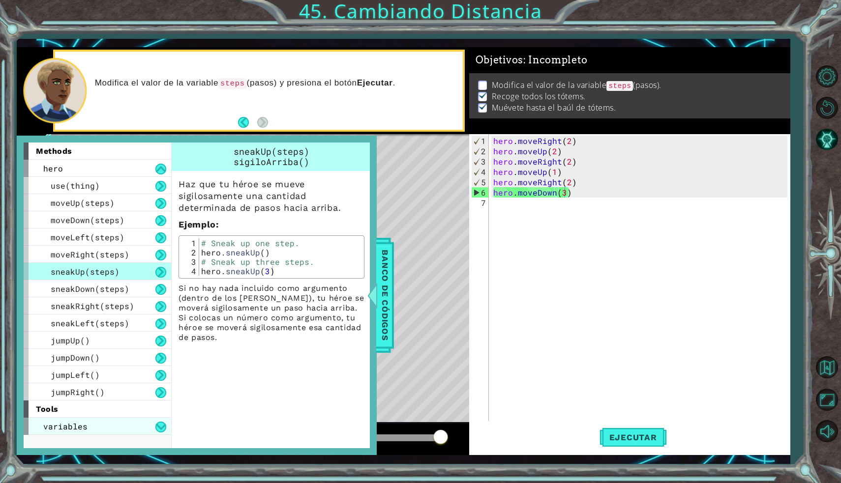
click at [96, 431] on div "variables" at bounding box center [97, 426] width 147 height 17
click at [109, 431] on div "variables" at bounding box center [97, 426] width 147 height 17
click at [164, 428] on button at bounding box center [160, 427] width 11 height 11
click at [98, 425] on div "variables" at bounding box center [97, 426] width 147 height 17
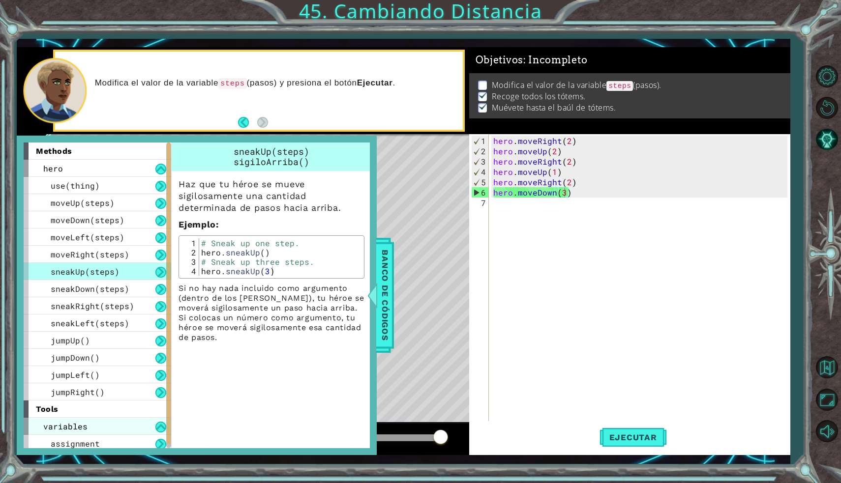
click at [83, 425] on span "variables" at bounding box center [65, 426] width 44 height 10
click at [129, 430] on div "variables" at bounding box center [97, 426] width 147 height 17
click at [166, 431] on button at bounding box center [160, 427] width 11 height 11
click at [161, 430] on button at bounding box center [160, 427] width 11 height 11
click at [378, 301] on div at bounding box center [372, 295] width 12 height 29
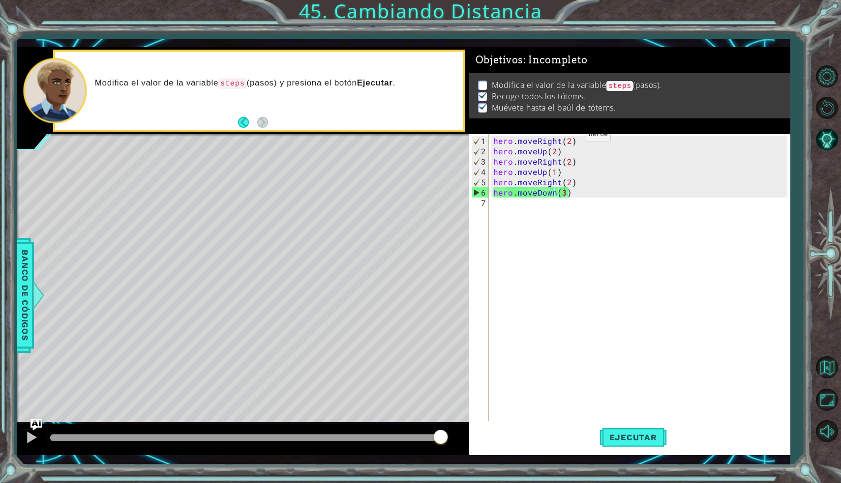
click at [568, 139] on div "hero . moveRight ( 2 ) hero . moveUp ( 2 ) hero . moveRight ( 2 ) hero . moveUp…" at bounding box center [641, 291] width 300 height 310
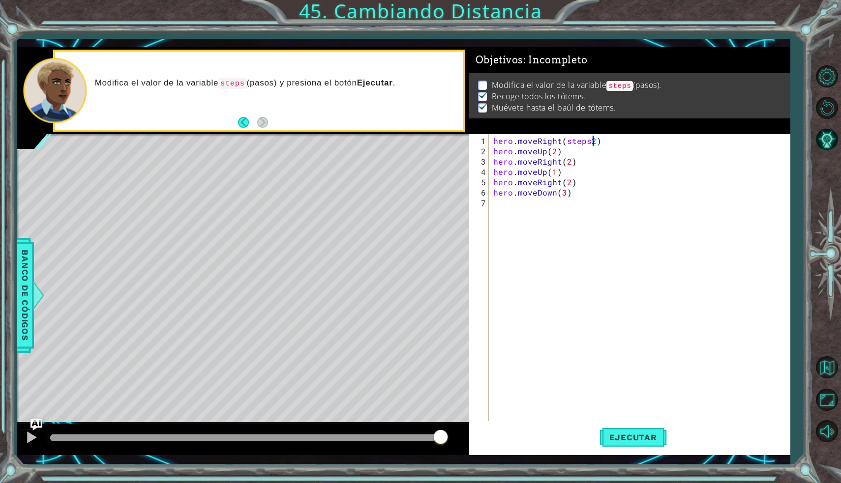
scroll to position [0, 6]
click at [618, 433] on span "Ejecutar" at bounding box center [632, 438] width 67 height 10
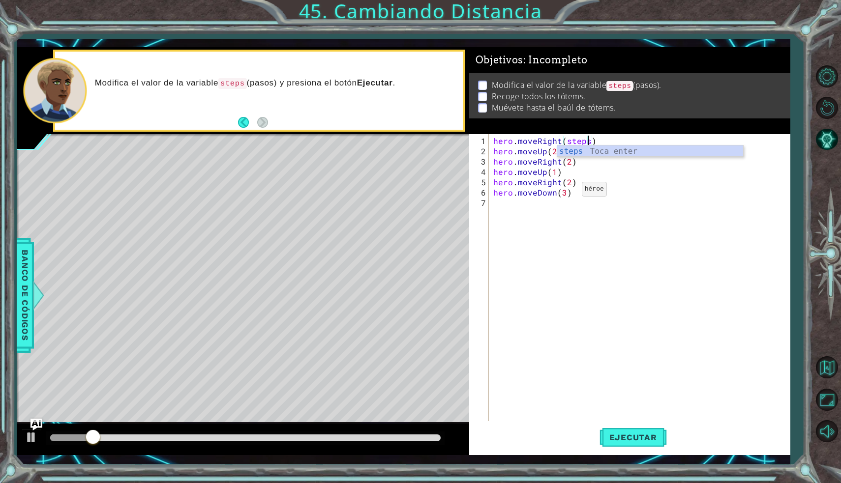
click at [564, 193] on div "hero . moveRight ( steps ) hero . moveUp ( 2 ) hero . moveRight ( 2 ) hero . mo…" at bounding box center [641, 291] width 300 height 310
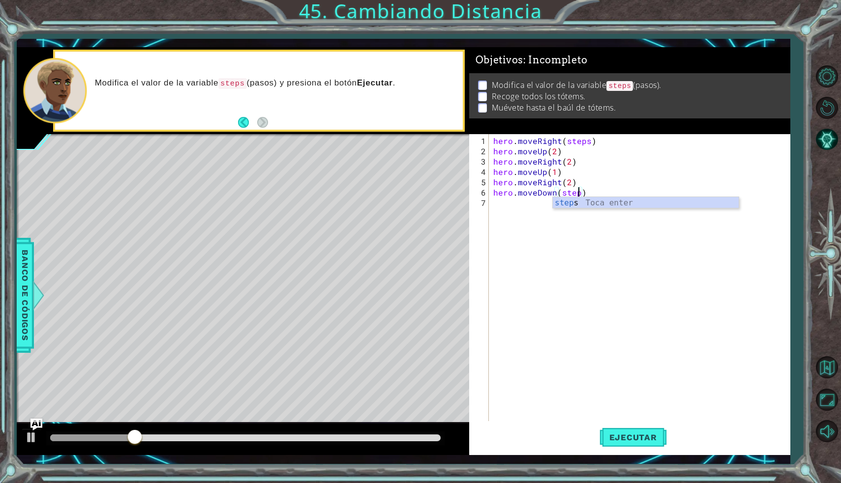
scroll to position [0, 5]
click at [570, 179] on div "hero . moveRight ( steps ) hero . moveUp ( 2 ) hero . moveRight ( 2 ) hero . mo…" at bounding box center [641, 291] width 300 height 310
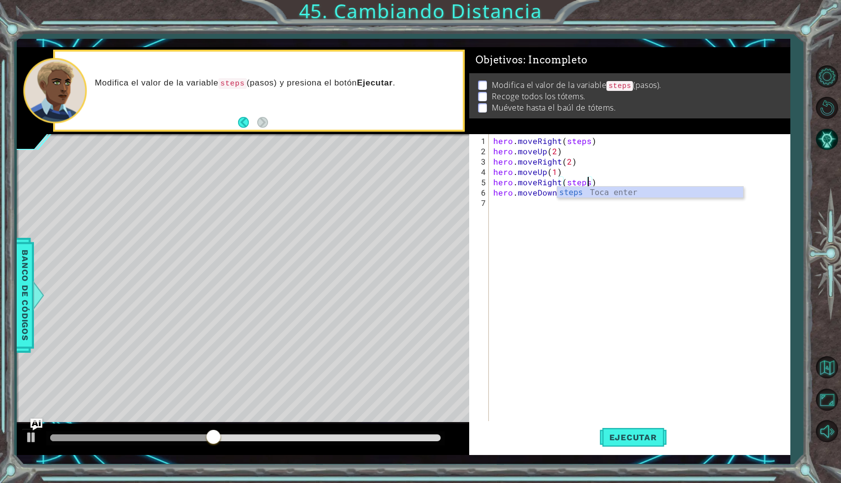
click at [556, 171] on div "hero . moveRight ( steps ) hero . moveUp ( 2 ) hero . moveRight ( 2 ) hero . mo…" at bounding box center [641, 291] width 300 height 310
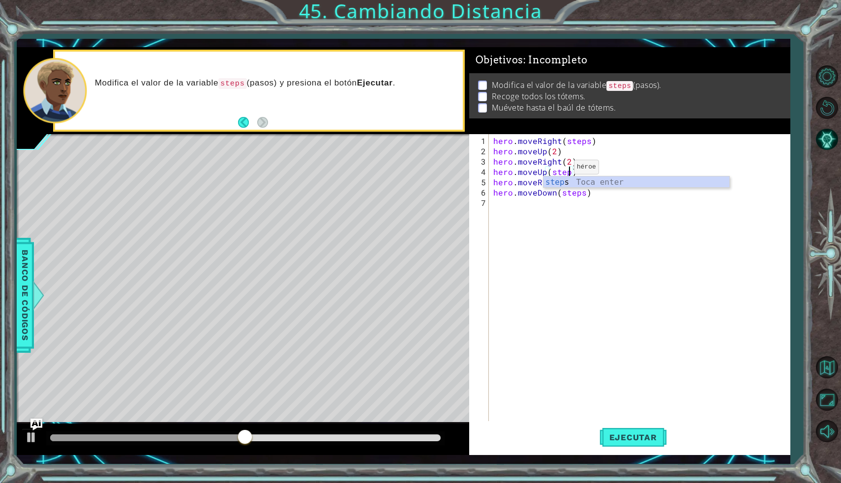
scroll to position [0, 4]
click at [569, 160] on div "hero . moveRight ( steps ) hero . moveUp ( 2 ) hero . moveRight ( 2 ) hero . mo…" at bounding box center [641, 291] width 300 height 310
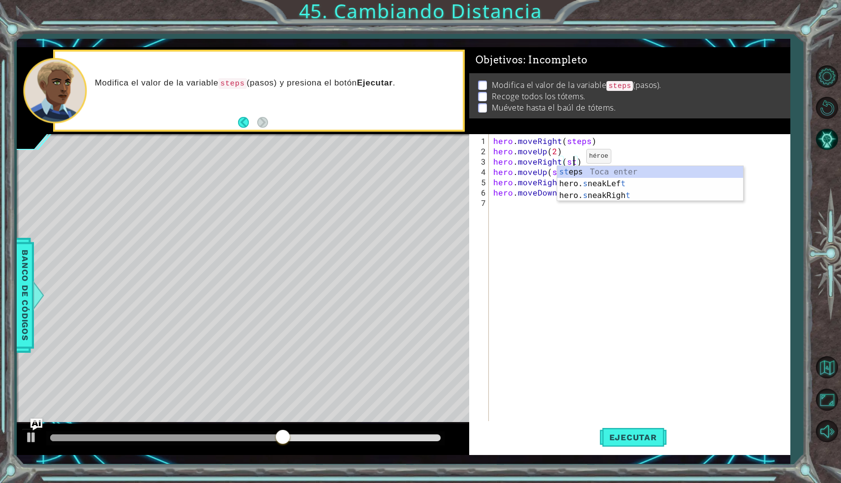
scroll to position [0, 5]
click at [553, 152] on div "hero . moveRight ( steps ) hero . moveUp ( 2 ) hero . moveRight ( steps ) hero …" at bounding box center [641, 291] width 300 height 310
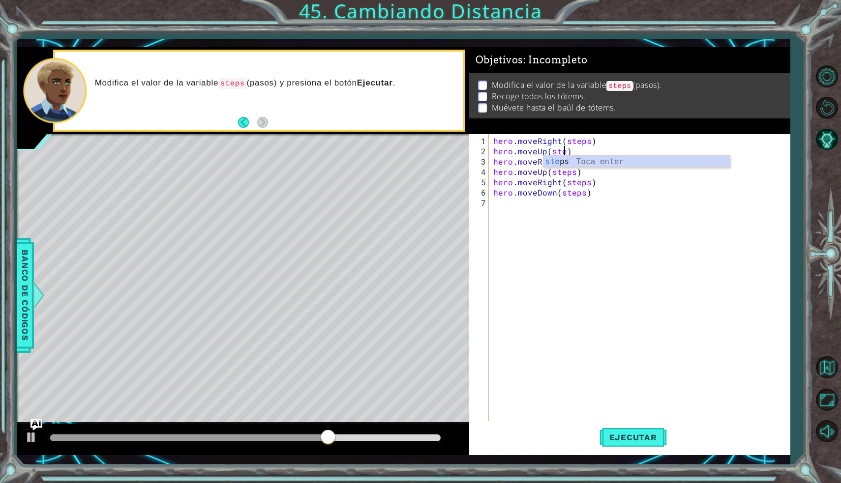
scroll to position [0, 4]
click at [628, 441] on span "Ejecutar" at bounding box center [632, 438] width 67 height 10
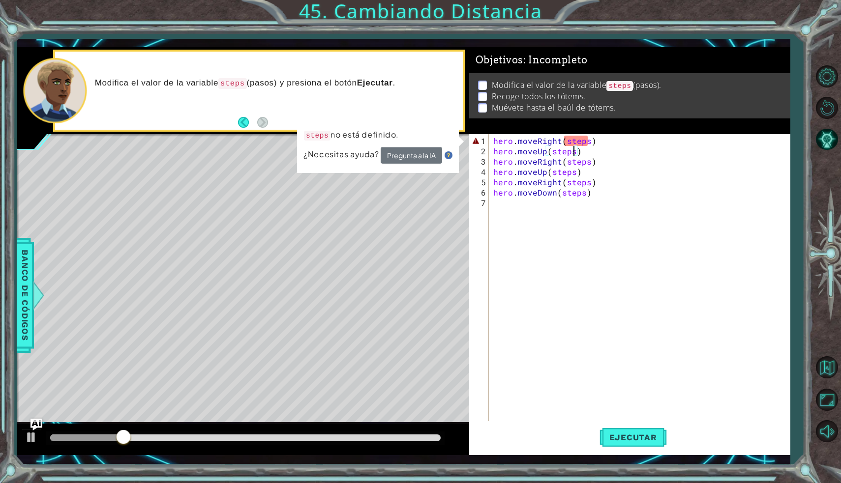
click at [589, 140] on div "hero . moveRight ( steps ) hero . moveUp ( steps ) hero . moveRight ( steps ) h…" at bounding box center [641, 291] width 300 height 310
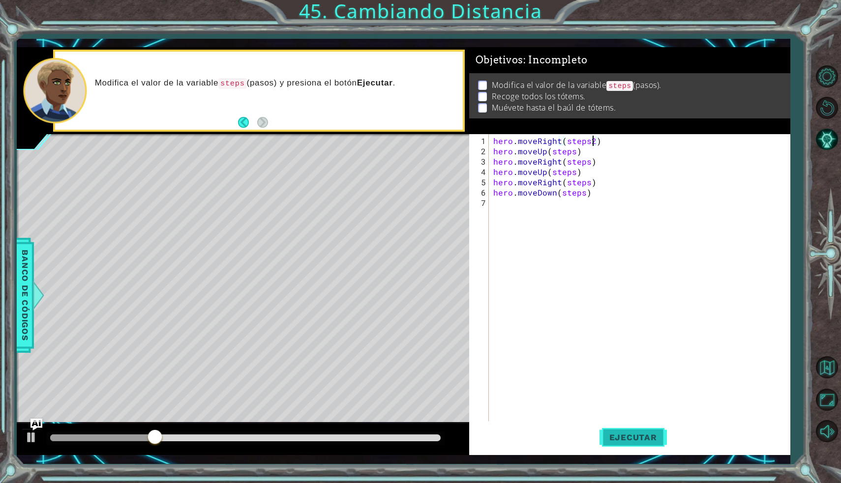
type textarea "hero.moveRight(steps2)"
click at [620, 435] on span "Ejecutar" at bounding box center [632, 438] width 67 height 10
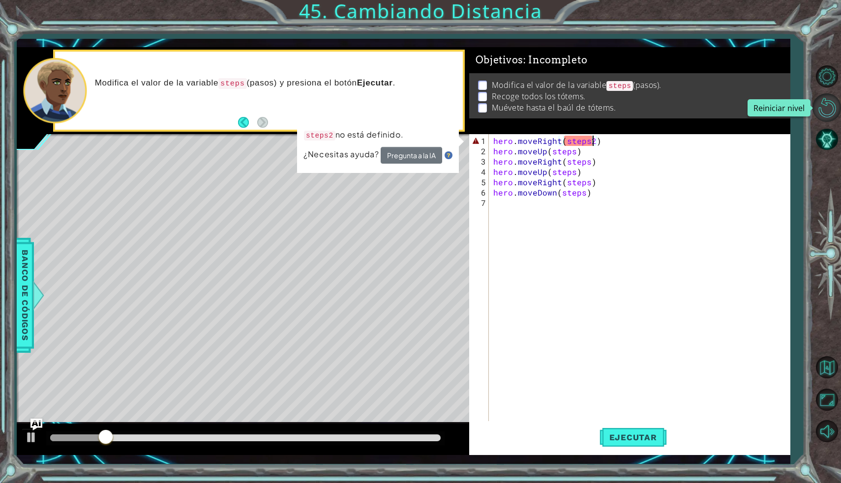
click at [821, 110] on button "Reiniciar nivel" at bounding box center [826, 107] width 29 height 29
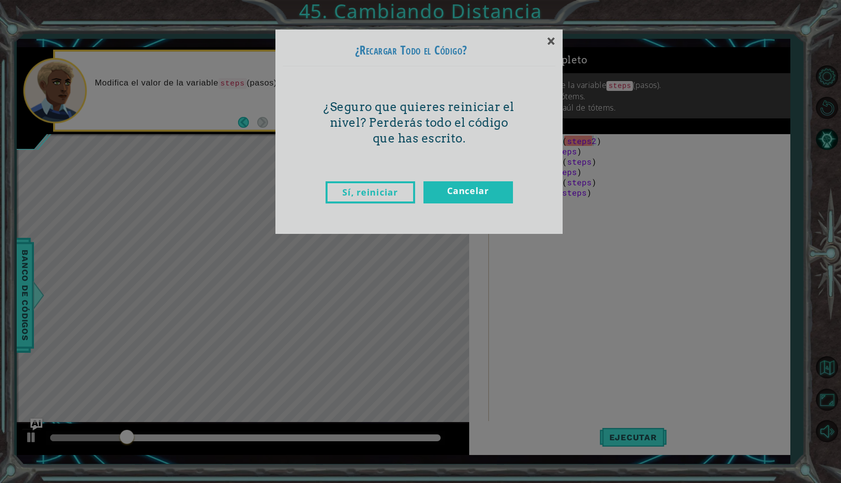
click at [370, 189] on link "Sí, reiniciar" at bounding box center [369, 192] width 89 height 22
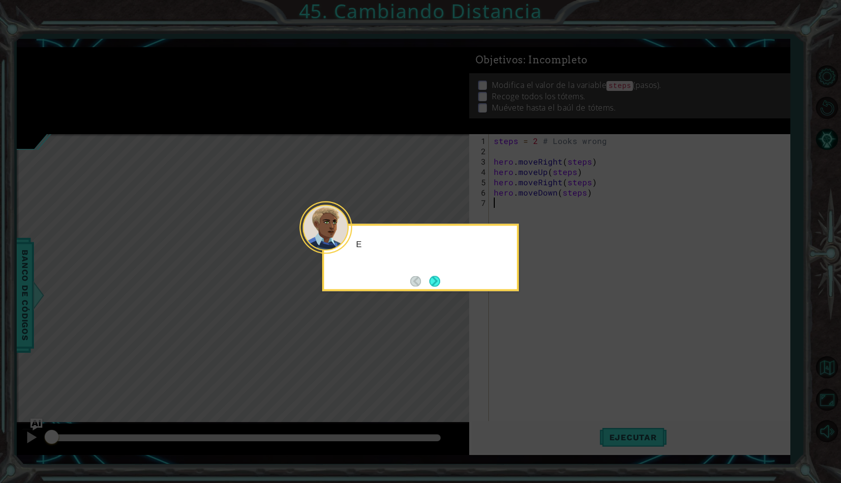
scroll to position [0, 0]
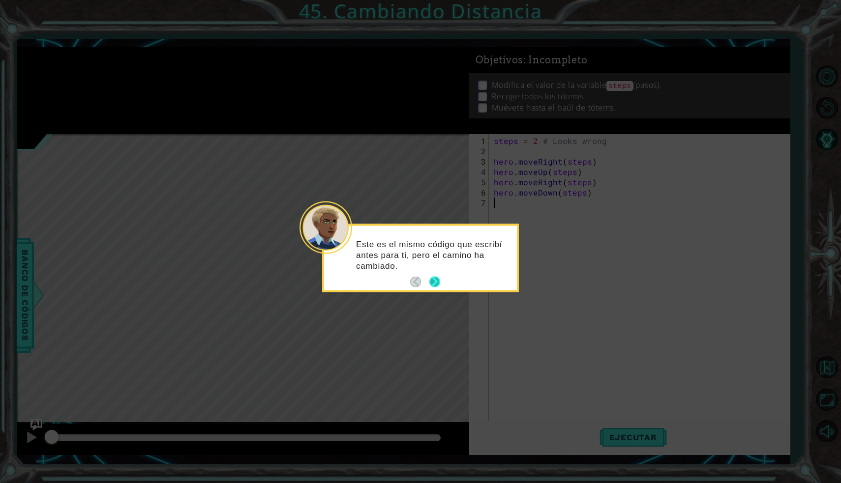
click at [434, 281] on button "Next" at bounding box center [435, 282] width 12 height 12
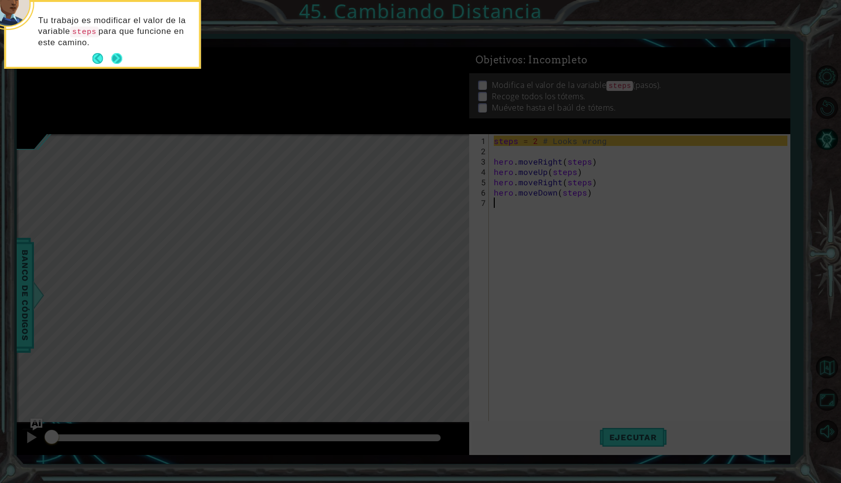
click at [118, 61] on button "Next" at bounding box center [117, 59] width 12 height 12
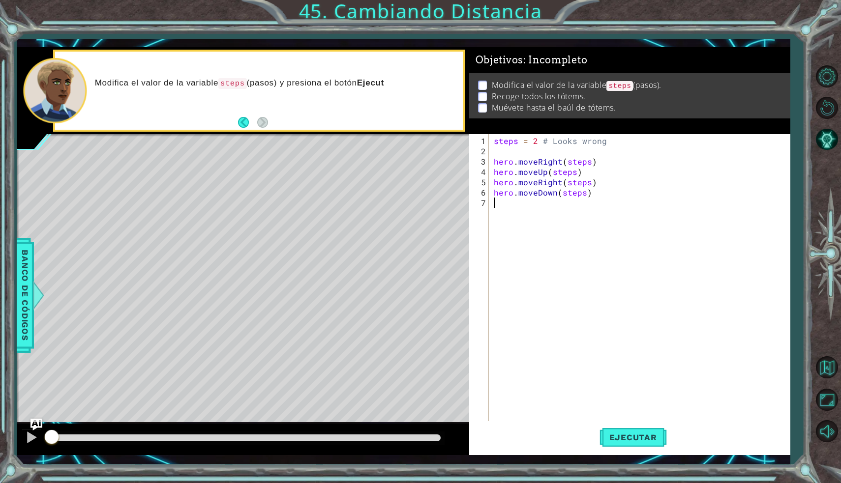
click at [587, 161] on div "steps = 2 # Looks wrong hero . moveRight ( steps ) hero . moveUp ( steps ) hero…" at bounding box center [642, 291] width 300 height 310
click at [620, 437] on span "Ejecutar" at bounding box center [632, 438] width 67 height 10
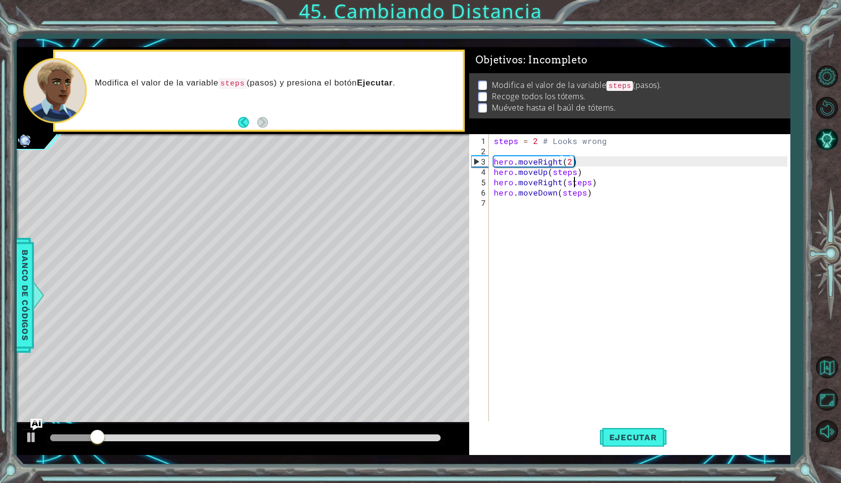
click at [575, 175] on div "steps = 2 # Looks wrong hero . moveRight ( 2 ) hero . moveUp ( steps ) hero . m…" at bounding box center [642, 291] width 300 height 310
click at [575, 172] on div "steps = 2 # Looks wrong hero . moveRight ( 2 ) hero . moveUp ( steps ) hero . m…" at bounding box center [642, 291] width 300 height 310
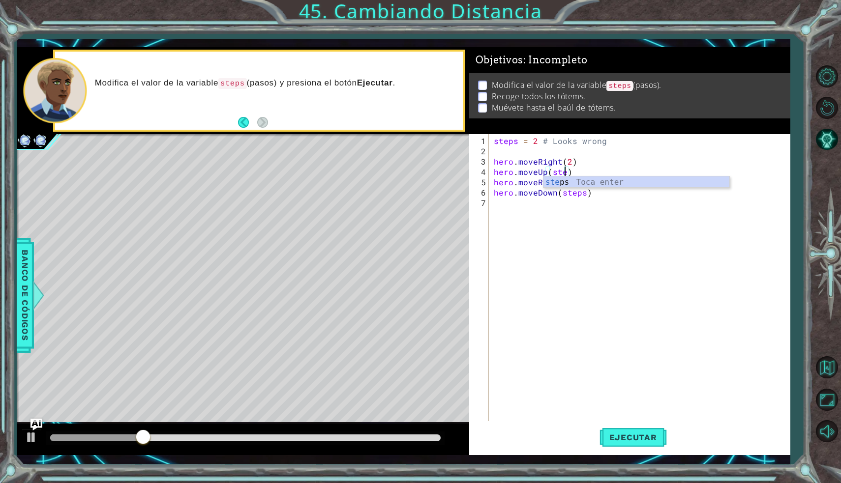
scroll to position [0, 3]
click at [635, 432] on button "Ejecutar" at bounding box center [632, 437] width 67 height 32
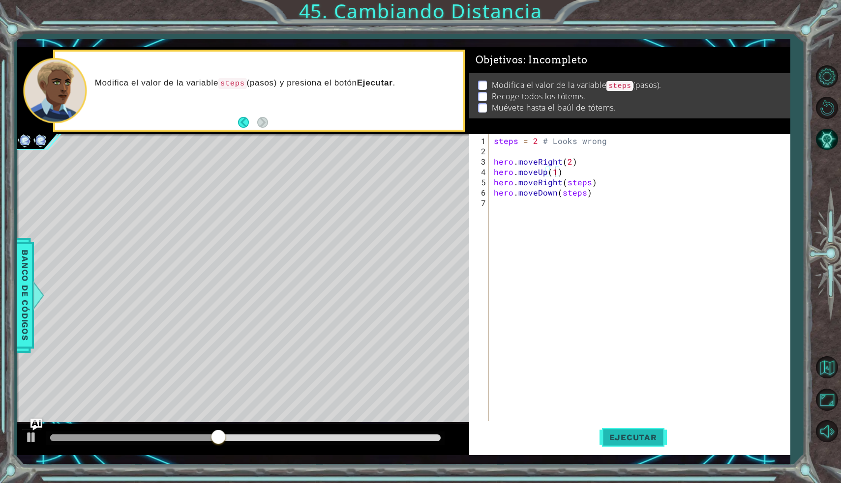
click at [631, 440] on span "Ejecutar" at bounding box center [632, 438] width 67 height 10
click at [617, 442] on button "Ejecutar" at bounding box center [632, 437] width 67 height 32
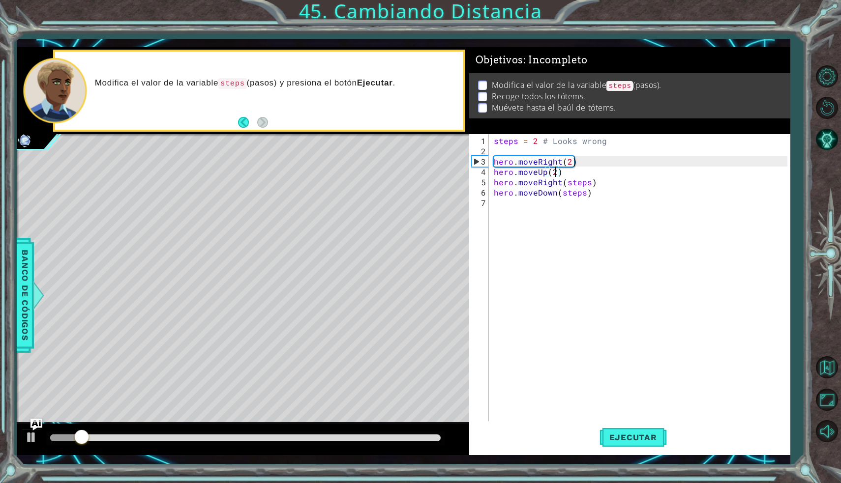
click at [589, 180] on div "steps = 2 # Looks wrong hero . moveRight ( 2 ) hero . moveUp ( 2 ) hero . moveR…" at bounding box center [642, 291] width 300 height 310
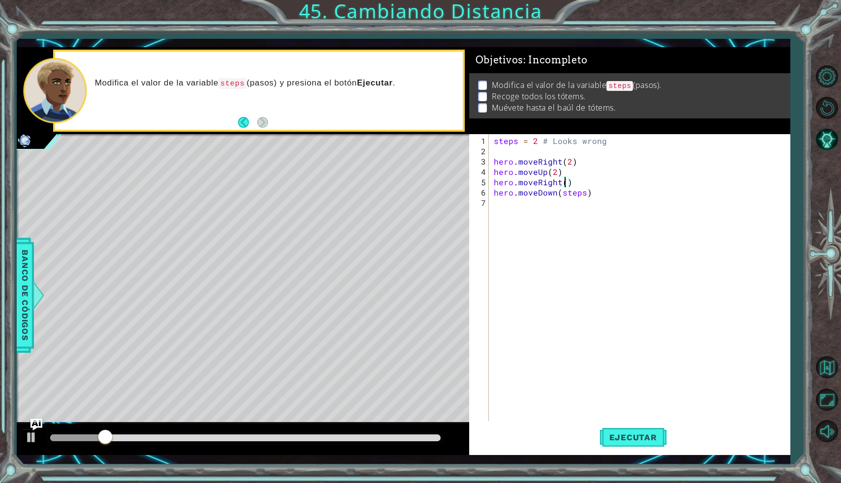
scroll to position [0, 4]
click at [654, 439] on span "Ejecutar" at bounding box center [632, 438] width 67 height 10
click at [633, 439] on span "Ejecutar" at bounding box center [632, 438] width 67 height 10
click at [625, 431] on button "Ejecutar" at bounding box center [632, 437] width 67 height 32
click at [557, 172] on div "steps = 2 # Looks wrong hero . moveRight ( 2 ) hero . moveUp ( 2 ) hero . moveR…" at bounding box center [642, 291] width 300 height 310
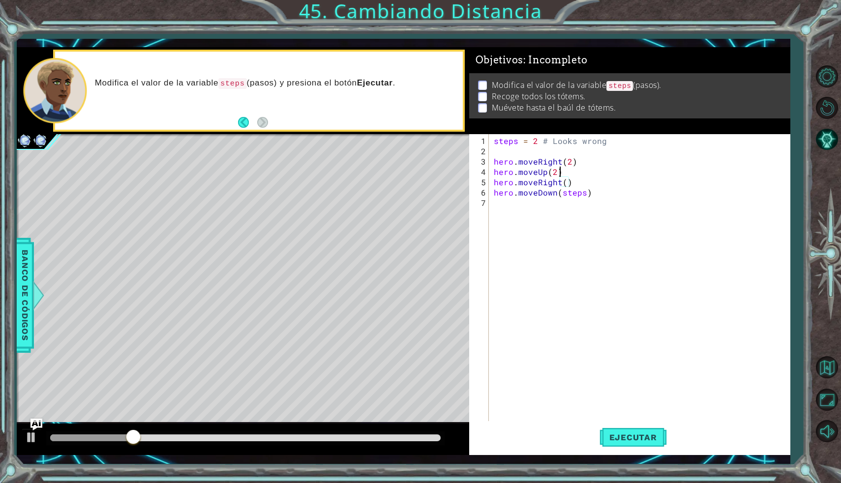
scroll to position [0, 3]
click at [569, 161] on div "steps = 2 # Looks wrong hero . moveRight ( 2 ) hero . moveUp ( 2 ) hero . moveR…" at bounding box center [642, 291] width 300 height 310
click at [613, 440] on span "Ejecutar" at bounding box center [632, 438] width 67 height 10
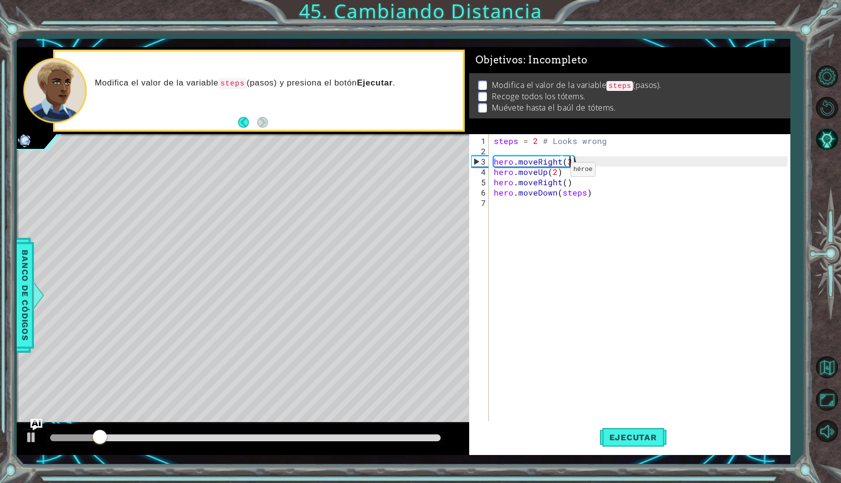
click at [554, 174] on div "steps = 2 # Looks wrong hero . moveRight ( 3 ) hero . moveUp ( 2 ) hero . moveR…" at bounding box center [642, 291] width 300 height 310
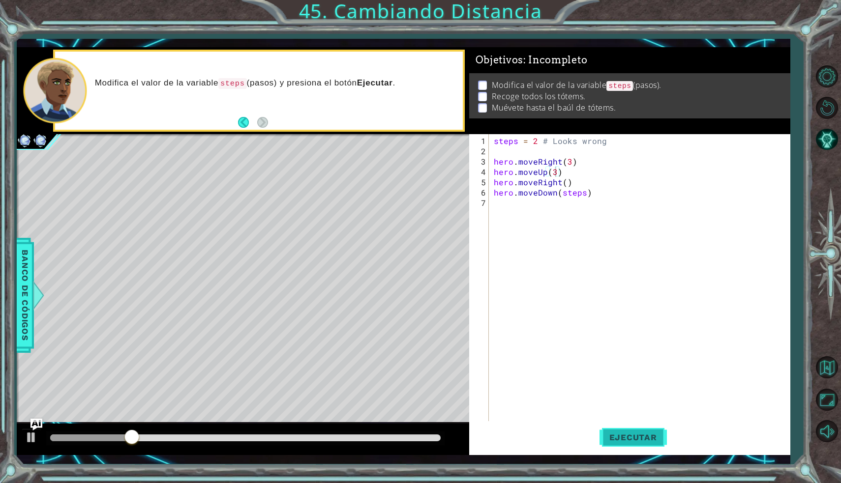
click at [626, 433] on span "Ejecutar" at bounding box center [632, 438] width 67 height 10
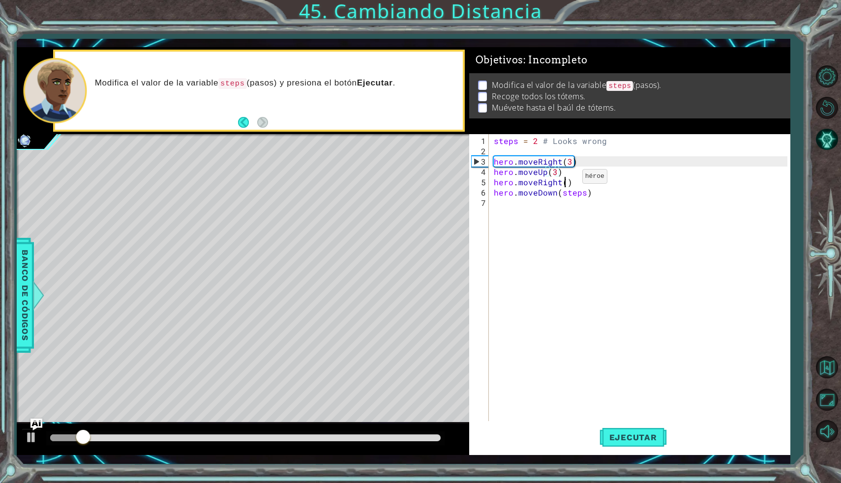
click at [565, 180] on div "steps = 2 # Looks wrong hero . moveRight ( 3 ) hero . moveUp ( 3 ) hero . moveR…" at bounding box center [642, 291] width 300 height 310
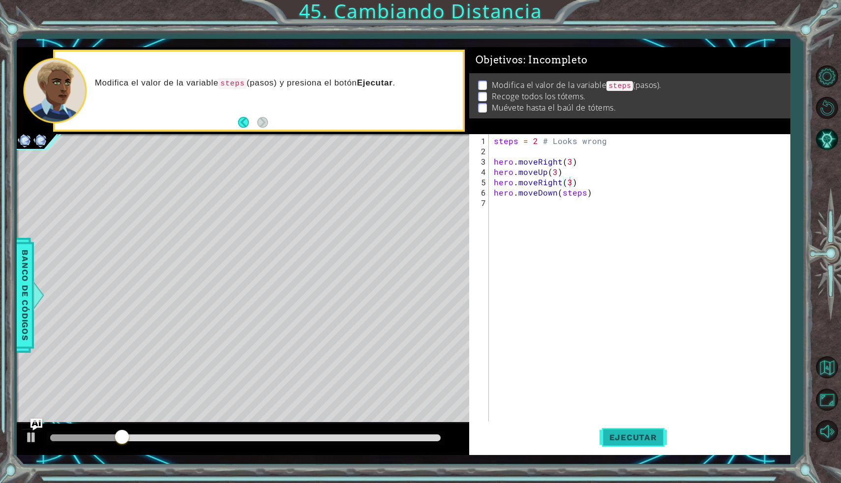
click at [622, 439] on span "Ejecutar" at bounding box center [632, 438] width 67 height 10
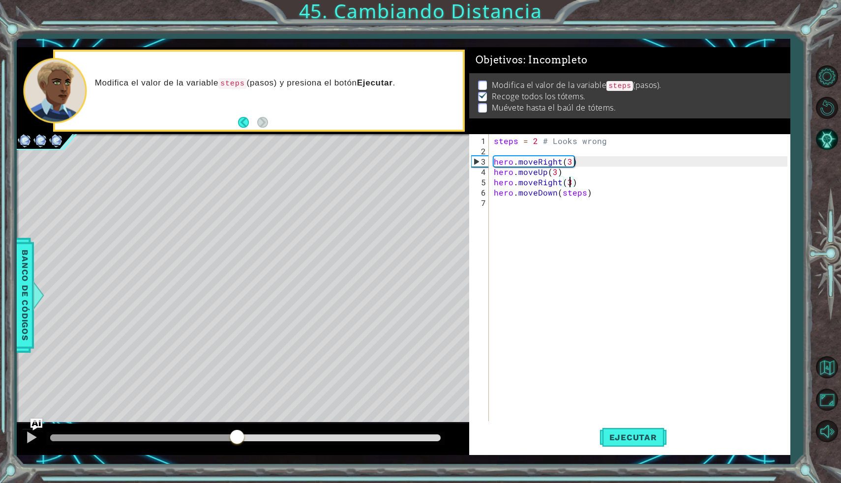
drag, startPoint x: 123, startPoint y: 432, endPoint x: 237, endPoint y: 430, distance: 114.1
click at [237, 430] on div at bounding box center [237, 438] width 18 height 18
click at [584, 193] on div "steps = 2 # Looks wrong hero . moveRight ( 3 ) hero . moveUp ( 3 ) hero . moveR…" at bounding box center [642, 291] width 300 height 310
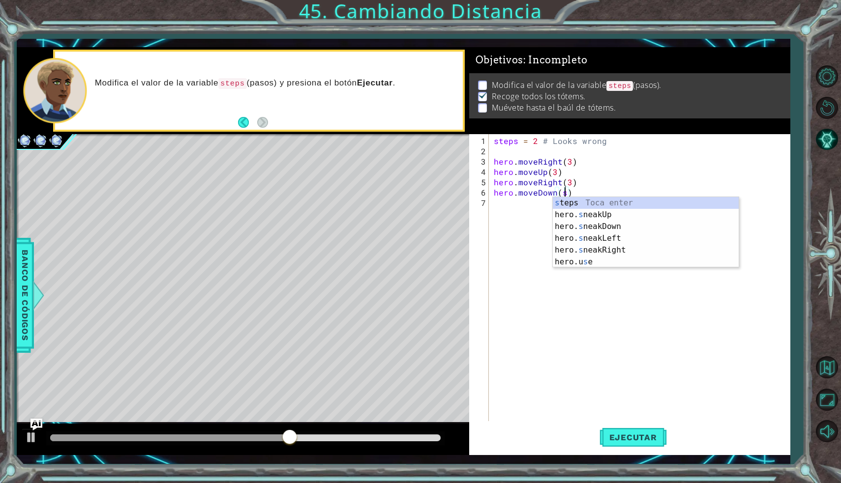
scroll to position [0, 4]
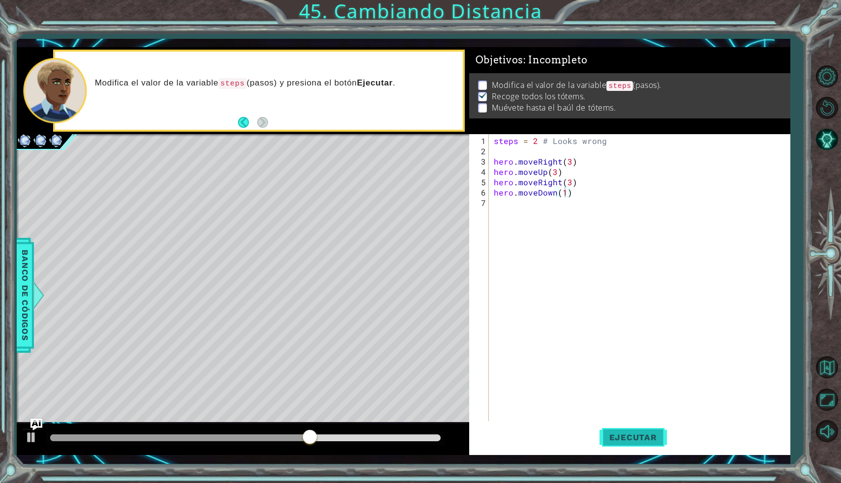
click at [625, 425] on button "Ejecutar" at bounding box center [632, 437] width 67 height 32
click at [649, 439] on span "Ejecutar" at bounding box center [632, 438] width 67 height 10
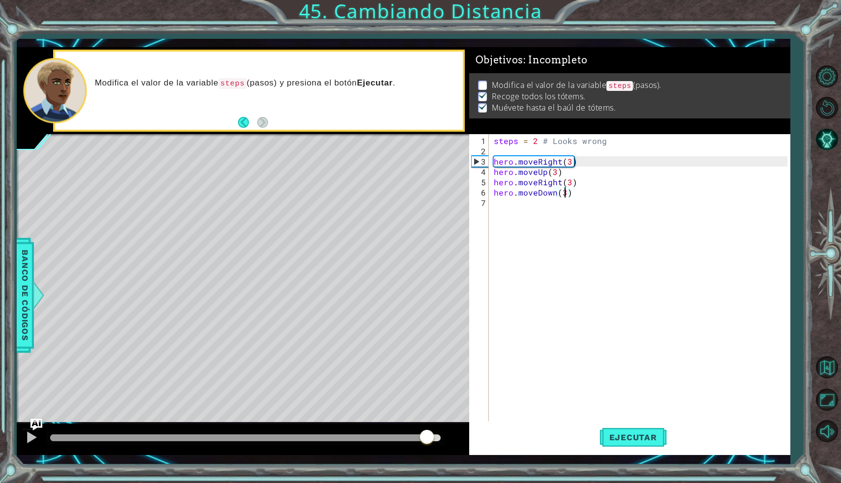
drag, startPoint x: 114, startPoint y: 434, endPoint x: 430, endPoint y: 466, distance: 317.8
click at [430, 469] on div "1 2 3 4 5 6 7 8 9 10 11 steps = 3 hero . moveRight ( steps ) hero . moveRight (…" at bounding box center [420, 241] width 841 height 483
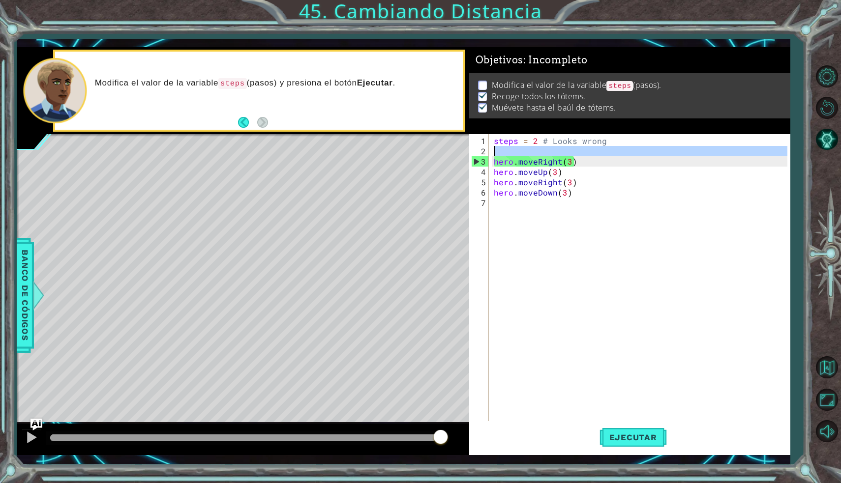
click at [488, 151] on div "2" at bounding box center [480, 151] width 18 height 10
type textarea "hero.moveRight(3)"
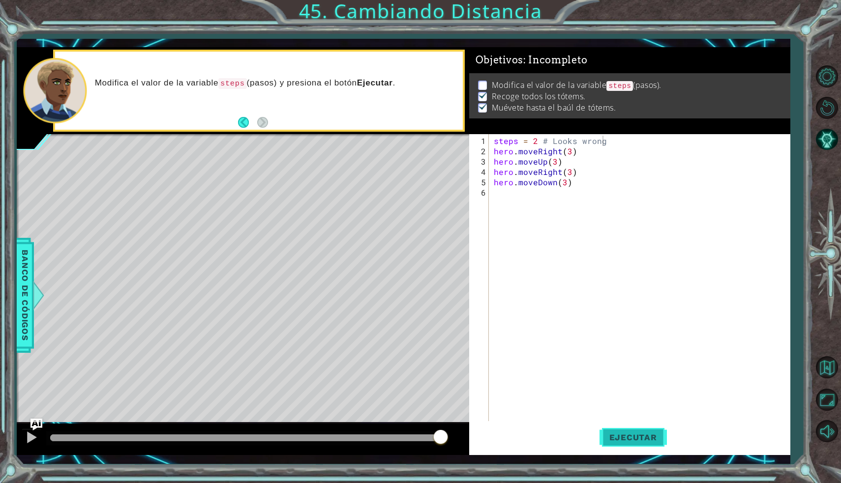
click at [610, 435] on span "Ejecutar" at bounding box center [632, 438] width 67 height 10
click at [482, 86] on p at bounding box center [482, 85] width 9 height 9
click at [654, 446] on button "Ejecutar" at bounding box center [632, 437] width 67 height 32
drag, startPoint x: 605, startPoint y: 141, endPoint x: 621, endPoint y: 141, distance: 15.7
click at [621, 141] on div "steps = 2 # Looks wrong hero . moveRight ( 3 ) hero . moveUp ( 3 ) hero . moveR…" at bounding box center [642, 291] width 300 height 310
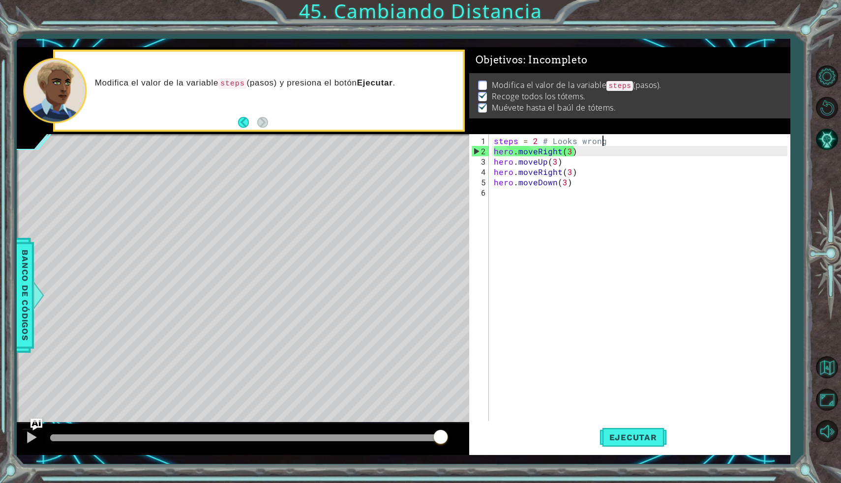
click at [612, 185] on div "steps = 2 # Looks wrong hero . moveRight ( 3 ) hero . moveUp ( 3 ) hero . moveR…" at bounding box center [642, 291] width 300 height 310
click at [239, 120] on button "Back" at bounding box center [247, 122] width 19 height 11
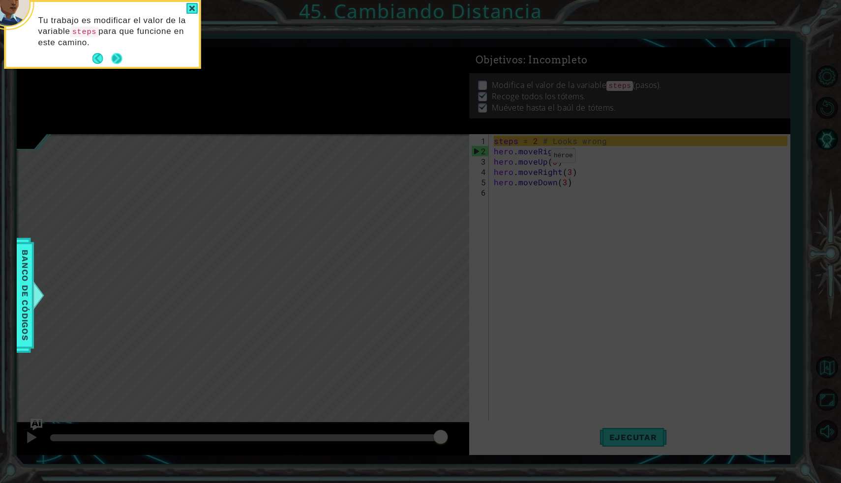
click at [116, 56] on button "Next" at bounding box center [117, 59] width 18 height 18
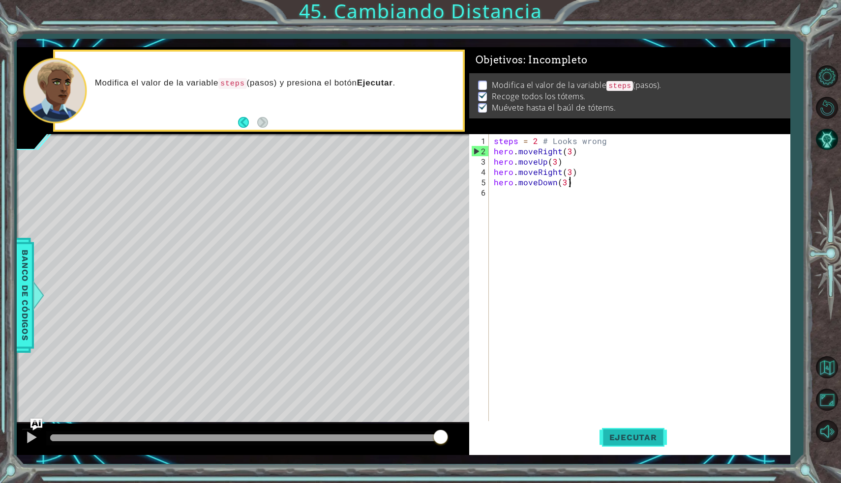
click at [646, 433] on span "Ejecutar" at bounding box center [632, 438] width 67 height 10
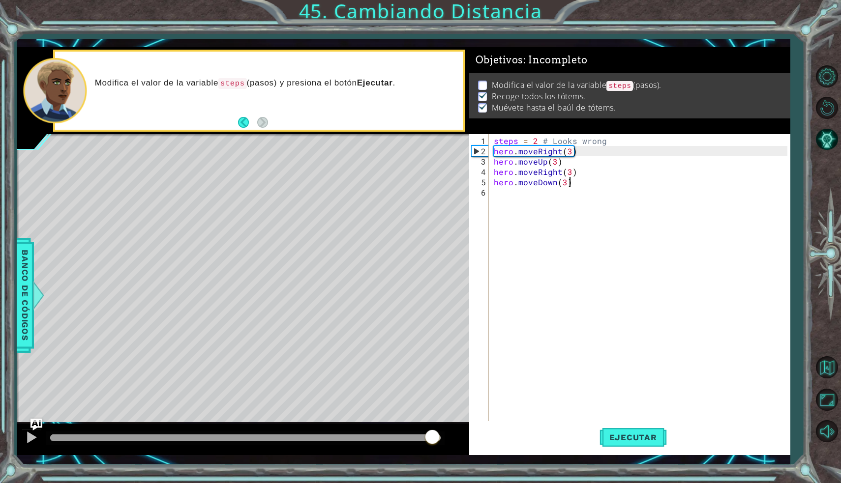
drag, startPoint x: 122, startPoint y: 433, endPoint x: 441, endPoint y: 392, distance: 321.7
click at [441, 392] on div "methods hero use(thing) moveUp(steps) moveDown(steps) moveLeft(steps) moveRight…" at bounding box center [403, 251] width 773 height 408
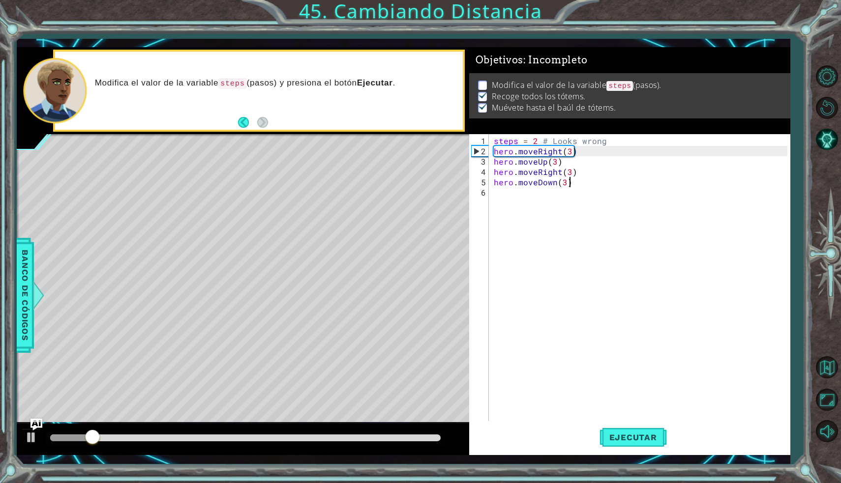
click at [515, 142] on div "steps = 2 # Looks wrong hero . moveRight ( 3 ) hero . moveUp ( 3 ) hero . moveR…" at bounding box center [642, 291] width 300 height 310
click at [521, 141] on div "steps = 2 # Looks wrong hero . moveRight ( 3 ) hero . moveUp ( 3 ) hero . moveR…" at bounding box center [642, 291] width 300 height 310
type textarea "steps= 2 # Looks wrong"
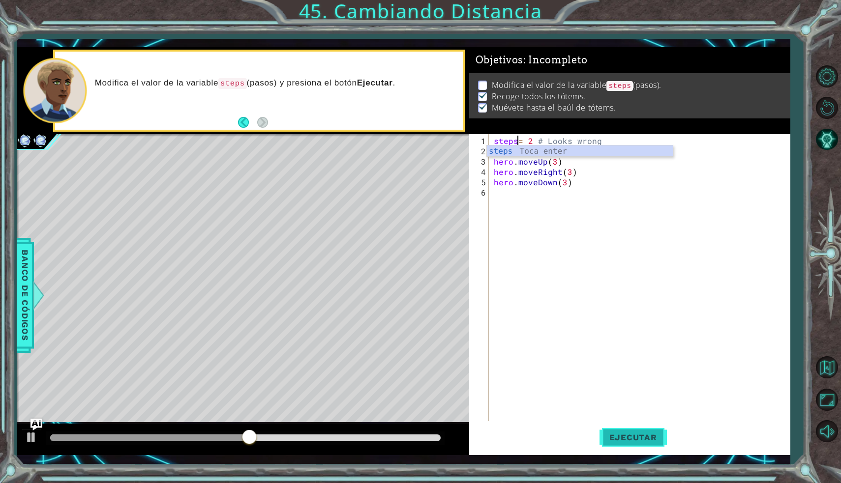
click at [611, 433] on span "Ejecutar" at bounding box center [632, 438] width 67 height 10
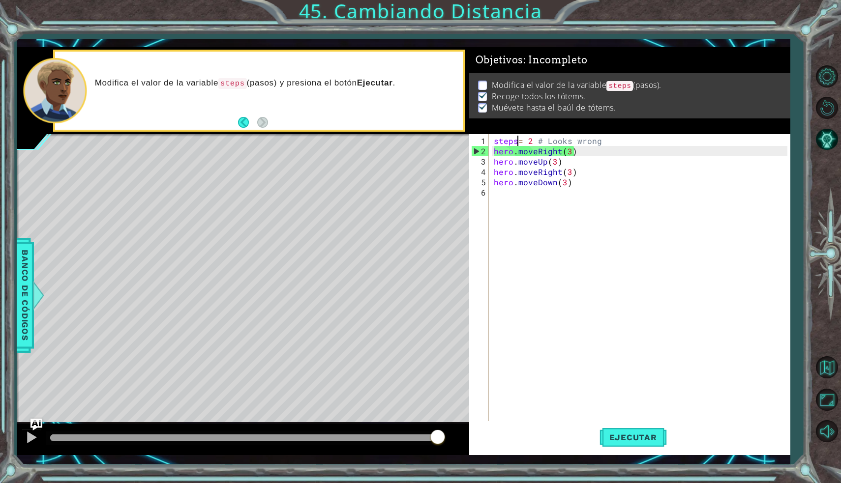
drag, startPoint x: 137, startPoint y: 439, endPoint x: 440, endPoint y: 439, distance: 303.8
click at [441, 438] on div at bounding box center [438, 438] width 18 height 18
drag, startPoint x: 604, startPoint y: 143, endPoint x: 488, endPoint y: 137, distance: 116.2
click at [488, 137] on div "steps= 2 # Looks wrong 1 2 3 4 5 6 steps = 2 # Looks wrong hero . moveRight ( 3…" at bounding box center [628, 278] width 318 height 289
click at [627, 436] on span "Ejecutar" at bounding box center [632, 438] width 67 height 10
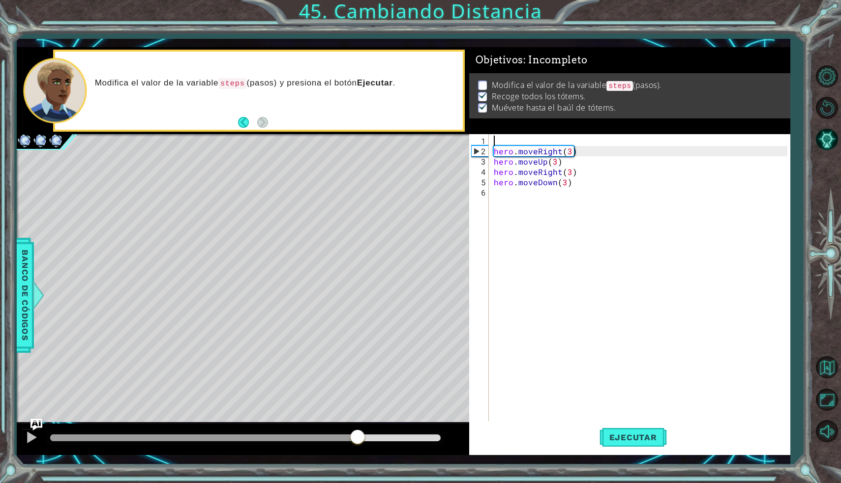
drag, startPoint x: 123, startPoint y: 436, endPoint x: 360, endPoint y: 475, distance: 240.6
click at [360, 475] on div "1 2 3 4 5 6 7 8 9 10 11 steps = 3 hero . moveRight ( steps ) hero . moveRight (…" at bounding box center [420, 241] width 841 height 483
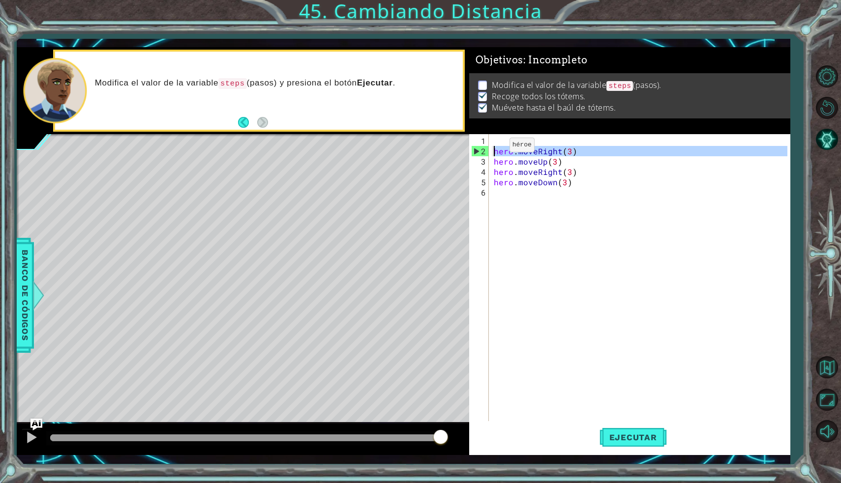
click at [478, 151] on div "2" at bounding box center [479, 151] width 17 height 10
type textarea "hero.moveDown(3)"
click at [478, 151] on div "2" at bounding box center [479, 151] width 17 height 10
type textarea "hero.moveRight(3)"
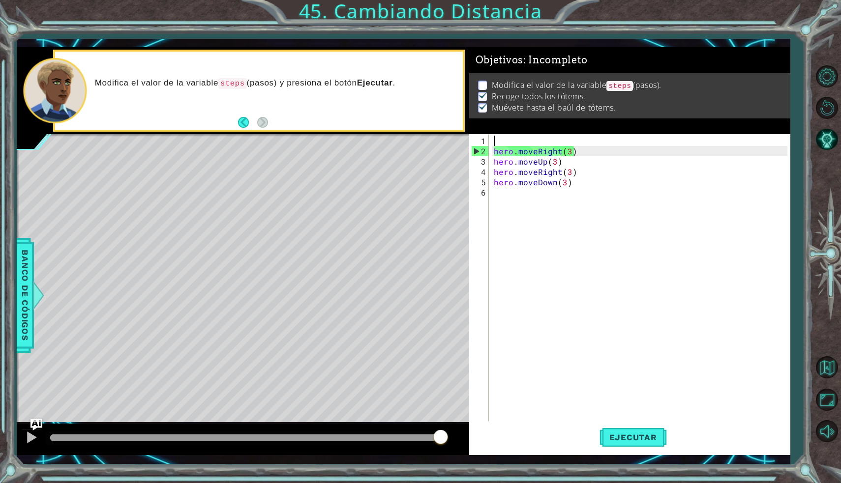
click at [498, 138] on div "hero . moveRight ( 3 ) hero . moveUp ( 3 ) hero . moveRight ( 3 ) hero . moveDo…" at bounding box center [642, 291] width 300 height 310
drag, startPoint x: 493, startPoint y: 152, endPoint x: 585, endPoint y: 153, distance: 92.9
click at [586, 153] on div "hero . moveRight ( 3 ) hero . moveUp ( 3 ) hero . moveRight ( 3 ) hero . moveDo…" at bounding box center [642, 291] width 300 height 310
type textarea "hero.moveRight(3)"
click at [569, 135] on div "hero . moveRight ( 3 ) hero . moveUp ( 3 ) hero . moveRight ( 3 ) hero . moveDo…" at bounding box center [639, 278] width 295 height 289
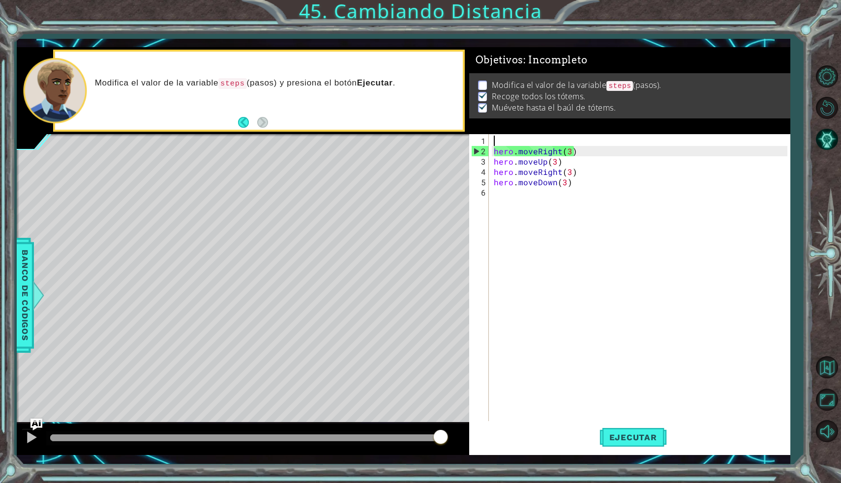
paste textarea "hero.moveRight(3)"
type textarea "hero.moveRight(3)"
drag, startPoint x: 577, startPoint y: 150, endPoint x: 486, endPoint y: 150, distance: 90.4
click at [486, 150] on div "hero.moveRight(3) 1 2 3 4 5 6 hero . moveRight ( 3 ) hero . moveRight ( 3 ) her…" at bounding box center [628, 278] width 318 height 289
drag, startPoint x: 491, startPoint y: 163, endPoint x: 570, endPoint y: 165, distance: 78.7
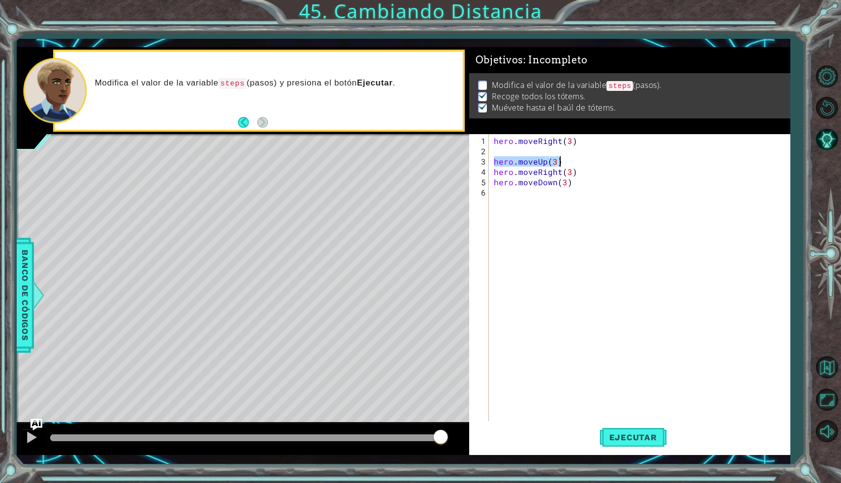
click at [570, 165] on div "hero . moveRight ( 3 ) hero . moveUp ( 3 ) hero . moveRight ( 3 ) hero . moveDo…" at bounding box center [642, 291] width 300 height 310
type textarea "hero.moveUp(3)"
click at [540, 154] on div "hero . moveRight ( 3 ) hero . moveUp ( 3 ) hero . moveRight ( 3 ) hero . moveDo…" at bounding box center [642, 291] width 300 height 310
paste textarea "hero.moveUp(3)"
type textarea "hero.moveUp(3)"
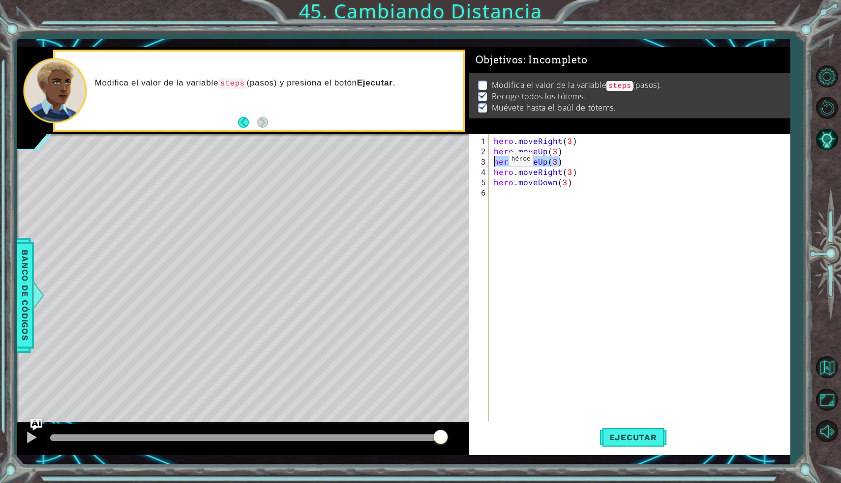
drag, startPoint x: 564, startPoint y: 164, endPoint x: 483, endPoint y: 163, distance: 81.6
click at [483, 163] on div "hero.moveUp(3) 1 2 3 4 5 6 hero . moveRight ( 3 ) hero . moveUp ( 3 ) hero . mo…" at bounding box center [628, 278] width 318 height 289
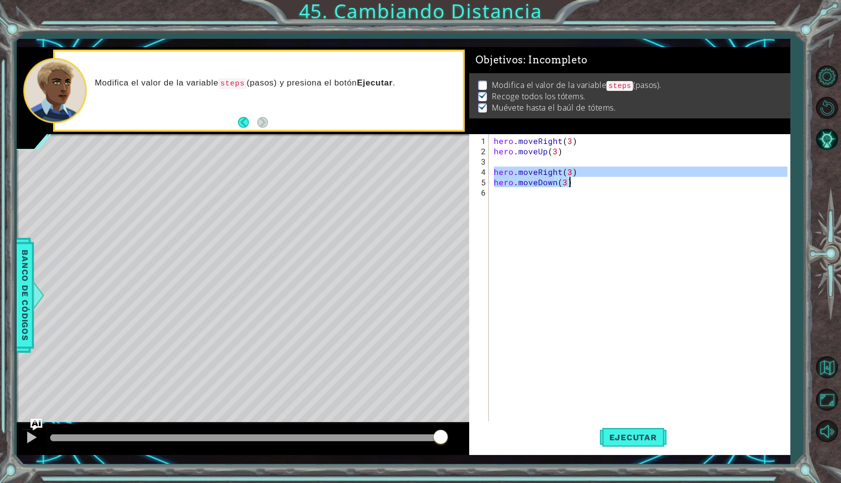
drag, startPoint x: 494, startPoint y: 174, endPoint x: 582, endPoint y: 177, distance: 88.5
click at [582, 177] on div "hero . moveRight ( 3 ) hero . moveUp ( 3 ) hero . moveRight ( 3 ) hero . moveDo…" at bounding box center [642, 291] width 300 height 310
type textarea "hero.moveRight(3) hero.moveDown(3)"
click at [561, 164] on div "hero . moveRight ( 3 ) hero . moveUp ( 3 ) hero . moveRight ( 3 ) hero . moveDo…" at bounding box center [642, 291] width 300 height 310
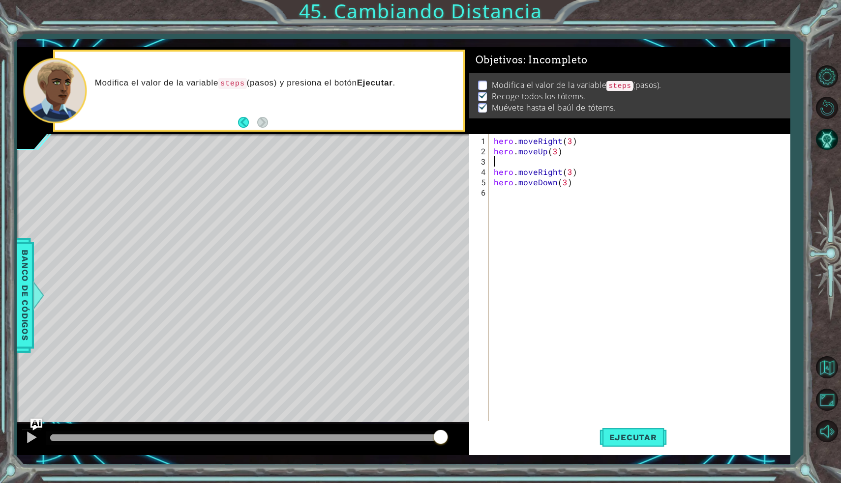
paste textarea "hero.moveDown(3)"
type textarea "hero.moveDown(3)"
drag, startPoint x: 573, startPoint y: 194, endPoint x: 479, endPoint y: 192, distance: 93.4
click at [479, 192] on div "hero.moveDown(3) 1 2 3 4 5 6 7 hero . moveRight ( 3 ) hero . moveUp ( 3 ) hero …" at bounding box center [628, 278] width 318 height 289
drag, startPoint x: 577, startPoint y: 180, endPoint x: 467, endPoint y: 180, distance: 109.6
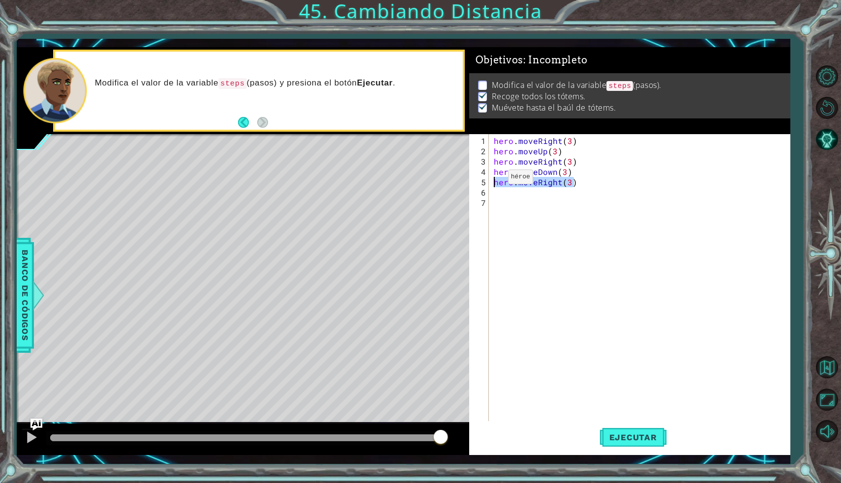
click at [467, 180] on div "1 2 3 4 5 6 7 8 9 10 11 steps = 3 hero . moveRight ( steps ) hero . moveRight (…" at bounding box center [403, 251] width 773 height 408
type textarea "hero.moveRight(3)"
click at [493, 205] on div "hero . moveRight ( 3 ) hero . moveUp ( 3 ) hero . moveRight ( 3 ) hero . moveDo…" at bounding box center [642, 291] width 300 height 310
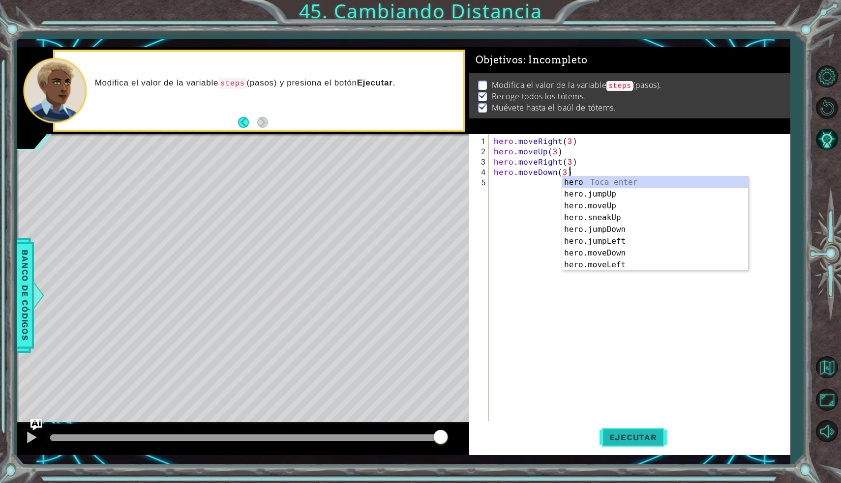
click at [633, 433] on span "Ejecutar" at bounding box center [632, 438] width 67 height 10
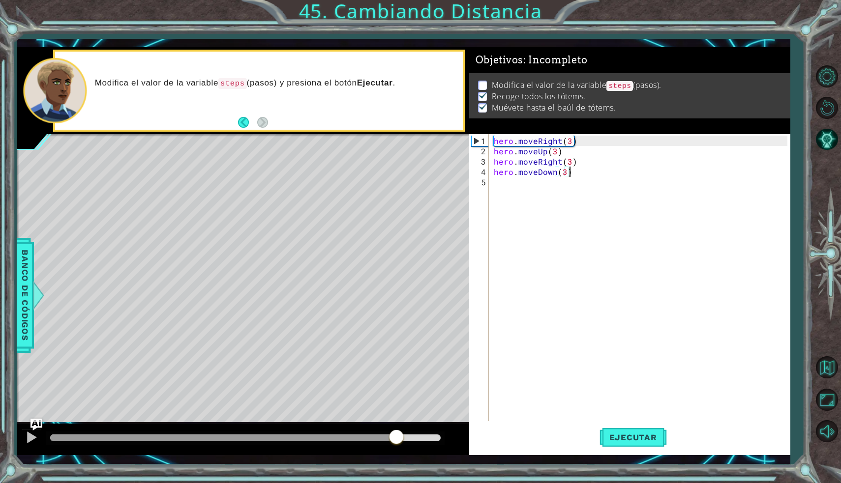
drag, startPoint x: 195, startPoint y: 435, endPoint x: 397, endPoint y: 429, distance: 202.1
click at [397, 429] on div at bounding box center [243, 439] width 452 height 31
click at [648, 445] on button "Ejecutar" at bounding box center [632, 437] width 67 height 32
click at [656, 439] on span "Ejecutar" at bounding box center [632, 438] width 67 height 10
click at [821, 132] on button "Pista IA" at bounding box center [826, 139] width 29 height 29
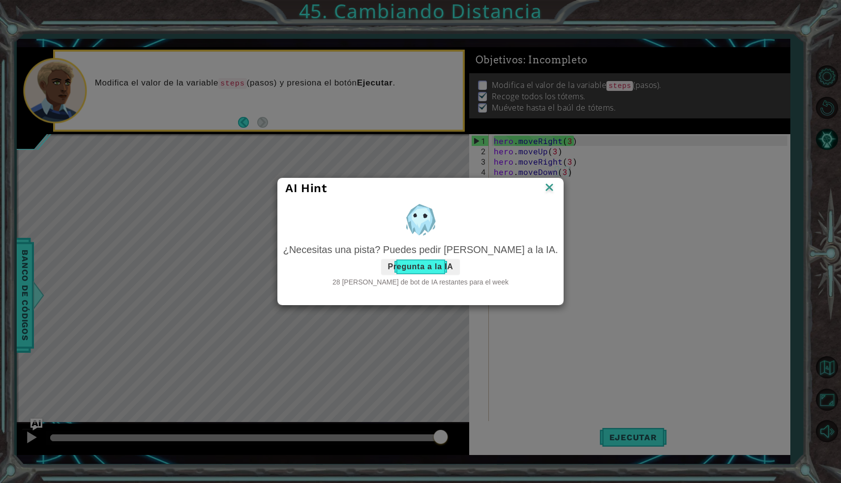
click at [450, 263] on button "Pregunta a la IA" at bounding box center [420, 267] width 78 height 16
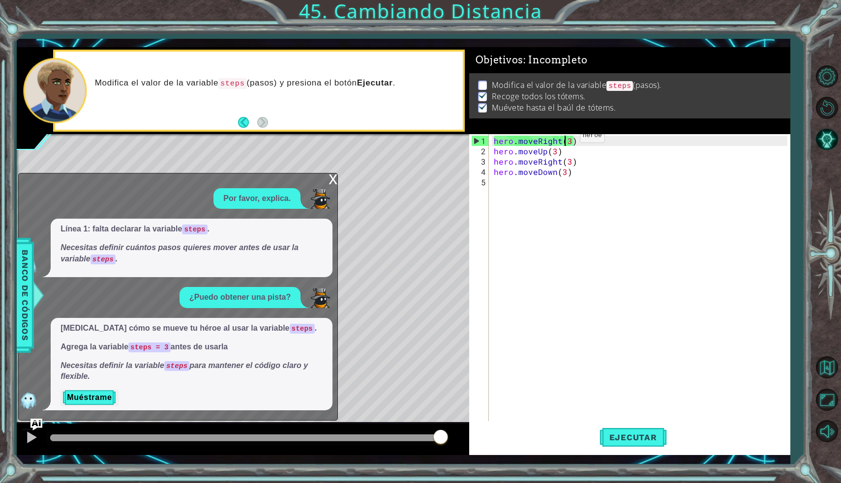
click at [563, 140] on div "hero . moveRight ( 3 ) hero . moveUp ( 3 ) hero . moveRight ( 3 ) hero . moveDo…" at bounding box center [642, 291] width 300 height 310
type textarea "hero.moveRight(3)"
click at [834, 102] on button "Reiniciar nivel" at bounding box center [826, 107] width 29 height 29
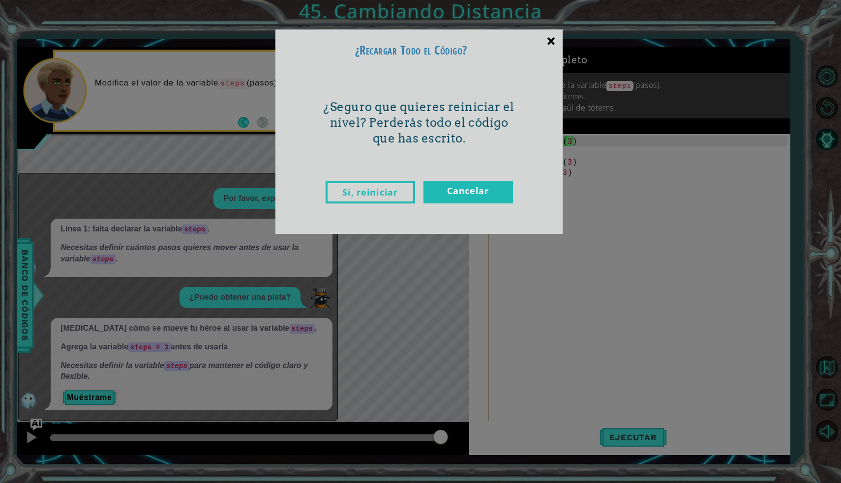
click at [554, 43] on div "×" at bounding box center [550, 41] width 23 height 29
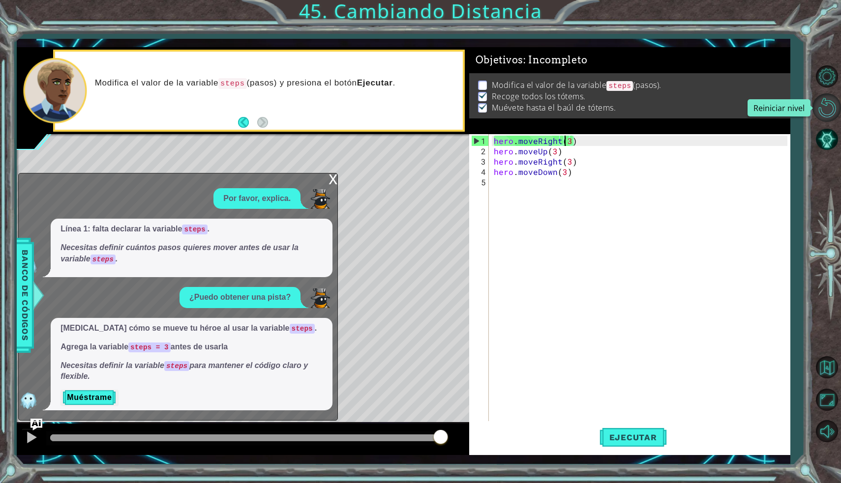
click at [829, 114] on button "Reiniciar nivel" at bounding box center [826, 107] width 29 height 29
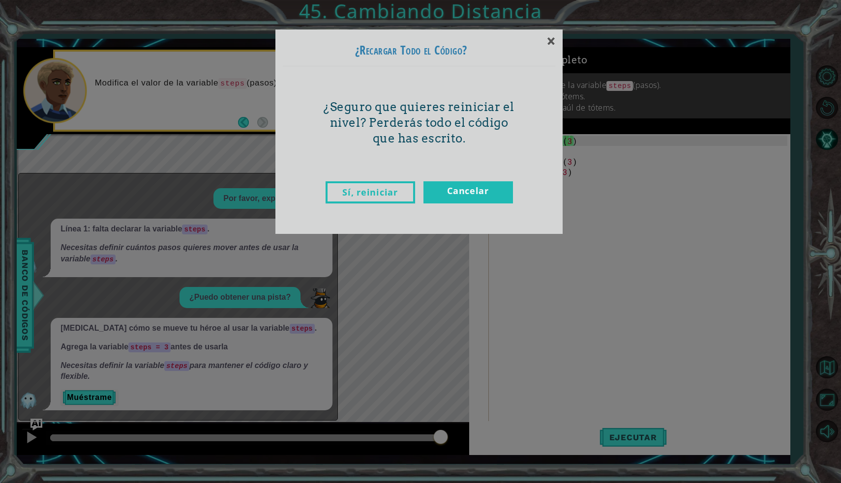
click at [394, 193] on link "Sí, reiniciar" at bounding box center [369, 192] width 89 height 22
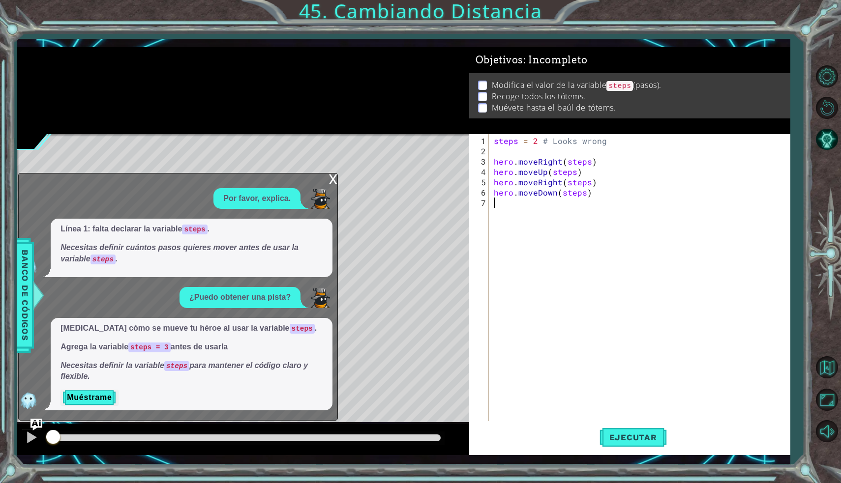
click at [589, 163] on div "steps = 2 # Looks wrong hero . moveRight ( steps ) hero . moveUp ( steps ) hero…" at bounding box center [642, 291] width 300 height 310
click at [101, 398] on button "Muéstrame" at bounding box center [89, 398] width 58 height 16
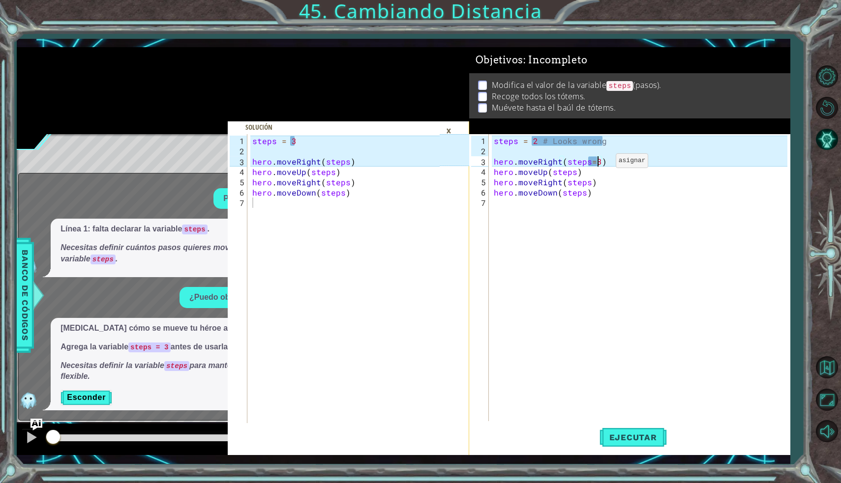
click at [599, 165] on div "steps = 2 # Looks wrong hero . moveRight ( steps = 3 ) hero . moveUp ( steps ) …" at bounding box center [642, 291] width 300 height 310
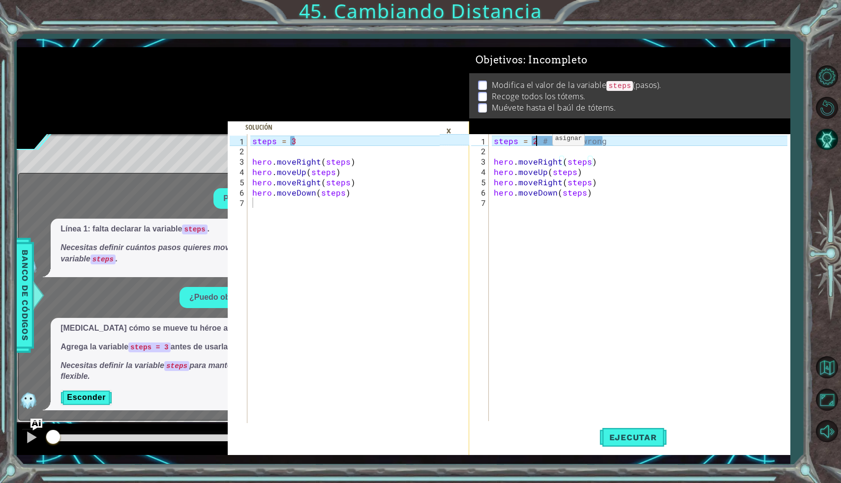
click at [535, 143] on div "steps = 2 # Looks wrong hero . moveRight ( steps ) hero . moveUp ( steps ) hero…" at bounding box center [642, 291] width 300 height 310
type textarea "steps = 3 # Looks wrong"
click at [637, 435] on span "Ejecutar" at bounding box center [632, 438] width 67 height 10
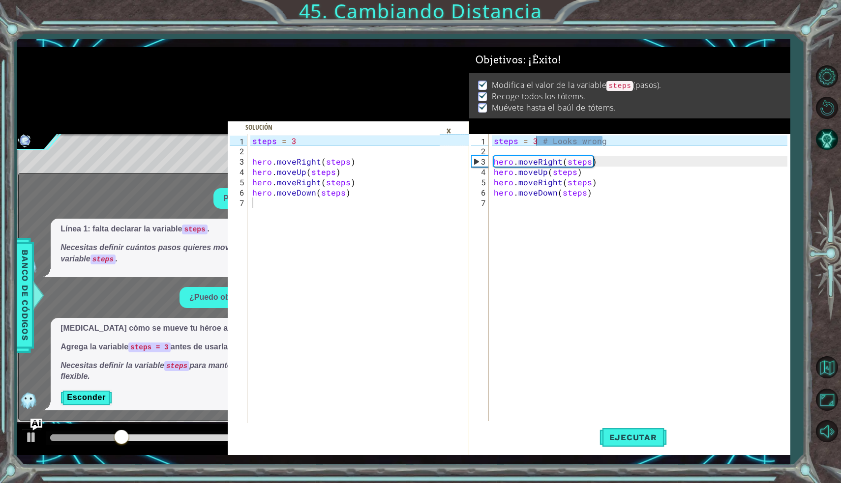
click at [447, 130] on div "×" at bounding box center [448, 130] width 15 height 17
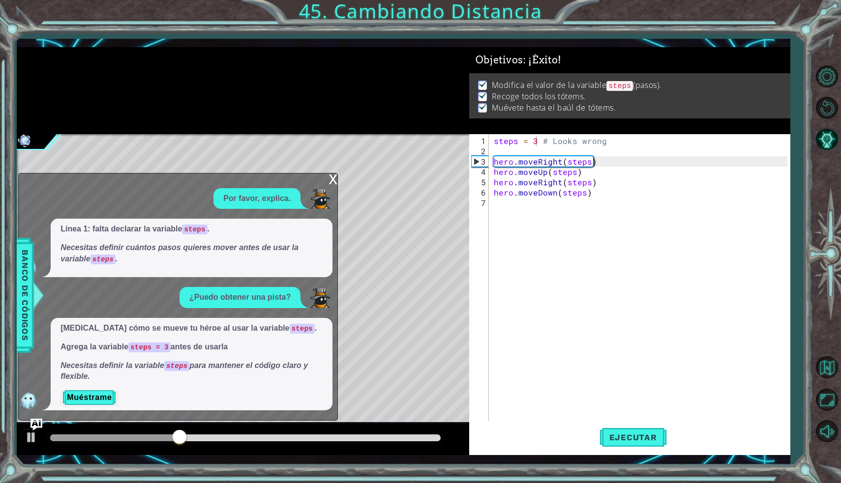
click at [333, 181] on div "x" at bounding box center [332, 179] width 9 height 10
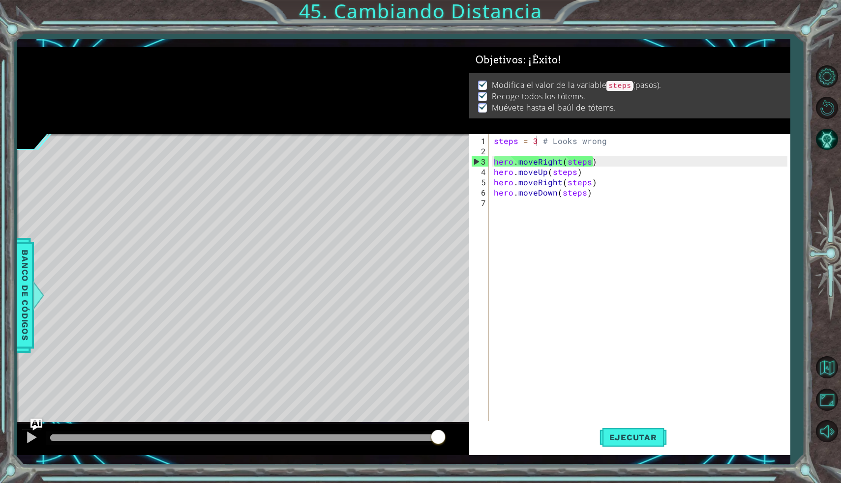
drag, startPoint x: 215, startPoint y: 435, endPoint x: 468, endPoint y: 442, distance: 253.3
click at [468, 442] on body "1 2 3 4 5 6 7 steps = 3 hero . moveRight ( steps ) hero . moveUp ( steps ) hero…" at bounding box center [420, 241] width 841 height 483
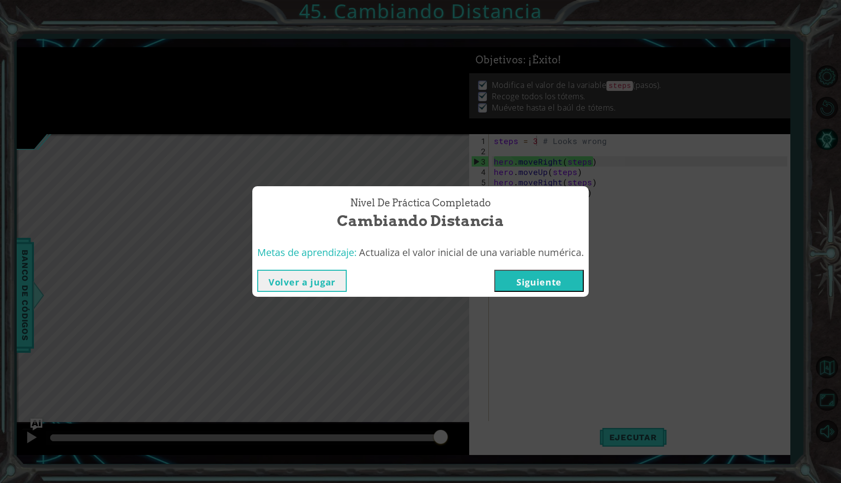
click at [551, 275] on button "Siguiente" at bounding box center [538, 281] width 89 height 22
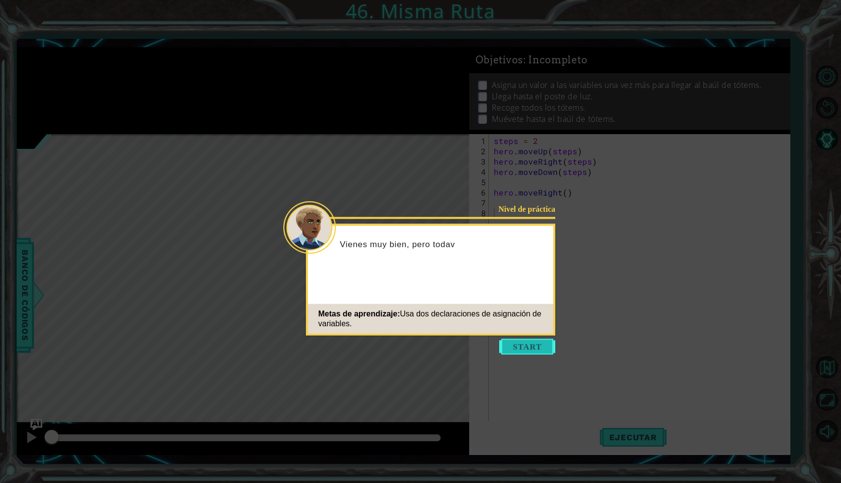
click at [542, 347] on button "Start" at bounding box center [527, 347] width 56 height 16
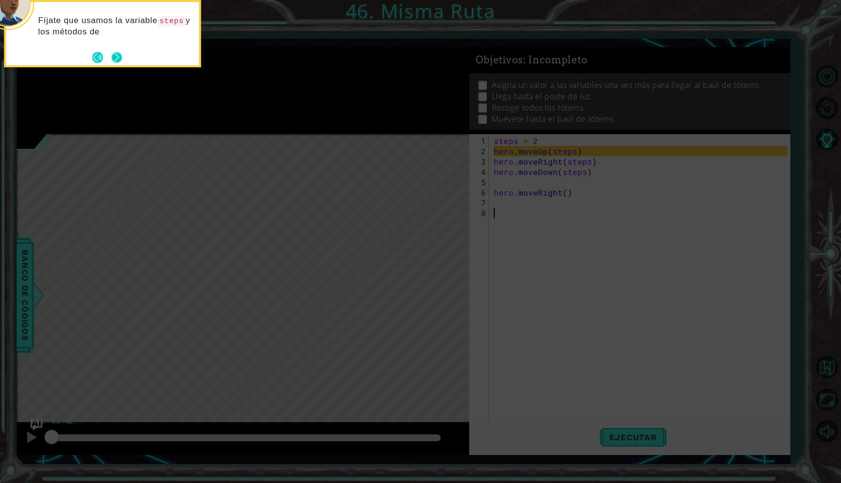
click at [119, 62] on button "Next" at bounding box center [116, 57] width 15 height 15
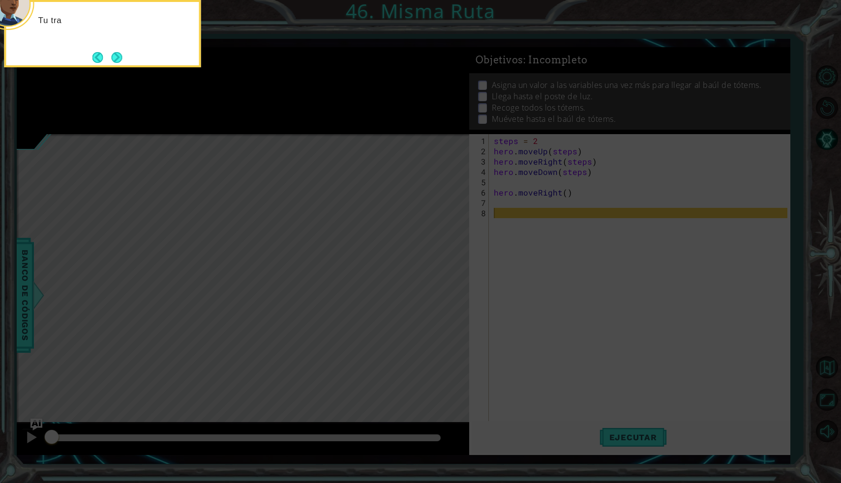
click at [119, 62] on button "Next" at bounding box center [117, 58] width 12 height 12
click at [122, 64] on button "Next" at bounding box center [116, 57] width 13 height 13
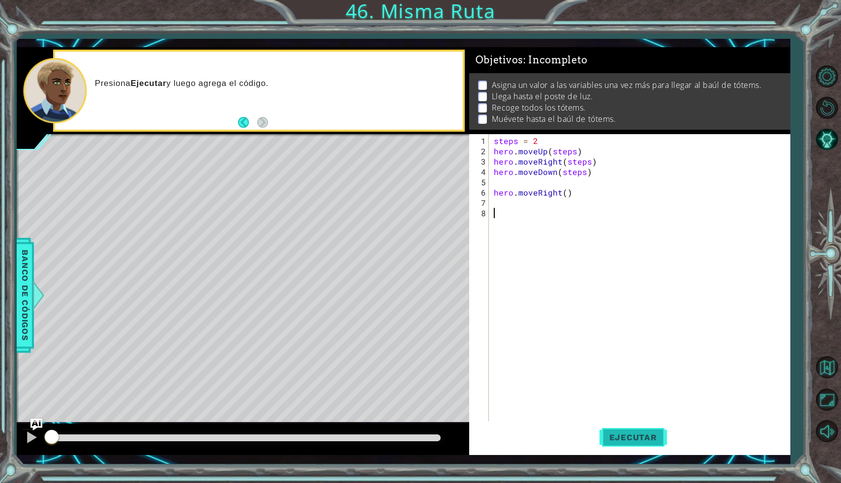
click at [627, 452] on button "Ejecutar" at bounding box center [632, 437] width 67 height 32
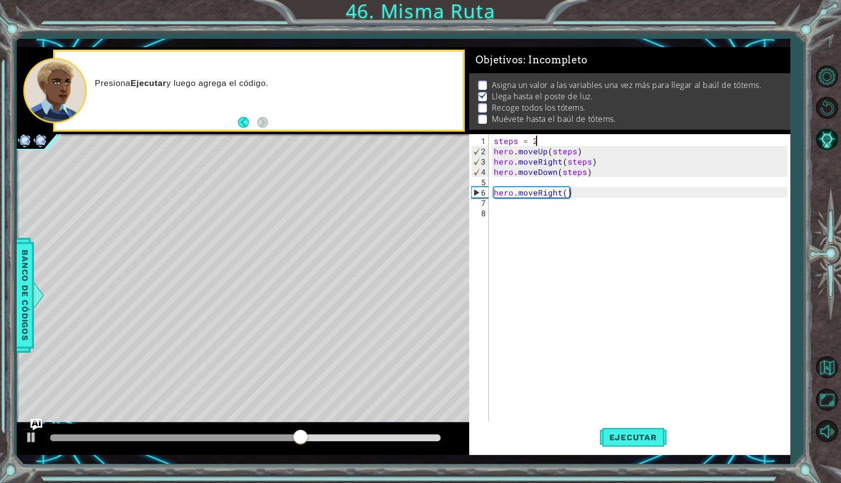
click at [535, 143] on div "steps = 2 hero . moveUp ( steps ) hero . moveRight ( steps ) hero . moveDown ( …" at bounding box center [642, 291] width 300 height 310
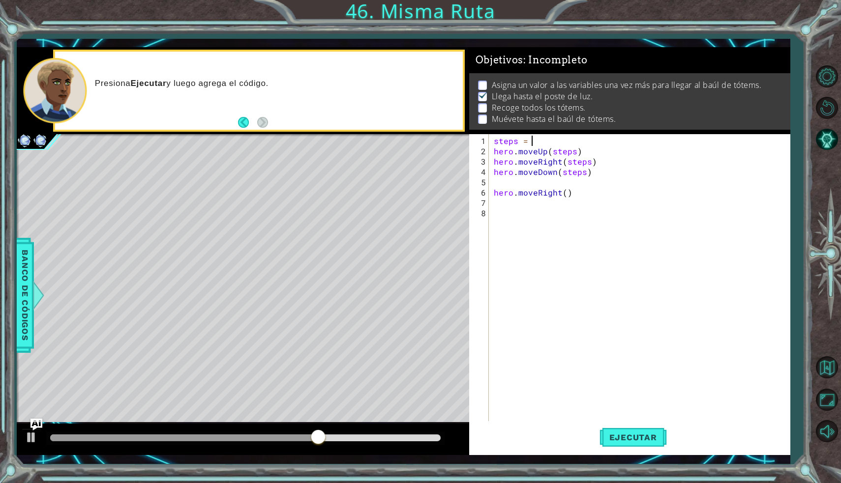
scroll to position [0, 2]
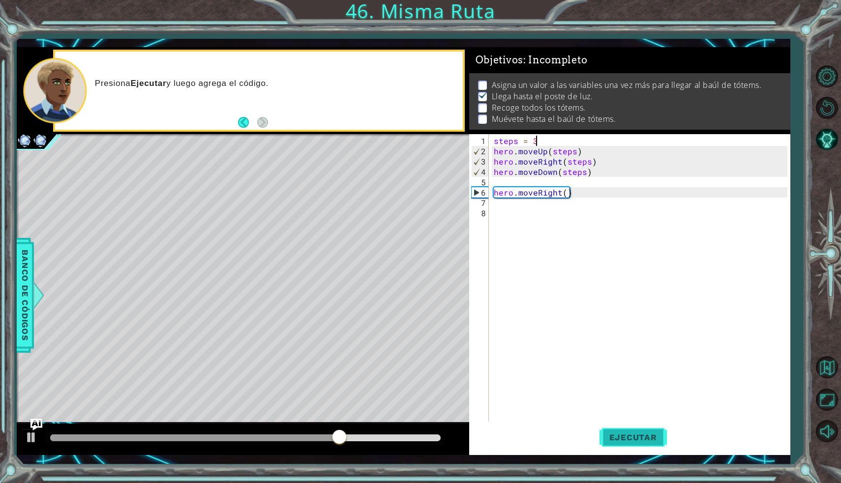
type textarea "steps = 3"
click at [616, 425] on button "Ejecutar" at bounding box center [632, 437] width 67 height 32
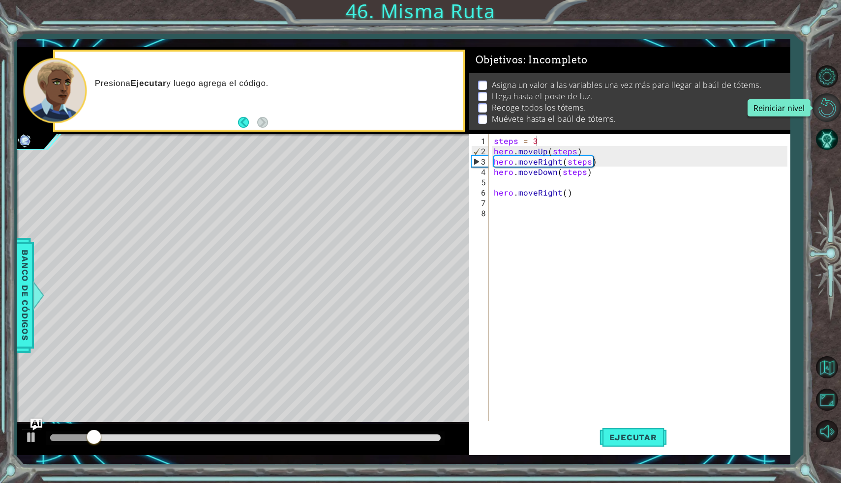
click at [838, 107] on button "Reiniciar nivel" at bounding box center [826, 107] width 29 height 29
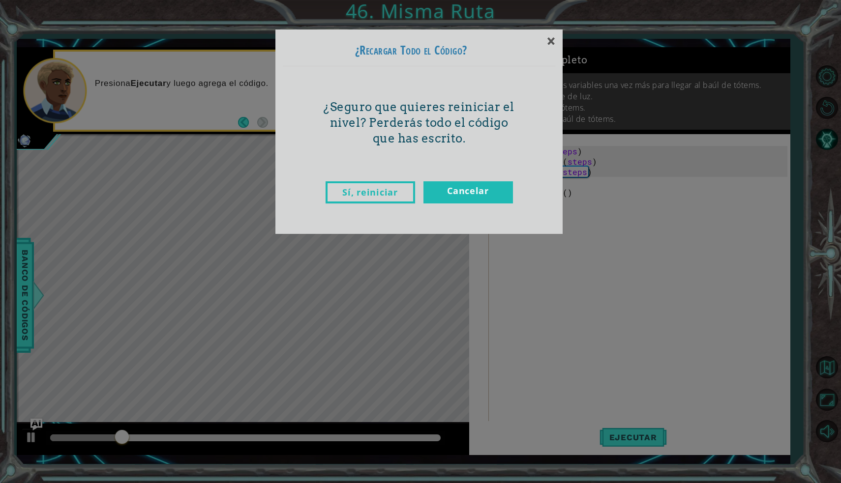
click at [392, 197] on link "Sí, reiniciar" at bounding box center [369, 192] width 89 height 22
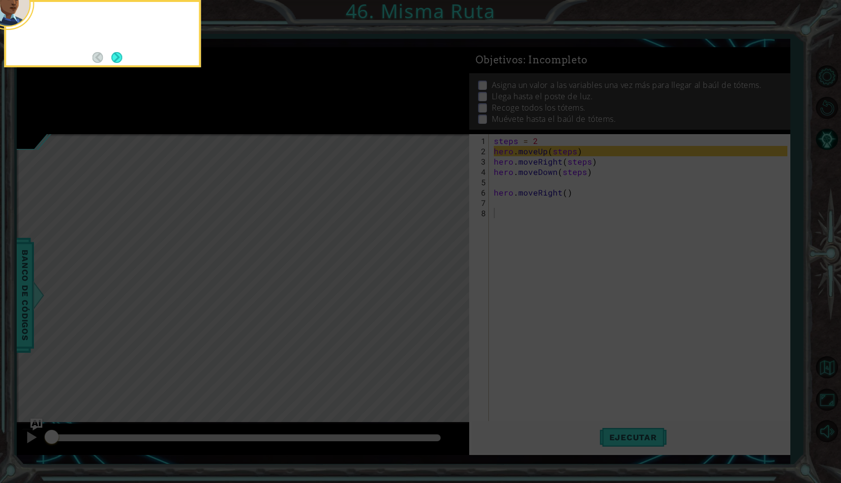
scroll to position [0, 0]
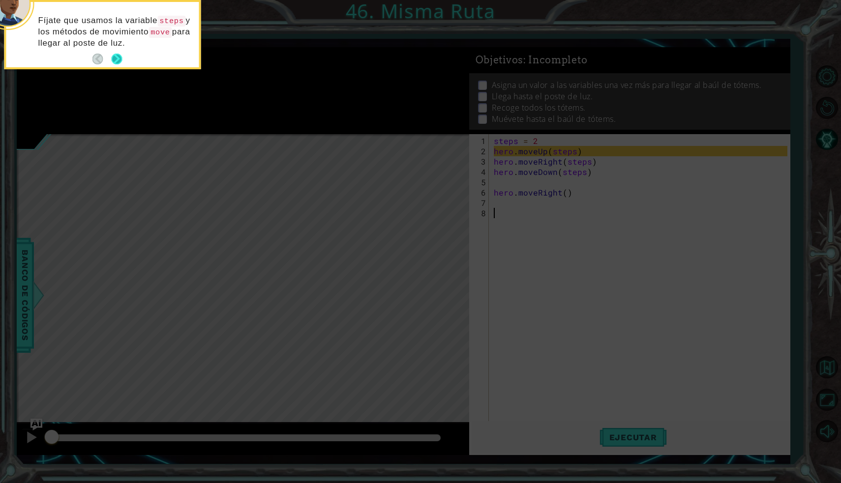
click at [115, 60] on button "Next" at bounding box center [116, 59] width 11 height 11
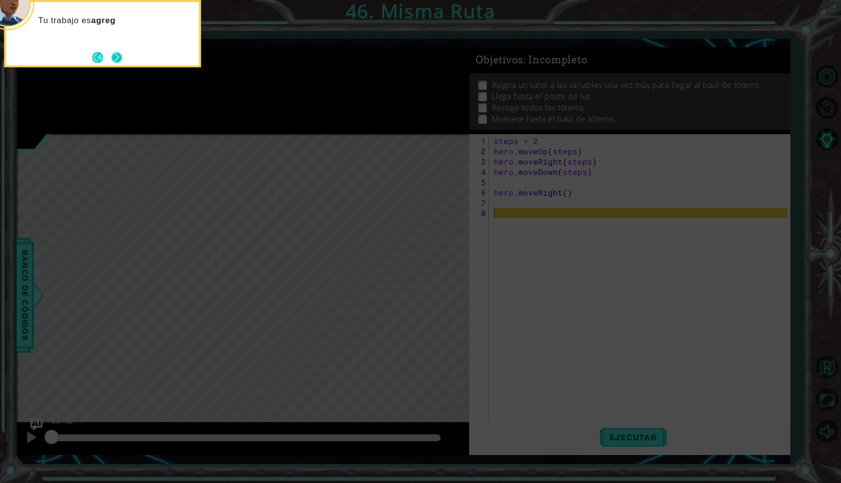
click at [116, 55] on button "Next" at bounding box center [116, 57] width 11 height 11
click at [116, 55] on button "Next" at bounding box center [117, 57] width 18 height 18
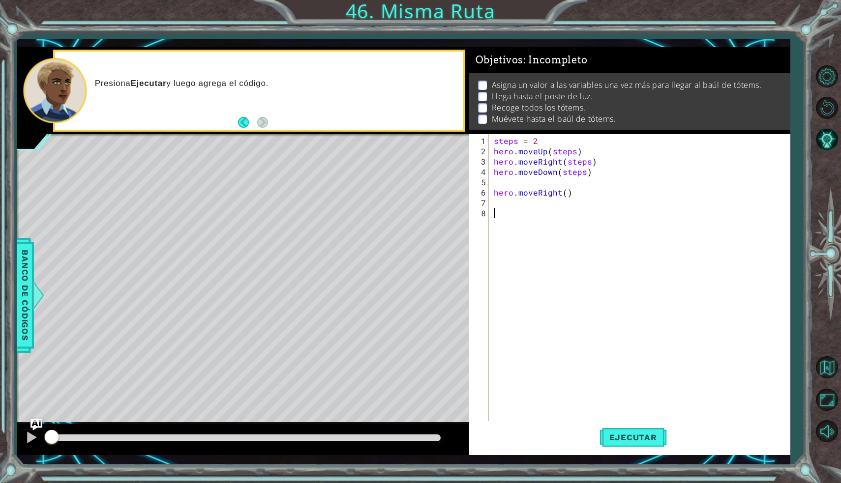
click at [506, 184] on div "steps = 2 hero . moveUp ( steps ) hero . moveRight ( steps ) hero . moveDown ( …" at bounding box center [642, 291] width 300 height 310
type textarea "hero.moveDown(steps)"
click at [496, 195] on div "steps = 2 hero . moveUp ( steps ) hero . moveRight ( steps ) hero . moveDown ( …" at bounding box center [642, 291] width 300 height 310
click at [28, 436] on div at bounding box center [31, 437] width 13 height 13
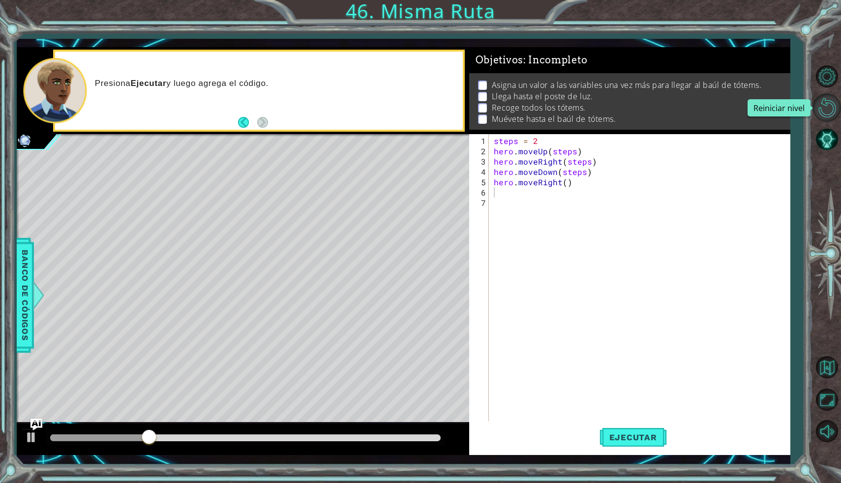
click at [829, 113] on button "Reiniciar nivel" at bounding box center [826, 107] width 29 height 29
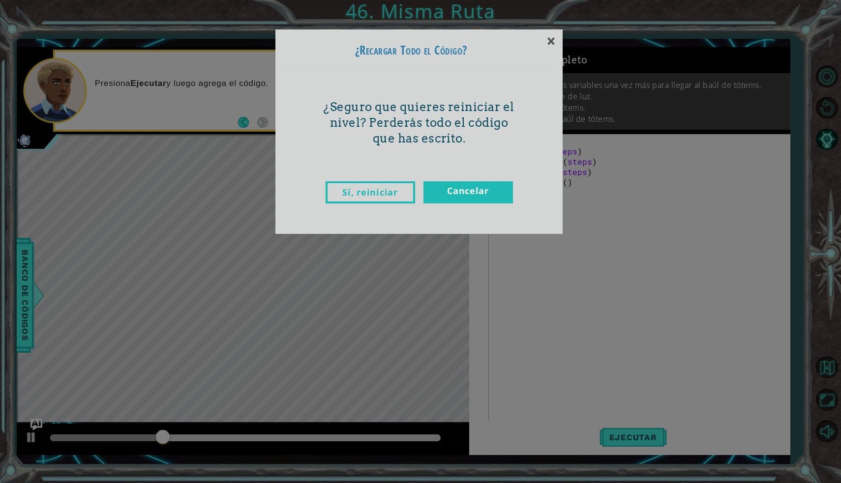
click at [390, 191] on link "Sí, reiniciar" at bounding box center [369, 192] width 89 height 22
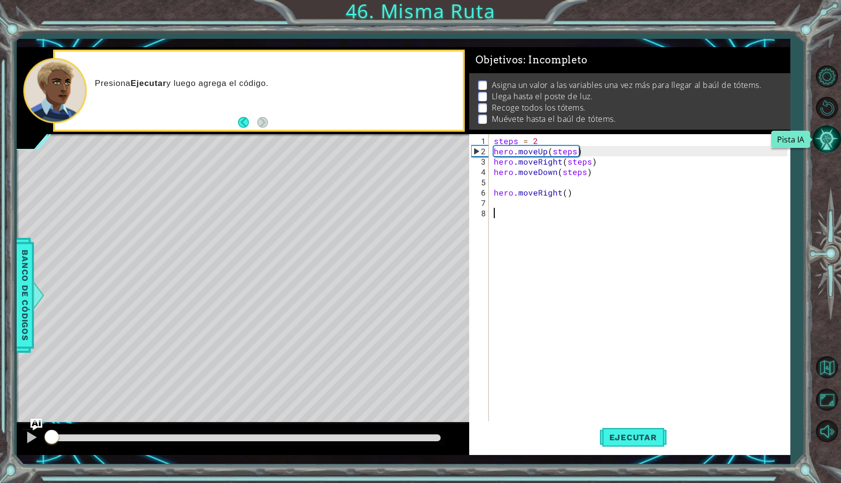
click at [835, 140] on button "Pista IA" at bounding box center [826, 139] width 29 height 29
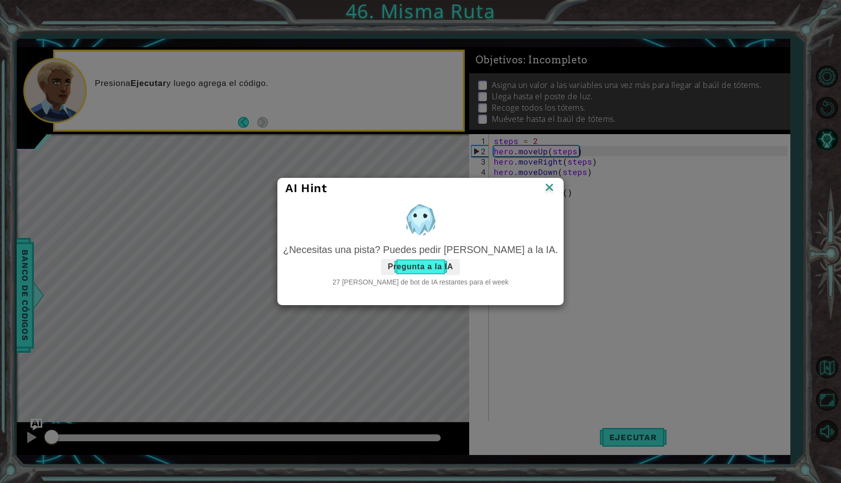
click at [436, 266] on button "Pregunta a la IA" at bounding box center [420, 267] width 78 height 16
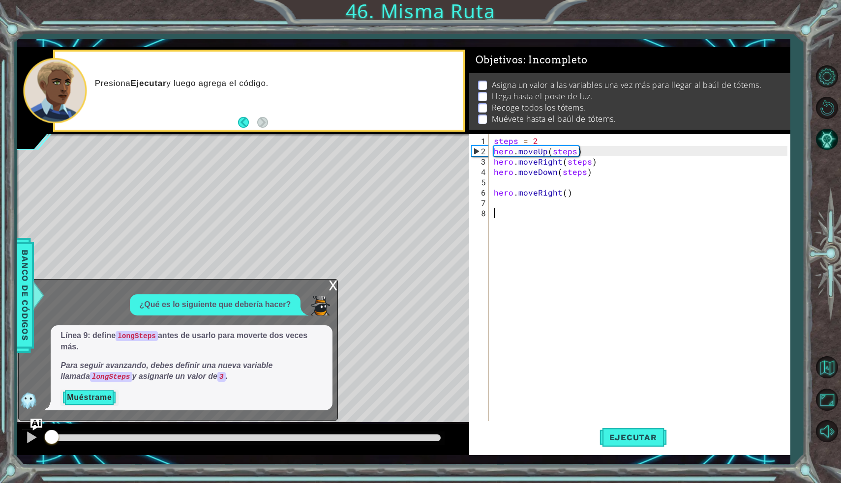
click at [98, 399] on button "Muéstrame" at bounding box center [89, 398] width 58 height 16
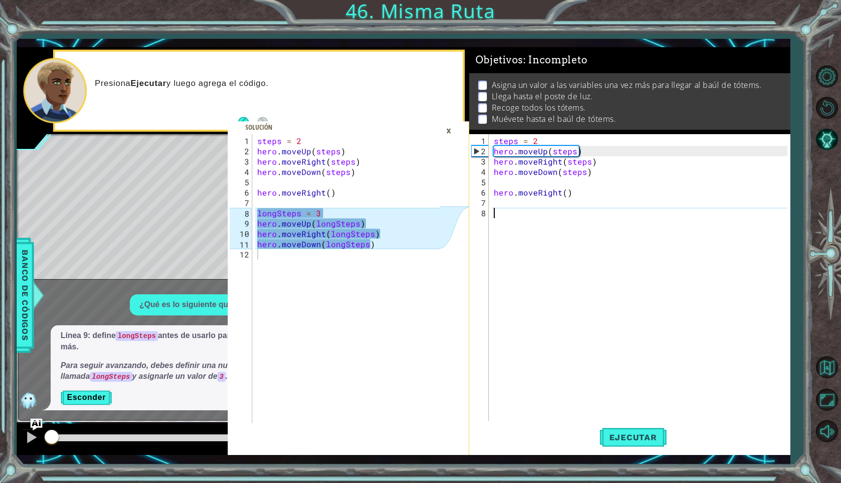
click at [508, 215] on div "steps = 2 hero . moveUp ( steps ) hero . moveRight ( steps ) hero . moveDown ( …" at bounding box center [642, 291] width 300 height 310
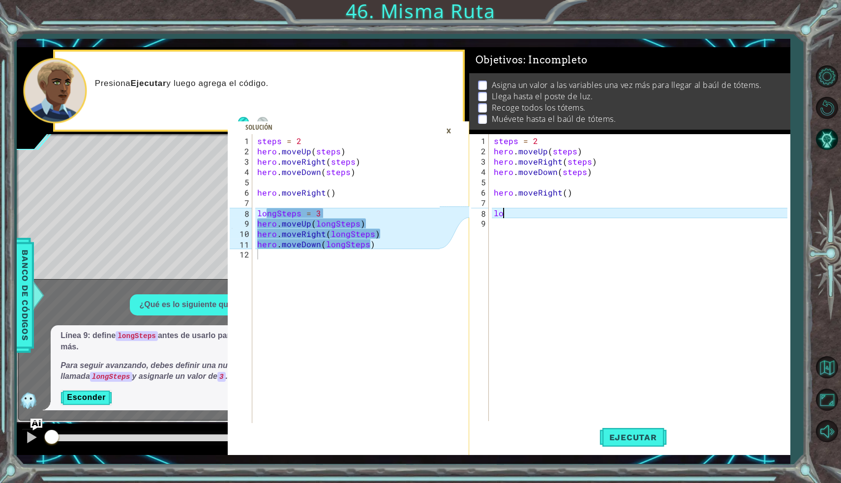
type textarea "l"
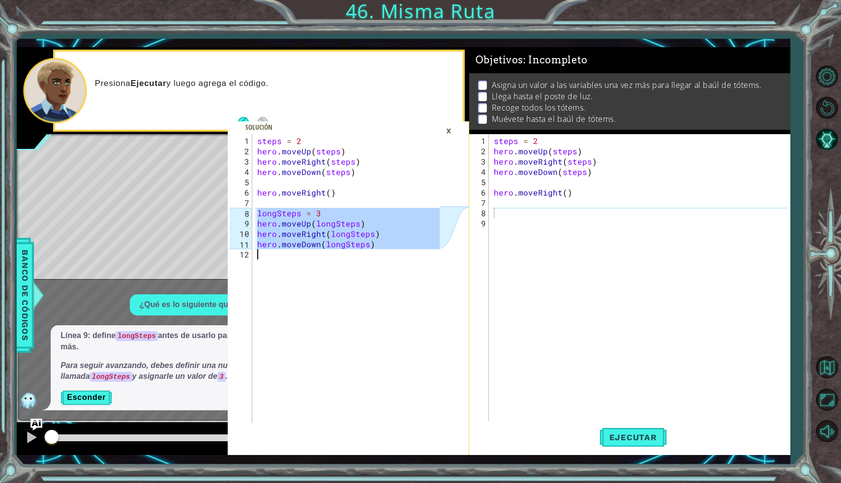
drag, startPoint x: 257, startPoint y: 211, endPoint x: 367, endPoint y: 249, distance: 117.1
click at [367, 249] on div "steps = 2 hero . moveUp ( steps ) hero . moveRight ( steps ) hero . moveDown ( …" at bounding box center [349, 291] width 189 height 310
type textarea "hero.moveDown(longSteps)"
click at [499, 215] on div "steps = 2 hero . moveUp ( steps ) hero . moveRight ( steps ) hero . moveDown ( …" at bounding box center [642, 291] width 300 height 310
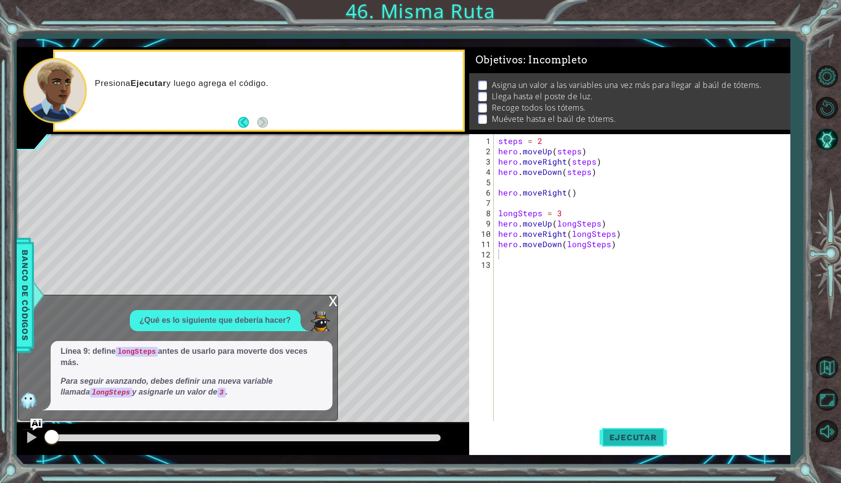
click at [639, 431] on button "Ejecutar" at bounding box center [632, 437] width 67 height 32
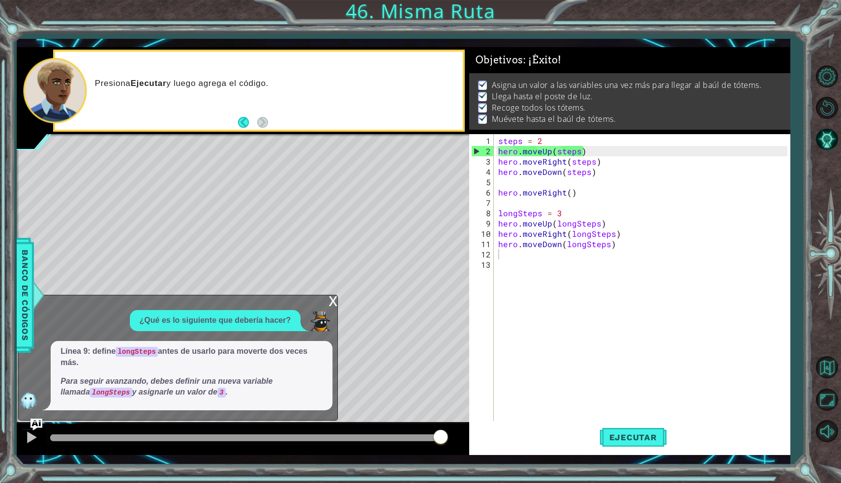
drag, startPoint x: 86, startPoint y: 436, endPoint x: 453, endPoint y: 462, distance: 367.6
click at [452, 462] on body "hero.moveDown(longSteps) 1 2 3 4 5 6 7 8 9 10 11 12 steps = 2 hero . moveUp ( s…" at bounding box center [420, 241] width 841 height 483
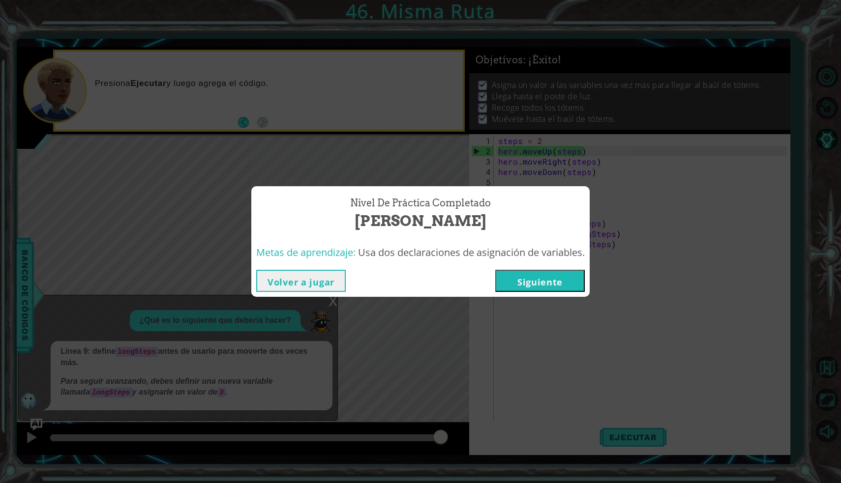
click at [565, 282] on button "Siguiente" at bounding box center [539, 281] width 89 height 22
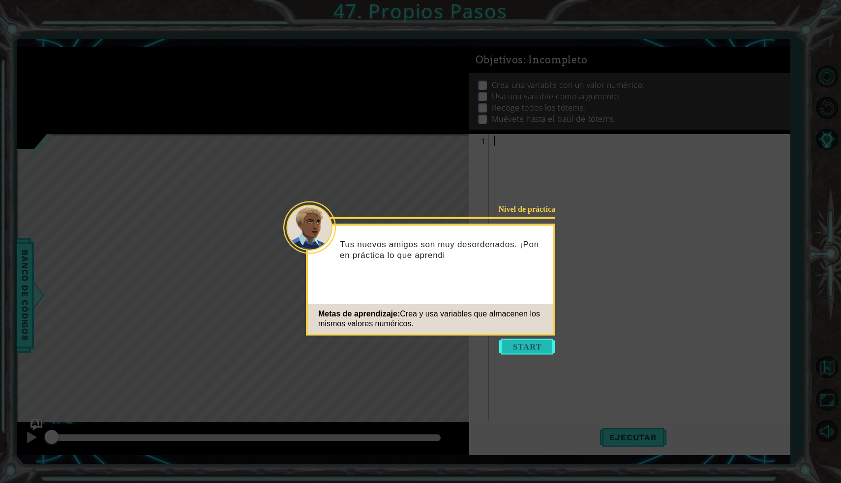
click at [545, 345] on button "Start" at bounding box center [527, 347] width 56 height 16
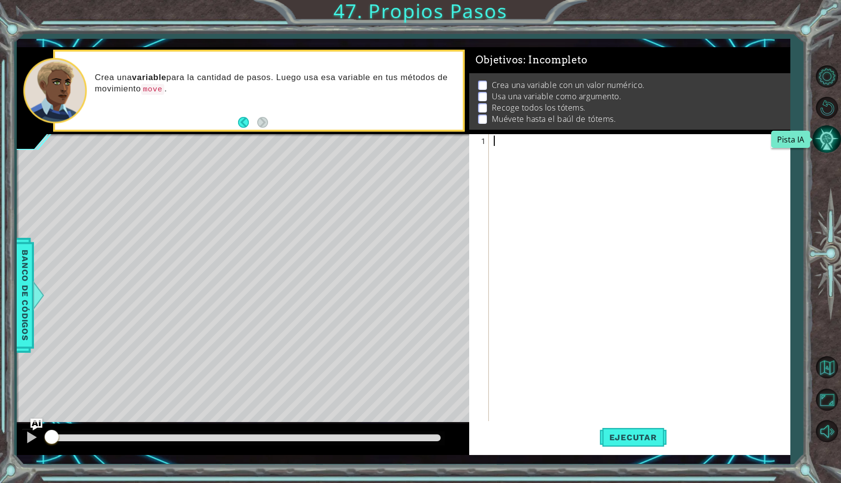
click at [827, 141] on button "Pista IA" at bounding box center [826, 139] width 29 height 29
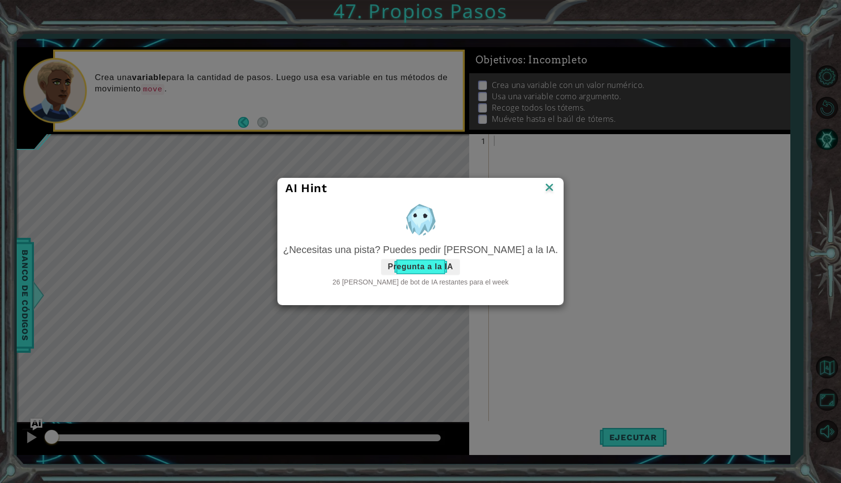
click at [437, 269] on button "Pregunta a la IA" at bounding box center [420, 267] width 78 height 16
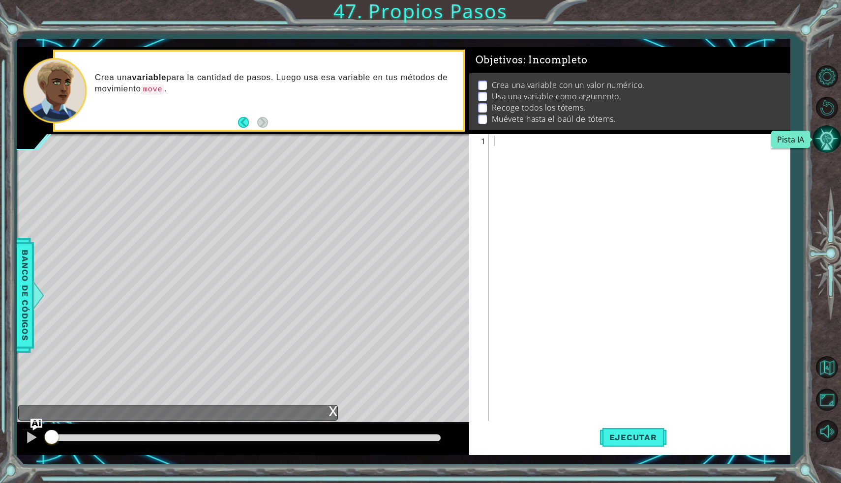
click at [822, 140] on button "Pista IA" at bounding box center [826, 139] width 29 height 29
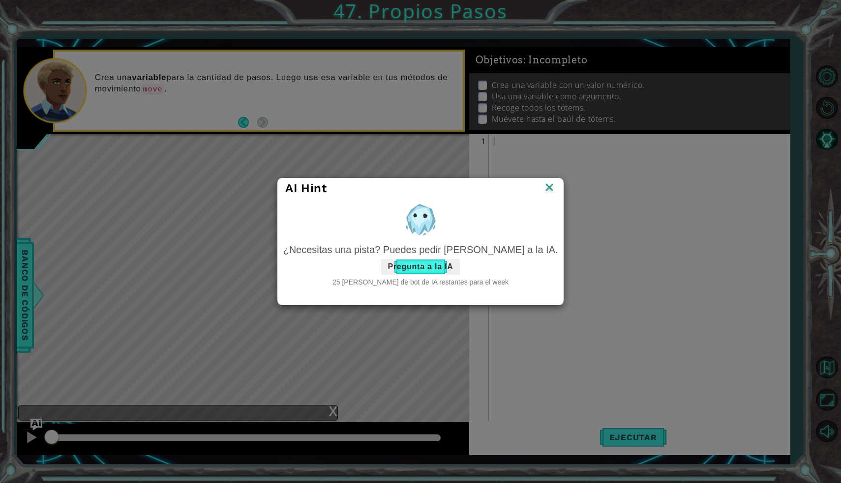
click at [431, 272] on button "Pregunta a la IA" at bounding box center [420, 267] width 78 height 16
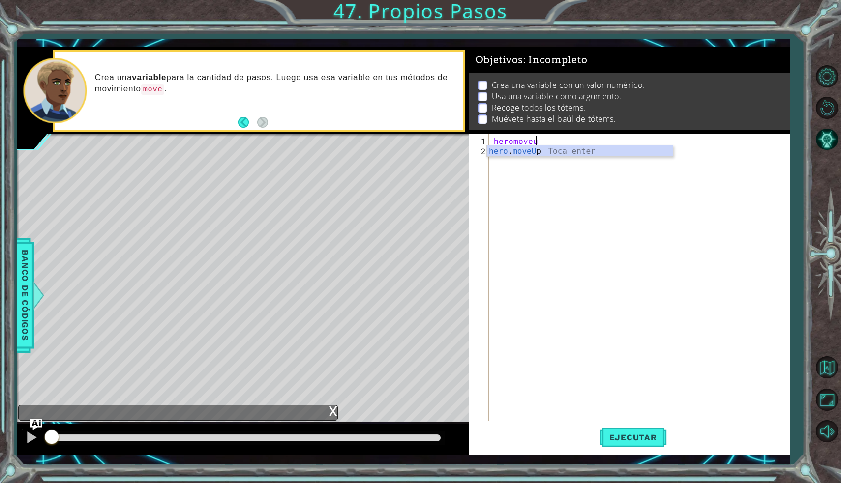
scroll to position [0, 2]
click at [535, 148] on div "hero . moveUp Toca enter" at bounding box center [580, 162] width 186 height 35
type textarea "hero.moveUp(3)"
click at [635, 441] on span "Ejecutar" at bounding box center [632, 438] width 67 height 10
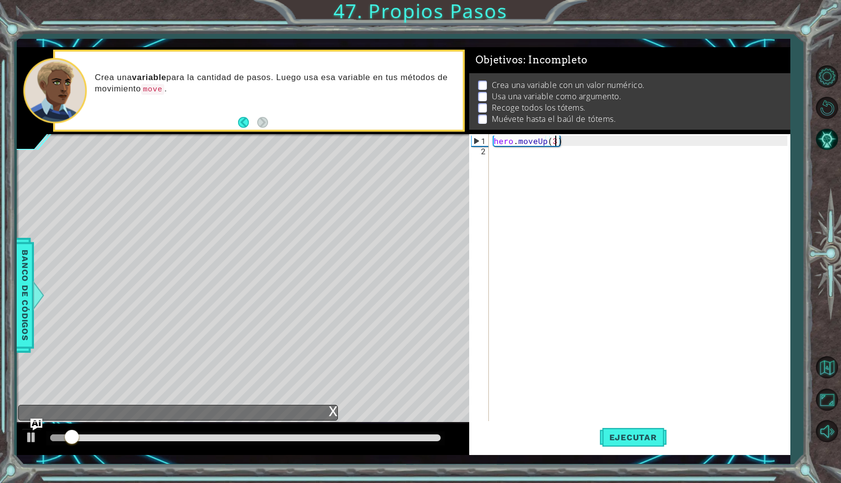
click at [495, 155] on div "hero . moveUp ( 3 )" at bounding box center [642, 291] width 300 height 310
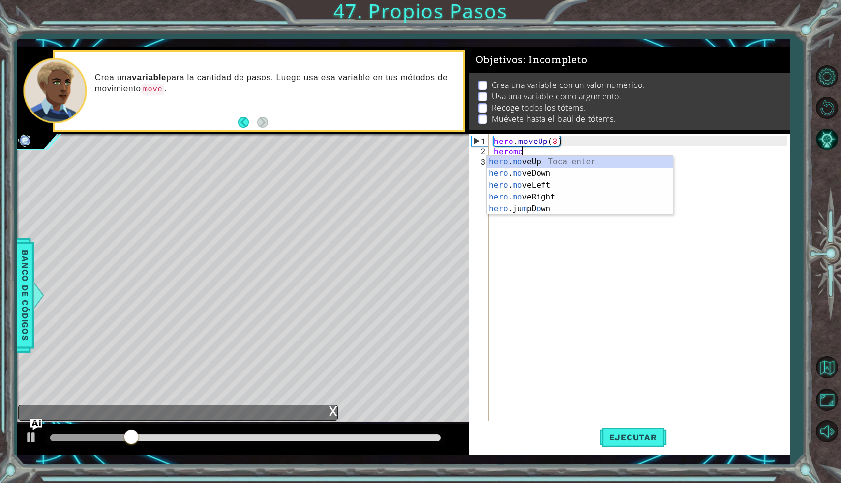
scroll to position [0, 1]
click at [546, 197] on div "hero . move Up Toca enter hero . move Down Toca enter hero . move Left Toca ent…" at bounding box center [580, 191] width 186 height 71
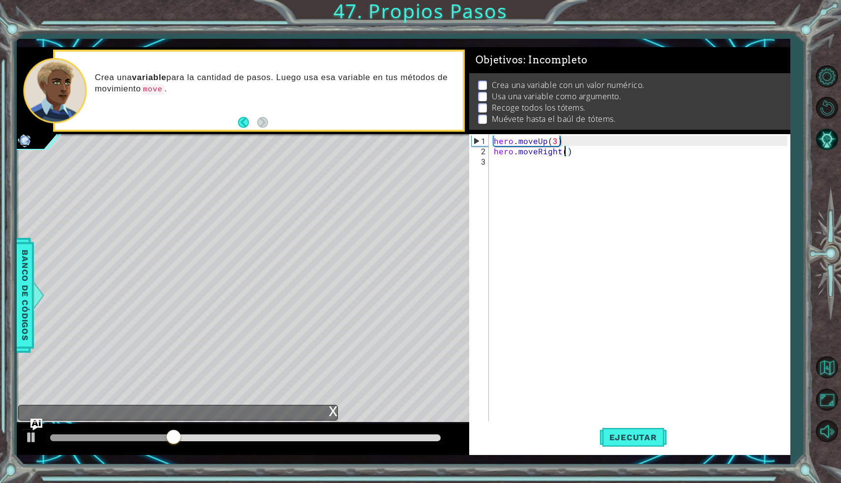
scroll to position [0, 4]
type textarea "hero.moveRight(3)"
click at [621, 433] on span "Ejecutar" at bounding box center [632, 438] width 67 height 10
click at [494, 164] on div "hero . moveUp ( 3 ) hero . moveRight ( 3 )" at bounding box center [642, 291] width 300 height 310
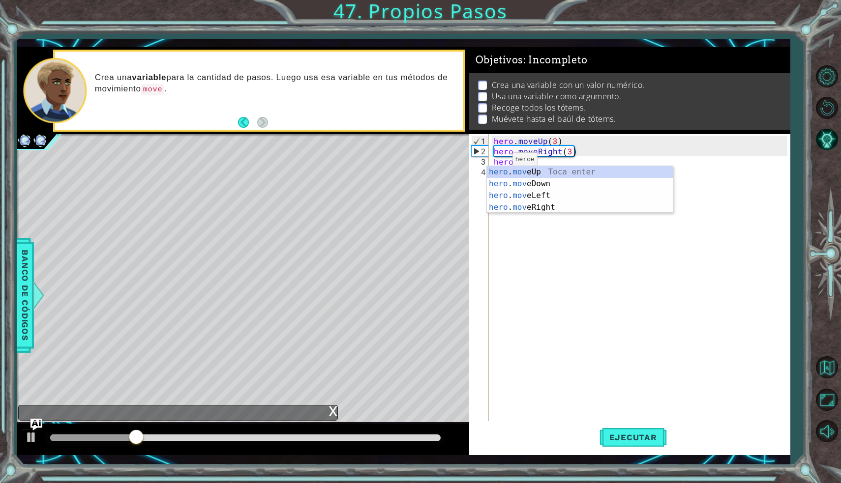
scroll to position [0, 1]
click at [532, 179] on div "hero . move Up Toca enter hero . move Down Toca enter hero . move Left Toca ent…" at bounding box center [580, 201] width 186 height 71
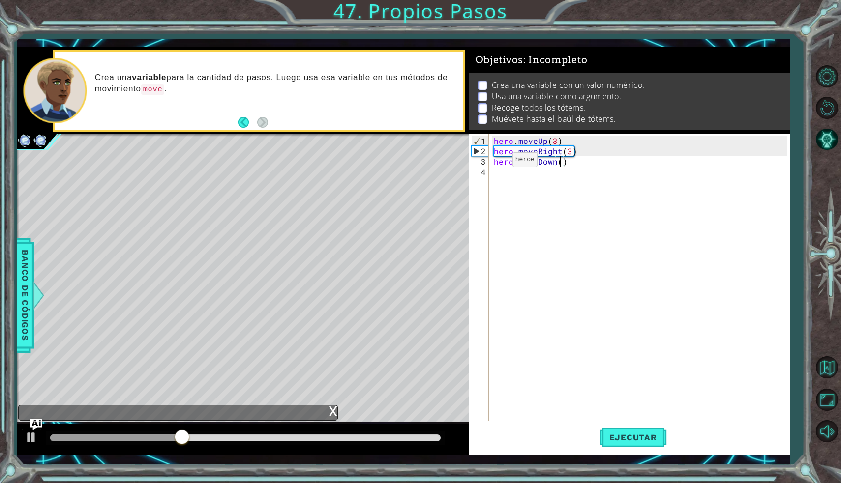
scroll to position [0, 4]
type textarea "hero.moveDown(3)"
click at [619, 430] on button "Ejecutar" at bounding box center [632, 437] width 67 height 32
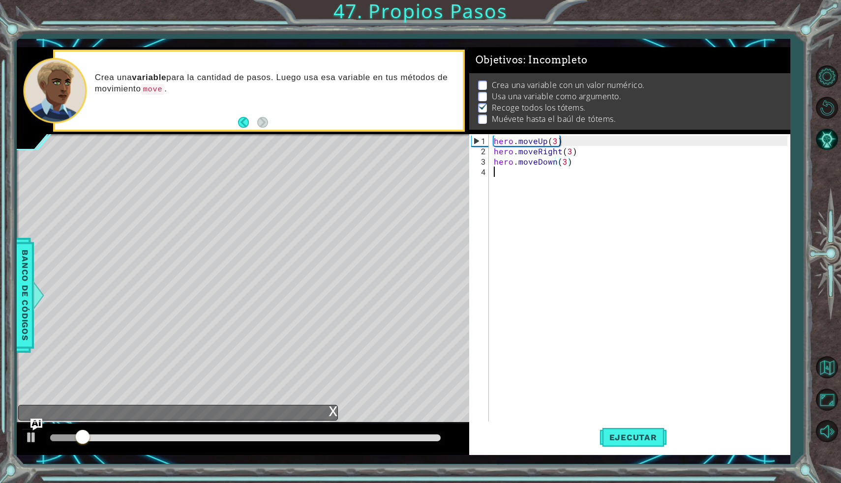
click at [495, 175] on div "hero . moveUp ( 3 ) hero . moveRight ( 3 ) hero . moveDown ( 3 )" at bounding box center [642, 291] width 300 height 310
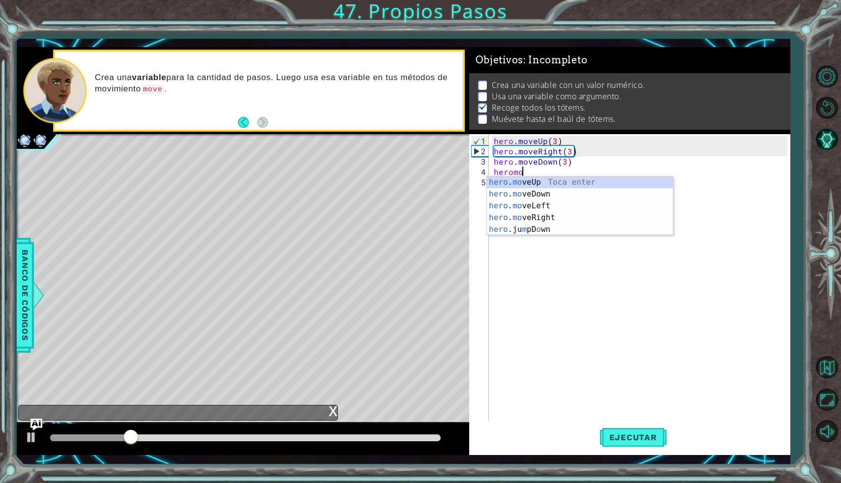
scroll to position [0, 1]
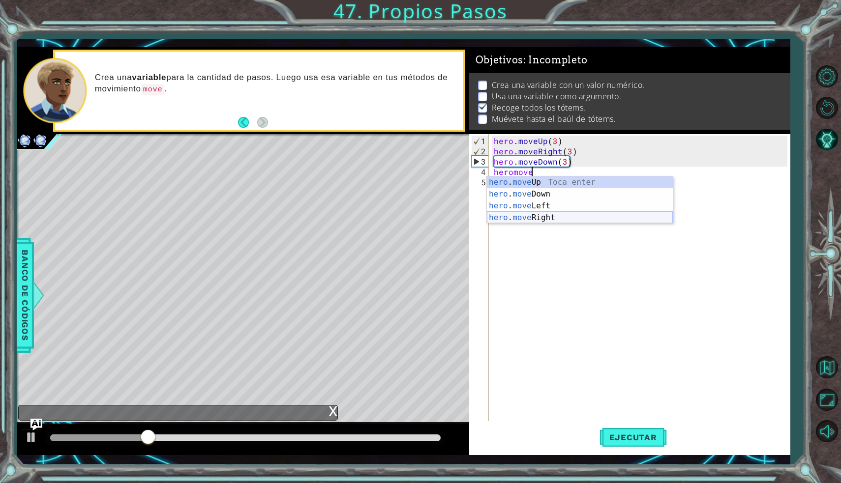
click at [545, 220] on div "hero . move Up Toca enter hero . move Down Toca enter hero . move Left Toca ent…" at bounding box center [580, 211] width 186 height 71
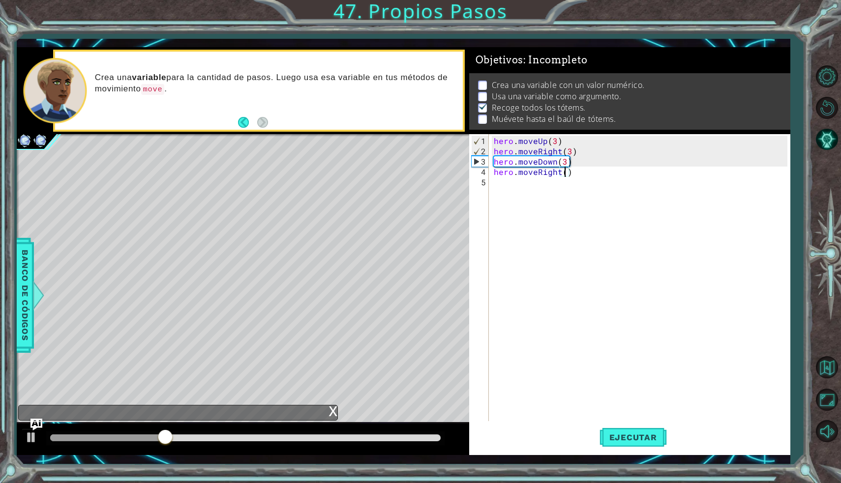
scroll to position [0, 4]
click at [621, 446] on button "Ejecutar" at bounding box center [632, 437] width 67 height 32
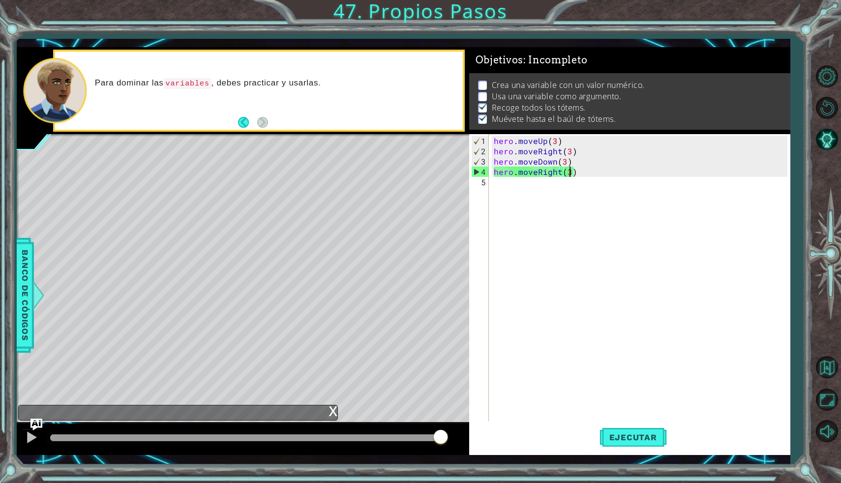
drag, startPoint x: 278, startPoint y: 433, endPoint x: 449, endPoint y: 435, distance: 171.1
click at [449, 435] on div at bounding box center [243, 439] width 452 height 31
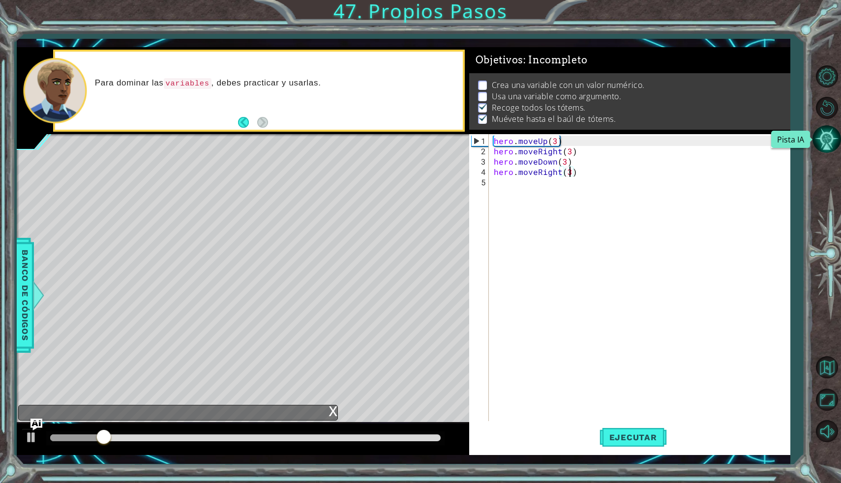
click at [835, 140] on button "Pista IA" at bounding box center [826, 139] width 29 height 29
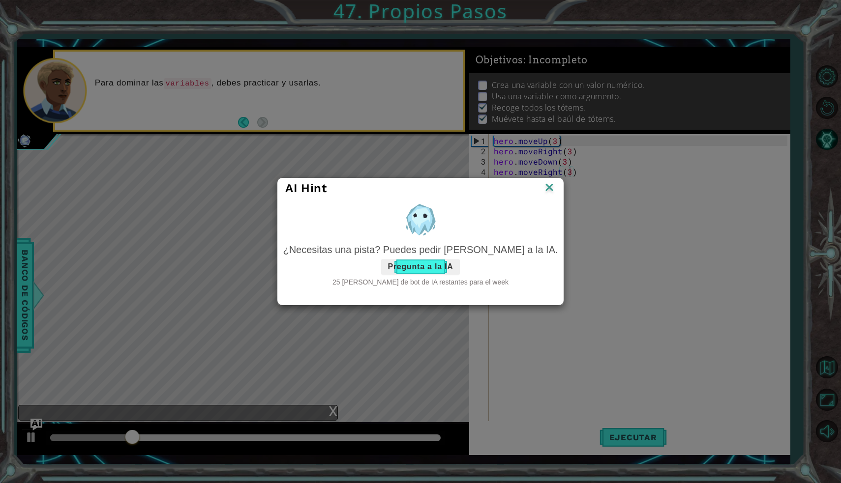
click at [452, 269] on button "Pregunta a la IA" at bounding box center [420, 267] width 78 height 16
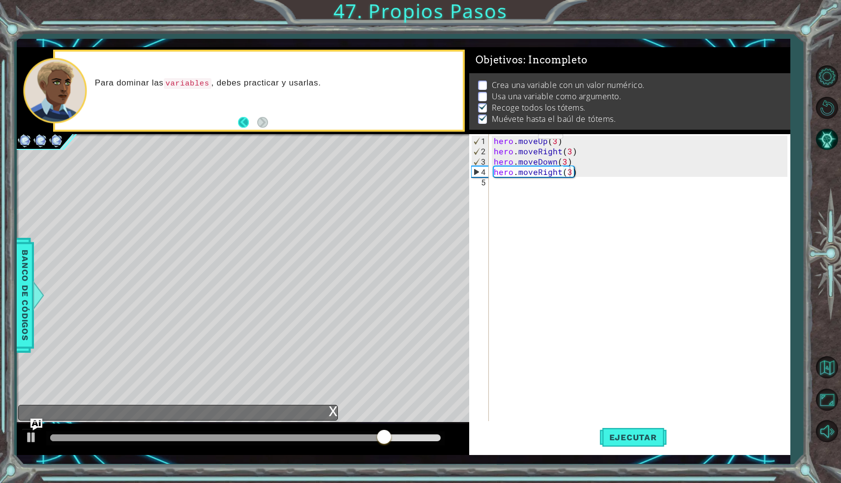
click at [241, 123] on button "Back" at bounding box center [247, 122] width 19 height 11
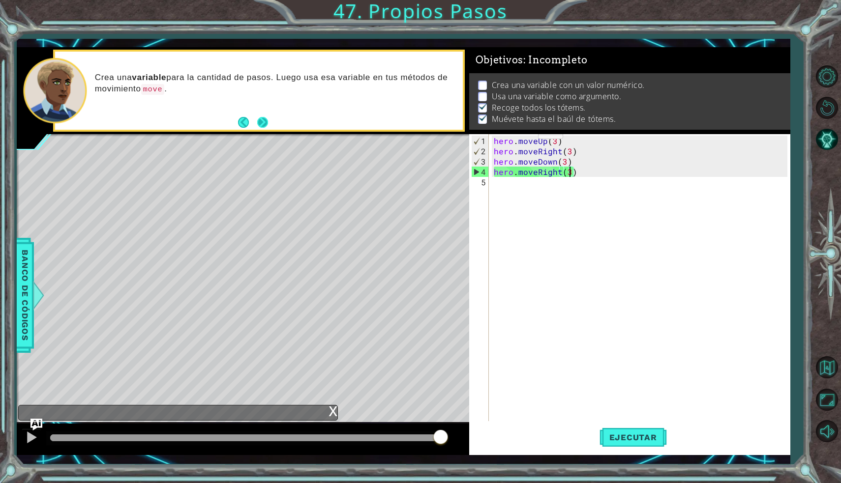
click at [257, 119] on button "Next" at bounding box center [263, 122] width 12 height 12
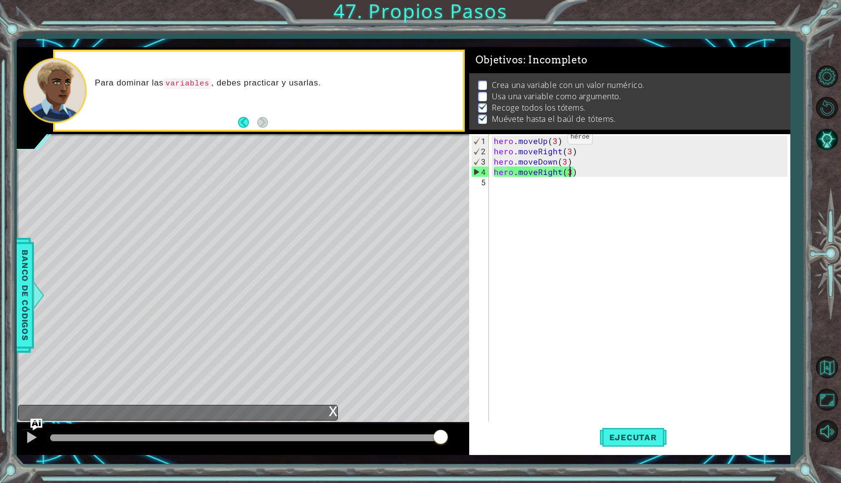
click at [551, 141] on div "hero . moveUp ( 3 ) hero . moveRight ( 3 ) hero . moveDown ( 3 ) hero . moveRig…" at bounding box center [642, 291] width 300 height 310
click at [555, 139] on div "hero . moveUp ( 3 ) hero . moveRight ( 3 ) hero . moveDown ( 3 ) hero . moveRig…" at bounding box center [642, 291] width 300 height 310
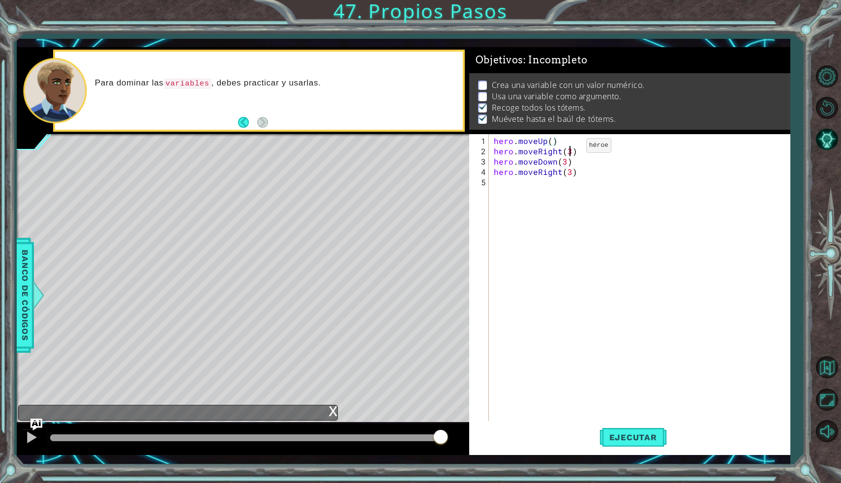
click at [569, 149] on div "hero . moveUp ( ) hero . moveRight ( 3 ) hero . moveDown ( 3 ) hero . moveRight…" at bounding box center [642, 291] width 300 height 310
click at [561, 162] on div "hero . moveUp ( ) hero . moveRight ( ) hero . moveDown ( 3 ) hero . moveRight (…" at bounding box center [642, 291] width 300 height 310
click at [563, 162] on div "hero . moveUp ( ) hero . moveRight ( ) hero . moveDown ( 3 ) hero . moveRight (…" at bounding box center [642, 291] width 300 height 310
click at [569, 173] on div "hero . moveUp ( ) hero . moveRight ( ) hero . moveDown ( ) hero . moveRight ( 3…" at bounding box center [642, 291] width 300 height 310
click at [551, 140] on div "hero . moveUp ( ) hero . moveRight ( ) hero . moveDown ( ) hero . moveRight ( )" at bounding box center [642, 291] width 300 height 310
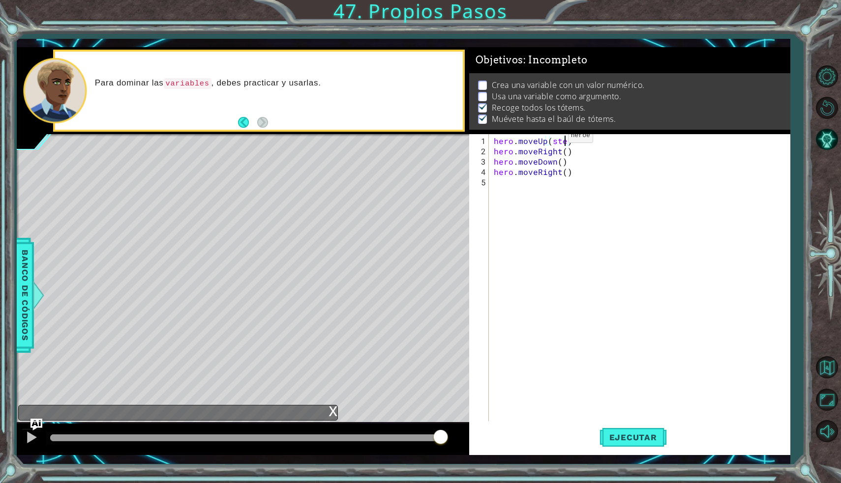
scroll to position [0, 4]
click at [562, 153] on div "hero . moveUp ( steps ) hero . moveRight ( ) hero . moveDown ( ) hero . moveRig…" at bounding box center [642, 291] width 300 height 310
click at [560, 164] on div "hero . moveUp ( steps ) hero . moveRight ( steps ) hero . moveDown ( ) hero . m…" at bounding box center [642, 291] width 300 height 310
click at [565, 172] on div "hero . moveUp ( steps ) hero . moveRight ( steps ) hero . moveDown ( steps ) he…" at bounding box center [642, 291] width 300 height 310
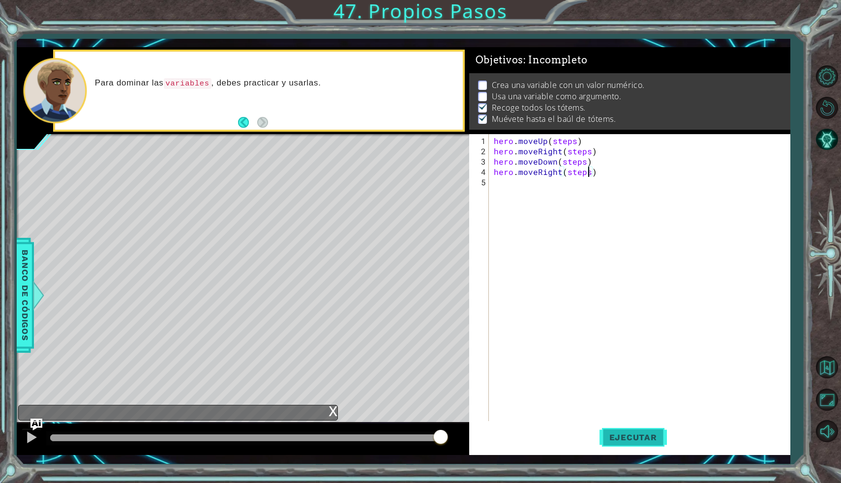
click at [622, 434] on span "Ejecutar" at bounding box center [632, 438] width 67 height 10
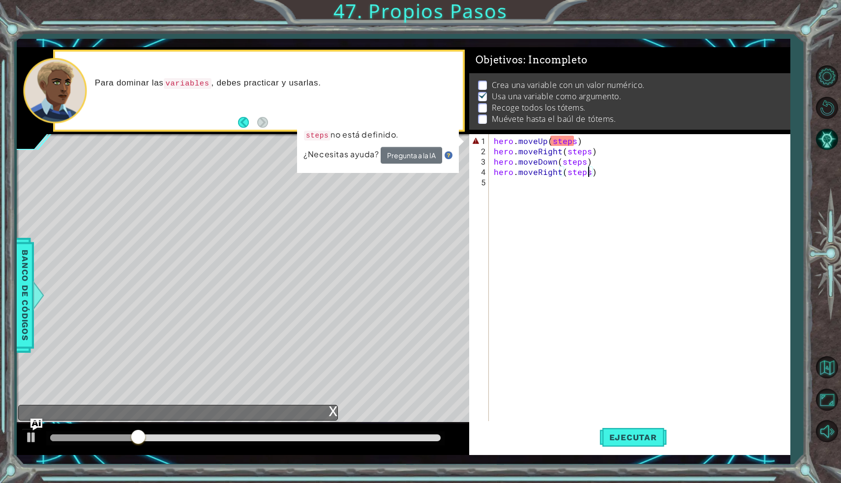
scroll to position [0, 6]
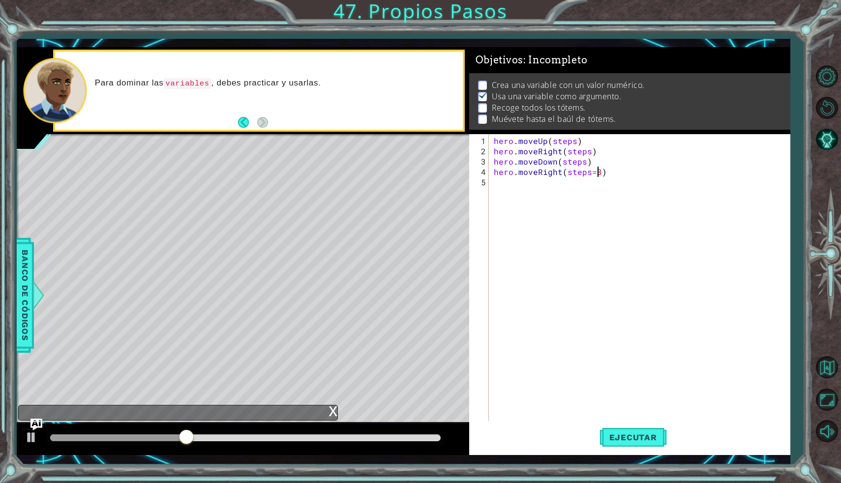
click at [575, 141] on div "hero . moveUp ( steps ) hero . moveRight ( steps ) hero . moveDown ( steps ) he…" at bounding box center [642, 291] width 300 height 310
click at [627, 437] on span "Ejecutar" at bounding box center [632, 438] width 67 height 10
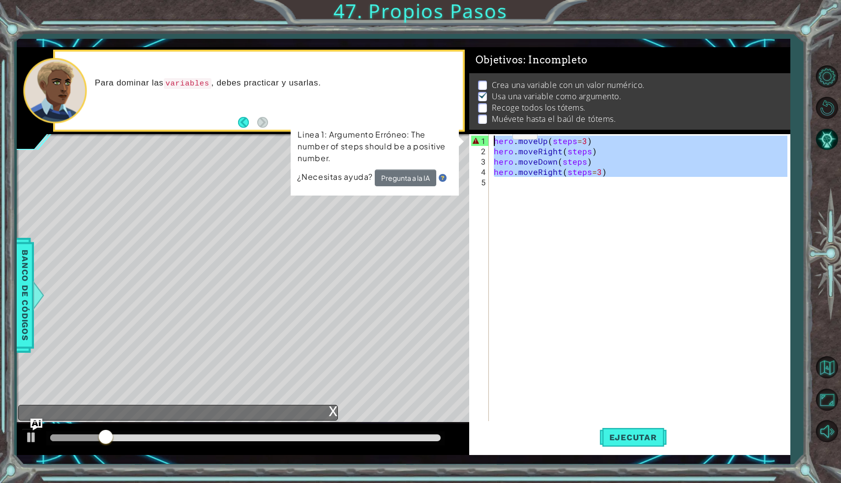
drag, startPoint x: 611, startPoint y: 178, endPoint x: 490, endPoint y: 131, distance: 130.7
click at [490, 131] on div "Objetivos : Incompleto Crea una variable con un valor numérico. Usa una variabl…" at bounding box center [629, 251] width 321 height 408
click at [584, 139] on div "hero . moveUp ( steps = 3 ) hero . moveRight ( steps ) hero . moveDown ( steps …" at bounding box center [639, 278] width 295 height 289
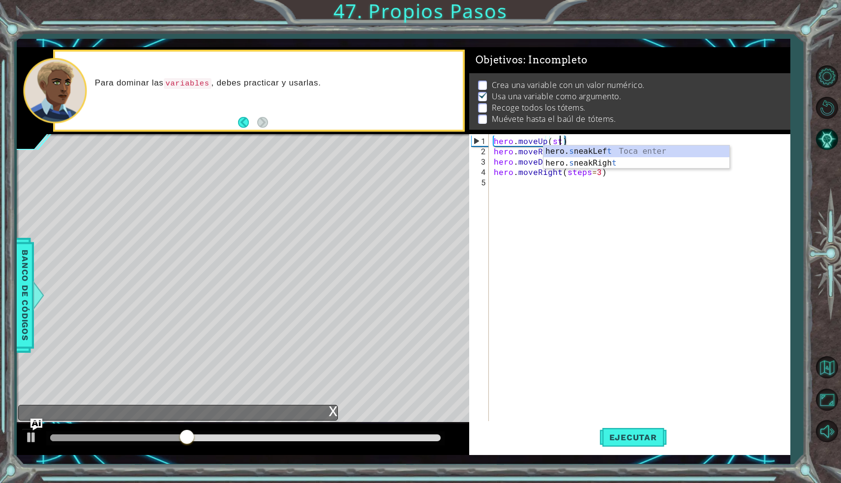
scroll to position [0, 3]
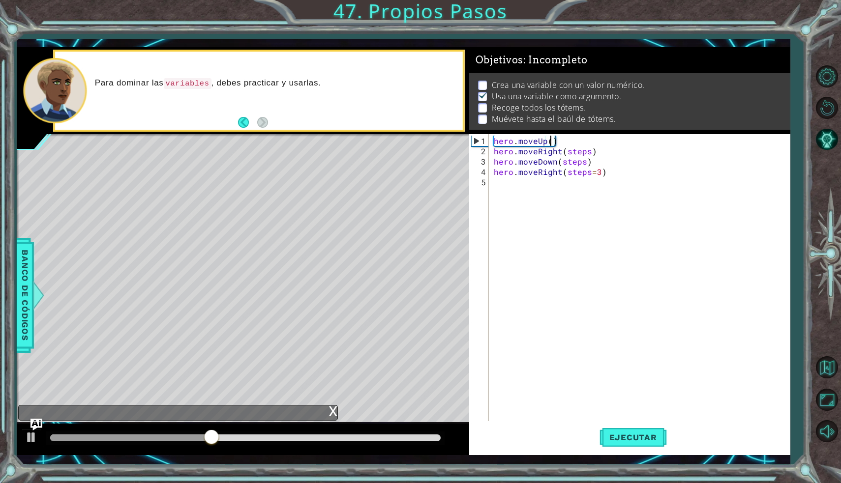
click at [588, 152] on div "hero . moveUp ( ) hero . moveRight ( steps ) hero . moveDown ( steps ) hero . m…" at bounding box center [642, 291] width 300 height 310
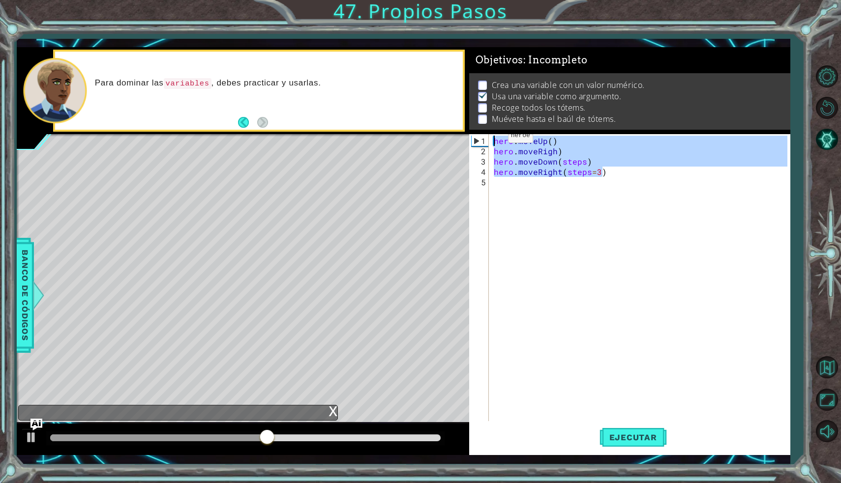
drag, startPoint x: 614, startPoint y: 175, endPoint x: 477, endPoint y: 140, distance: 141.2
click at [477, 140] on div "hero.moveRigh) 1 2 3 4 5 hero . moveUp ( ) hero . moveRigh ) hero . moveDown ( …" at bounding box center [628, 278] width 318 height 289
type textarea "hero.moveUp() hero.moveRigh)"
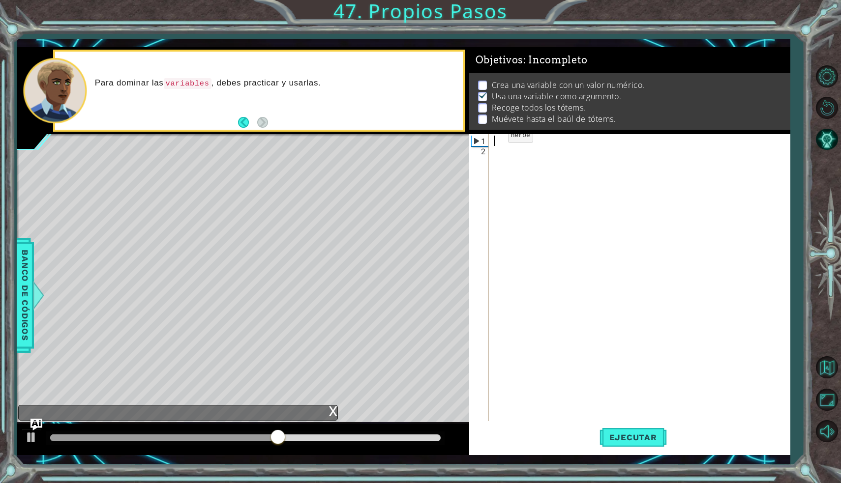
scroll to position [0, 0]
click at [829, 110] on button "Reiniciar nivel" at bounding box center [826, 107] width 29 height 29
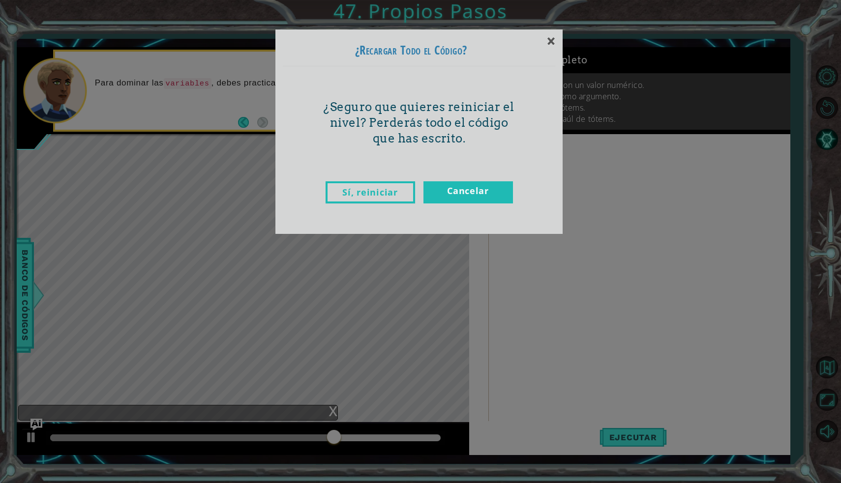
click at [378, 193] on link "Sí, reiniciar" at bounding box center [369, 192] width 89 height 22
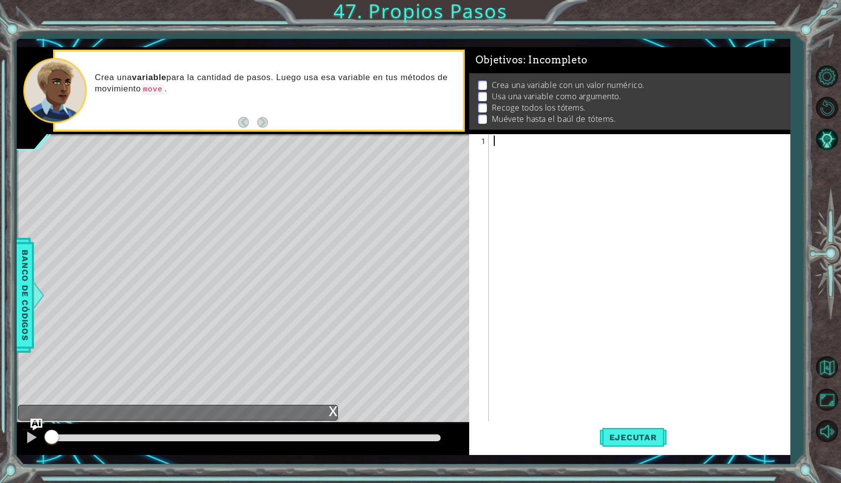
click at [430, 8] on div "1 ההההההההההההההההההההההההההההההההההההההההההההההההההההההההההההההההההההההההההההה…" at bounding box center [420, 241] width 841 height 483
click at [521, 144] on div at bounding box center [642, 291] width 300 height 310
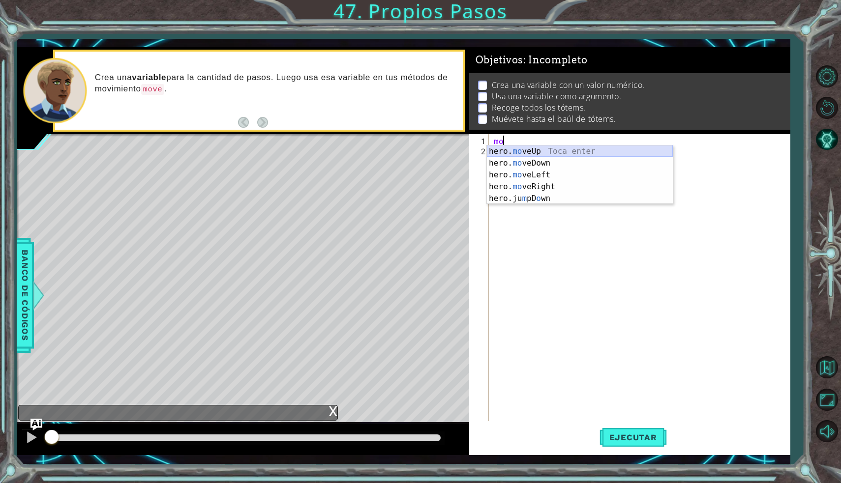
type textarea "m"
click at [525, 151] on div "hero . mo veUp Toca enter hero . mo veDown Toca enter hero . mo veLeft Toca ent…" at bounding box center [580, 186] width 186 height 83
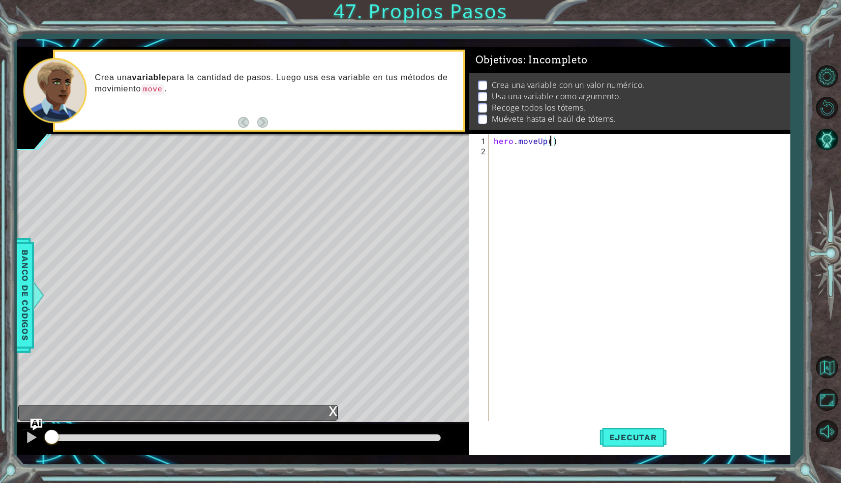
scroll to position [0, 3]
type textarea "hero.moveUp(3)"
click at [618, 438] on span "Ejecutar" at bounding box center [632, 438] width 67 height 10
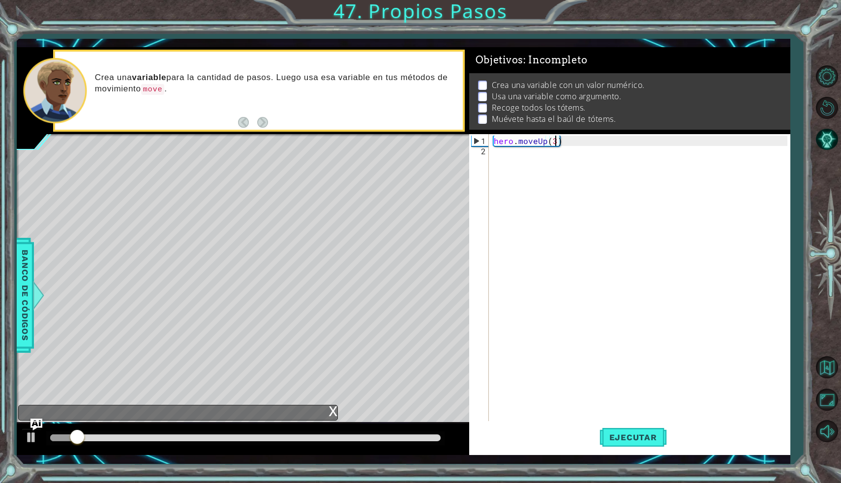
click at [496, 150] on div "hero . moveUp ( 3 )" at bounding box center [642, 291] width 300 height 310
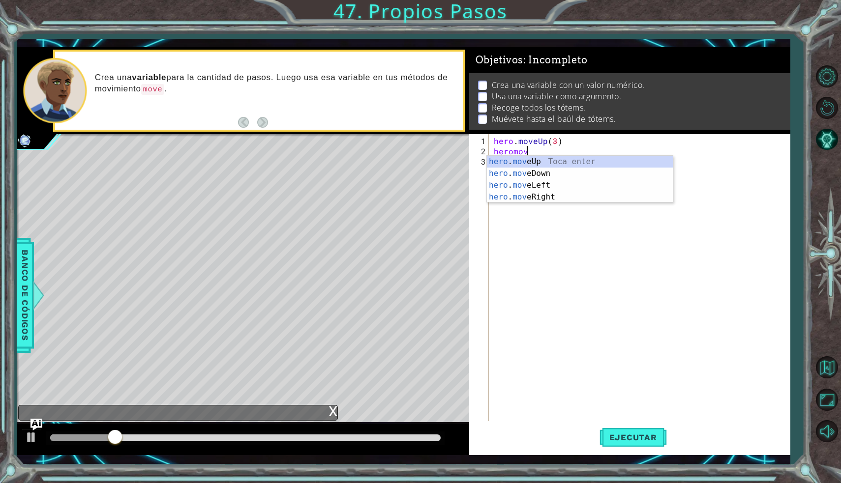
scroll to position [0, 1]
click at [555, 199] on div "hero . move Up Toca enter hero . move Down Toca enter hero . move Left Toca ent…" at bounding box center [580, 191] width 186 height 71
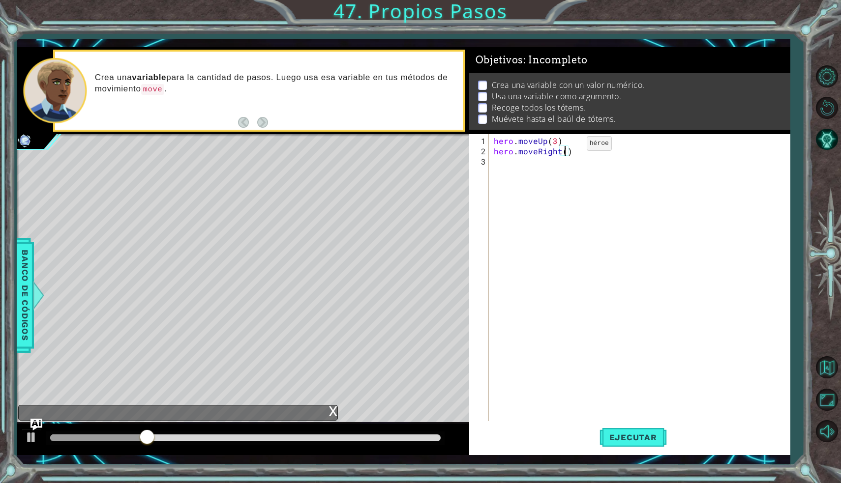
type textarea "hero.moveRight(3)"
click at [499, 160] on div "hero . moveUp ( 3 ) hero . moveRight ( 3 )" at bounding box center [642, 291] width 300 height 310
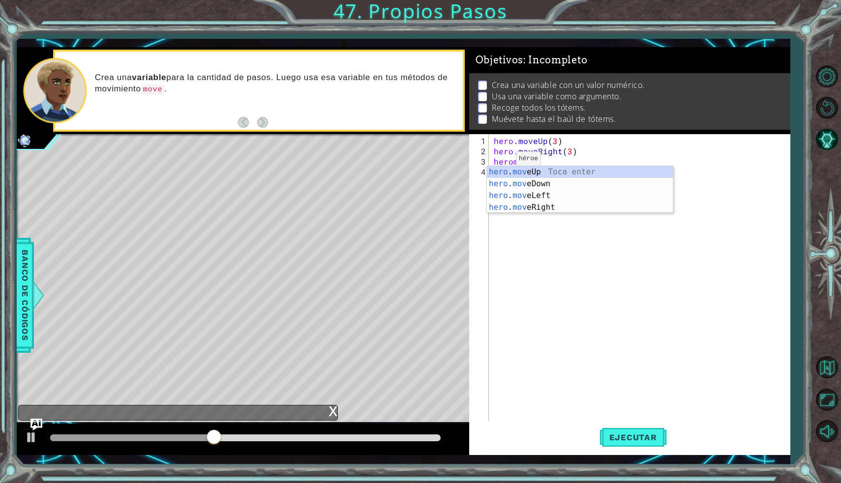
scroll to position [0, 1]
click at [549, 186] on div "hero . move Up Toca enter hero . move Down Toca enter hero . move Left Toca ent…" at bounding box center [580, 201] width 186 height 71
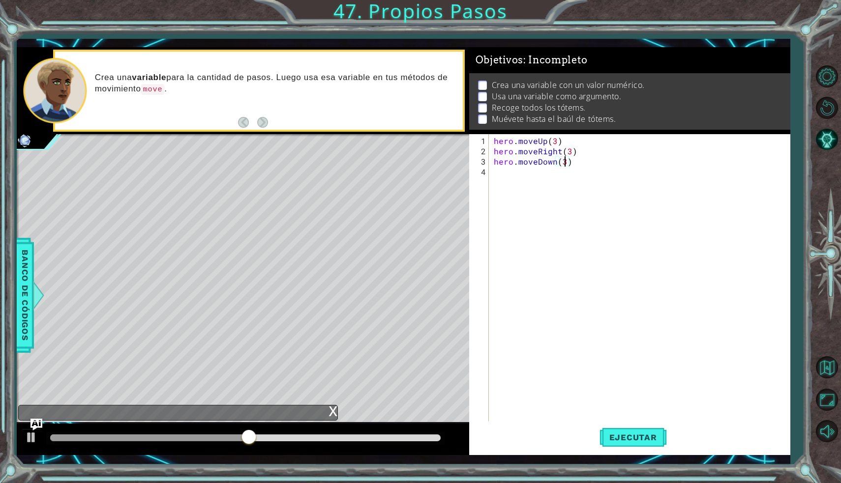
scroll to position [0, 4]
type textarea "hero.moveDown(3)"
click at [635, 437] on span "Ejecutar" at bounding box center [632, 438] width 67 height 10
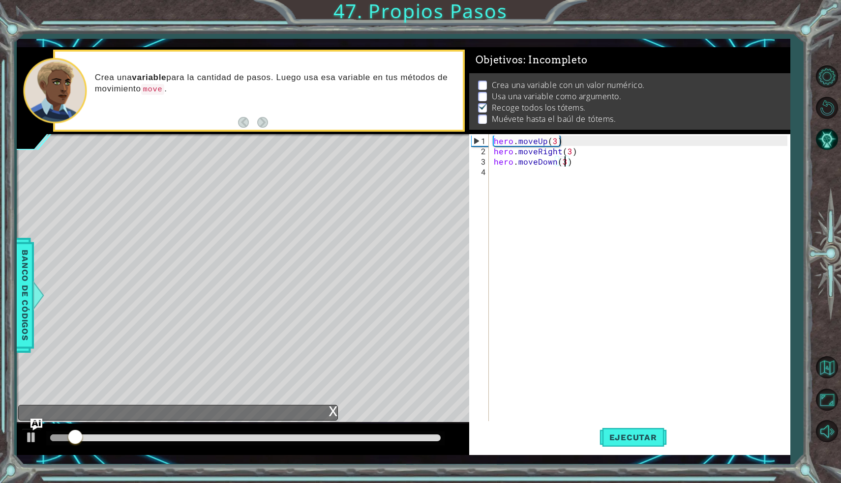
click at [499, 171] on div "hero . moveUp ( 3 ) hero . moveRight ( 3 ) hero . moveDown ( 3 )" at bounding box center [642, 291] width 300 height 310
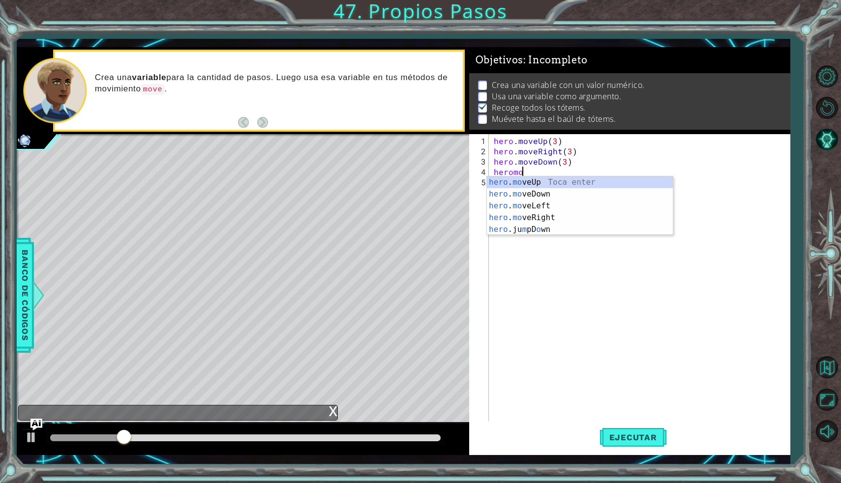
scroll to position [0, 1]
click at [529, 215] on div "hero . move Up Toca enter hero . move Down Toca enter hero . move Left Toca ent…" at bounding box center [580, 211] width 186 height 71
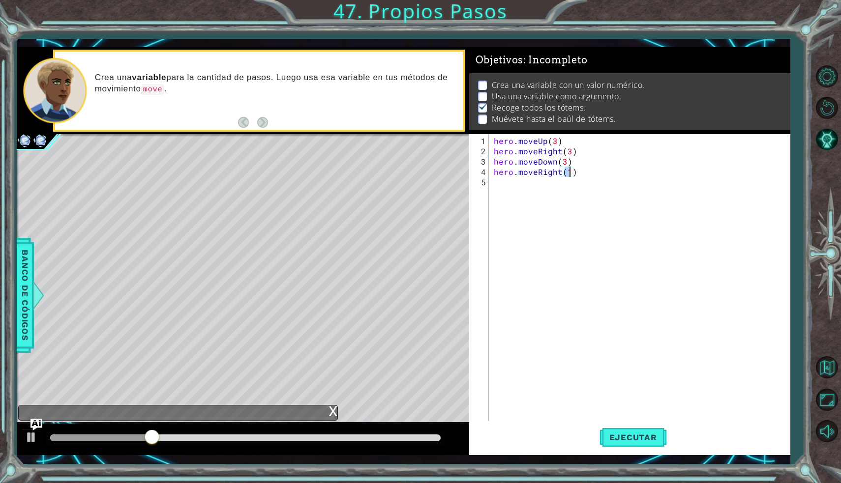
scroll to position [0, 4]
type textarea "hero.moveRight(3)"
click at [615, 430] on button "Ejecutar" at bounding box center [632, 437] width 67 height 32
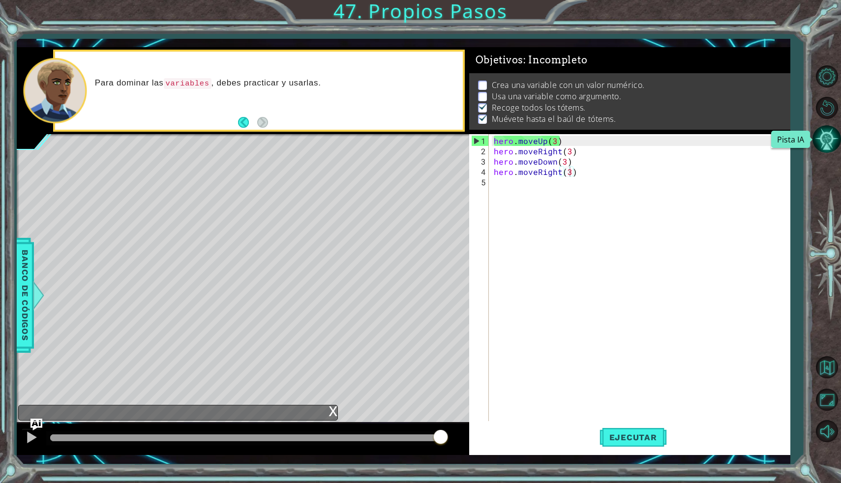
click at [830, 141] on button "Pista IA" at bounding box center [826, 139] width 29 height 29
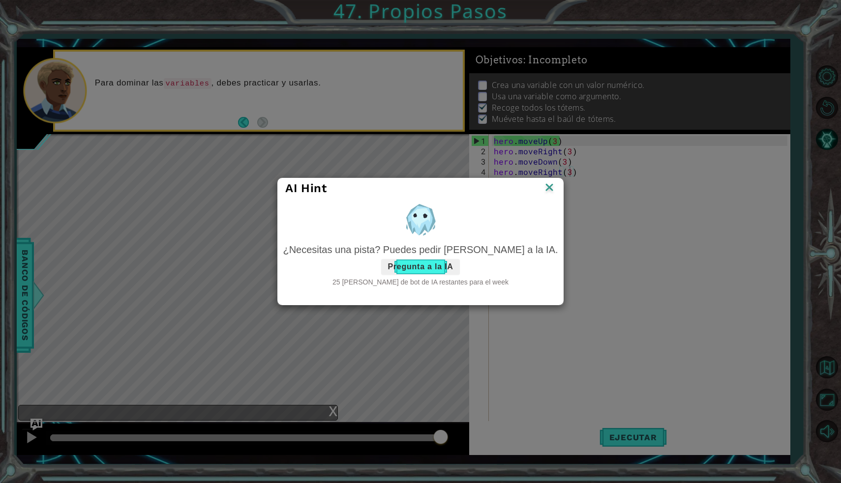
click at [436, 269] on button "Pregunta a la IA" at bounding box center [420, 267] width 78 height 16
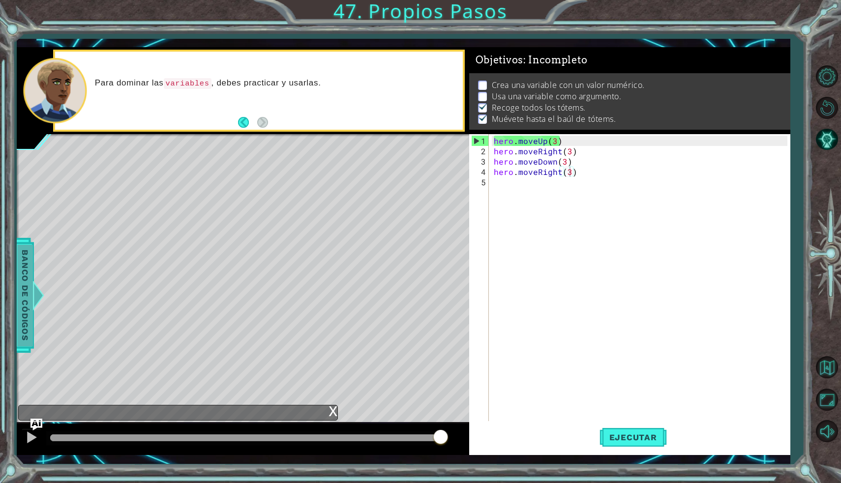
click at [33, 282] on div at bounding box center [38, 295] width 12 height 29
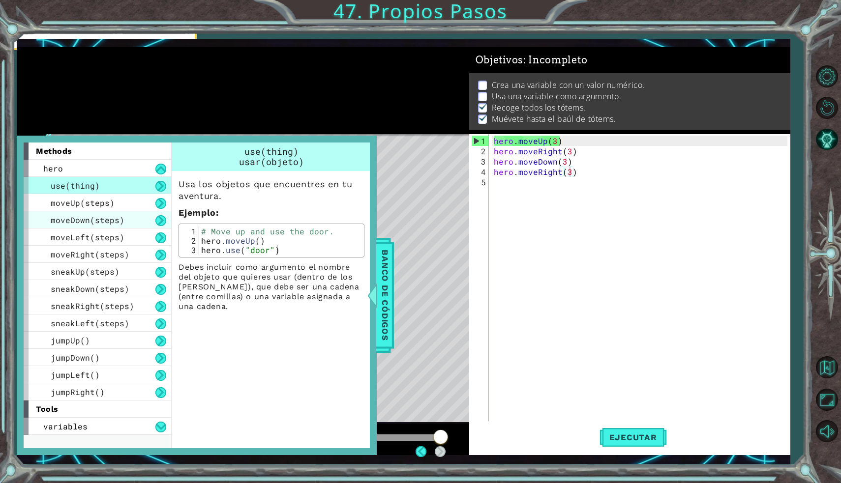
scroll to position [0, 0]
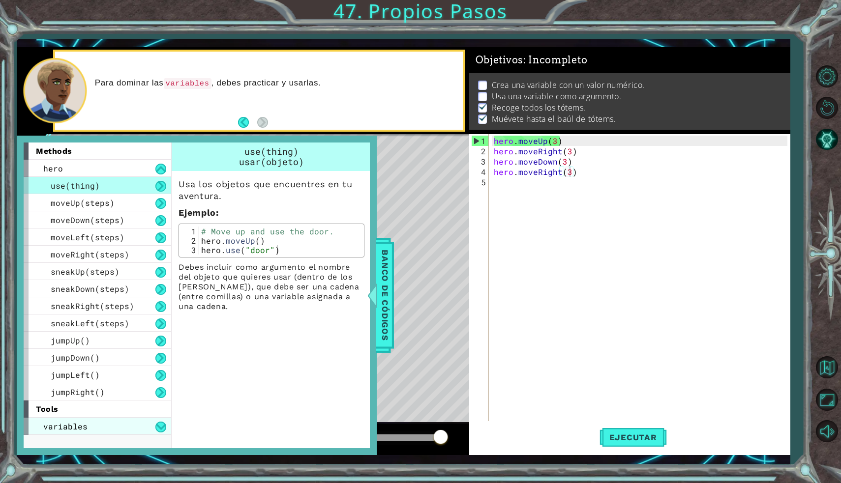
click at [90, 427] on div "variables" at bounding box center [97, 426] width 147 height 17
click at [150, 430] on div "variables" at bounding box center [97, 426] width 147 height 17
drag, startPoint x: 26, startPoint y: 410, endPoint x: 26, endPoint y: 422, distance: 11.8
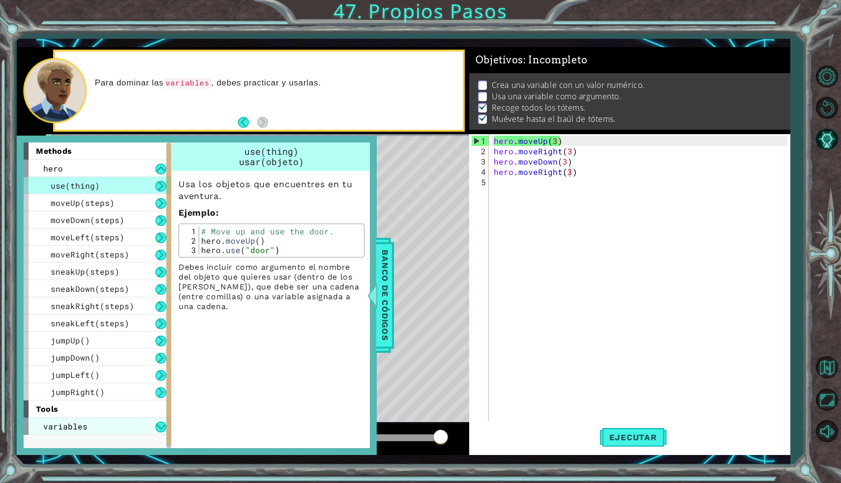
click at [26, 422] on div "methods hero use(thing) moveUp(steps) moveDown(steps) moveLeft(steps) moveRight…" at bounding box center [97, 296] width 147 height 306
click at [153, 429] on div "variables" at bounding box center [97, 426] width 147 height 17
click at [135, 426] on div "variables" at bounding box center [97, 426] width 147 height 17
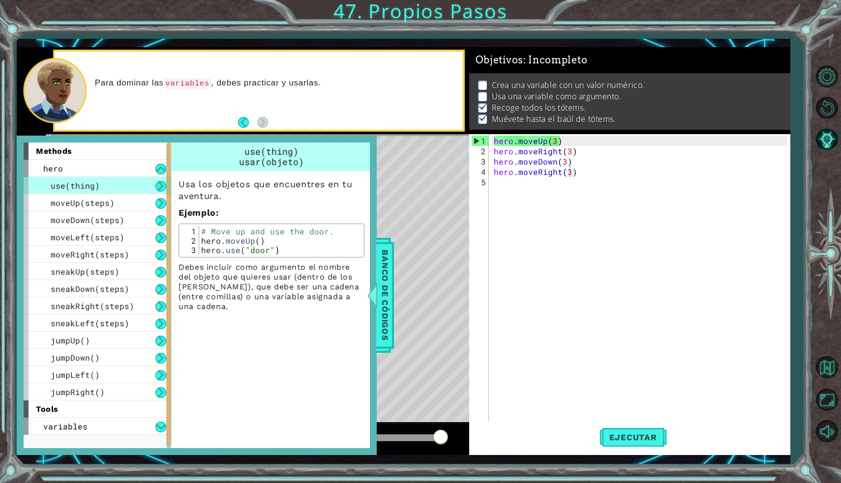
click at [160, 187] on button at bounding box center [160, 186] width 11 height 11
click at [131, 188] on div "use(thing)" at bounding box center [97, 185] width 147 height 17
click at [134, 200] on div "moveUp(steps)" at bounding box center [97, 202] width 147 height 17
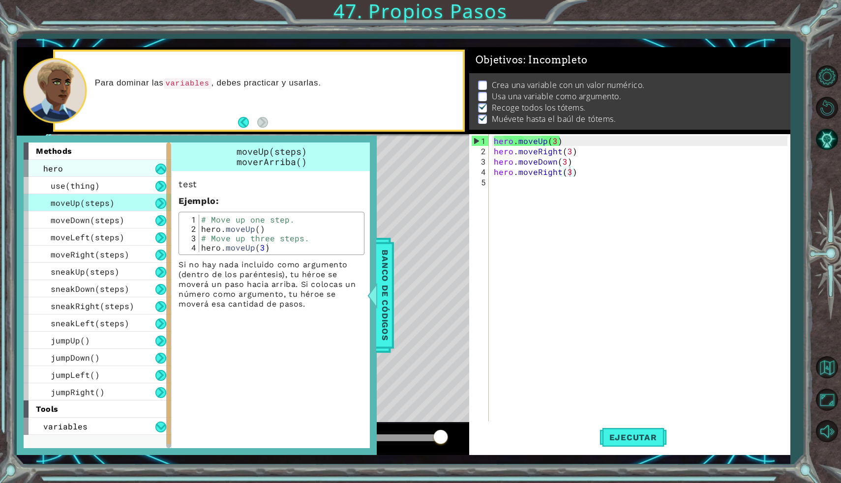
click at [132, 164] on div "hero" at bounding box center [97, 168] width 147 height 17
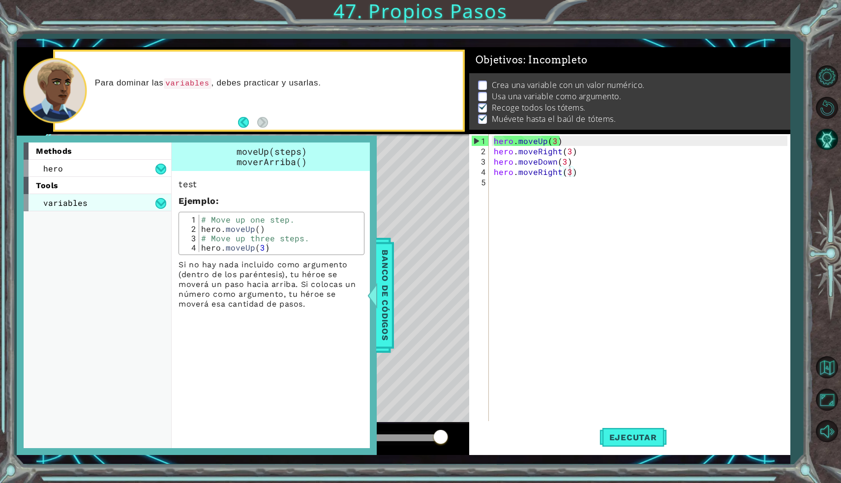
click at [131, 206] on div "variables" at bounding box center [97, 202] width 147 height 17
click at [161, 202] on button at bounding box center [160, 203] width 11 height 11
click at [155, 209] on button at bounding box center [160, 203] width 11 height 11
click at [147, 225] on div "assignment" at bounding box center [97, 219] width 147 height 17
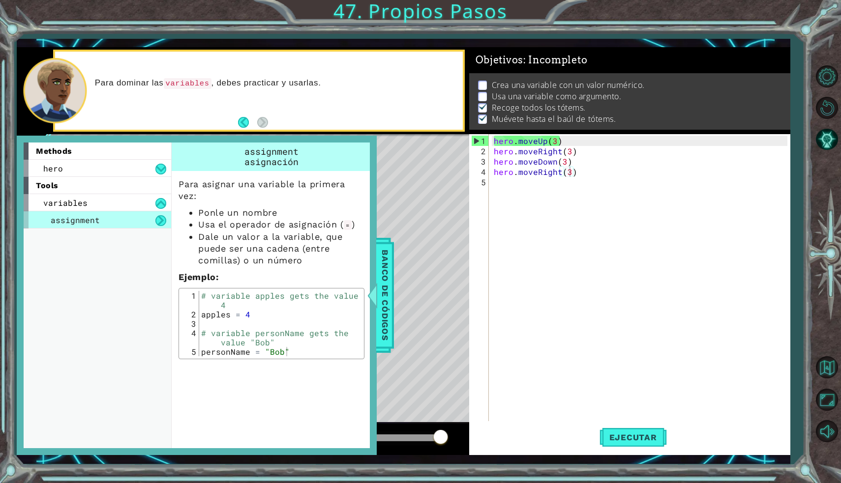
type textarea "# variable apples gets the value 4"
click at [201, 299] on div "# variable apples gets the value 4 apples = 4 # variable personName gets the va…" at bounding box center [280, 337] width 163 height 93
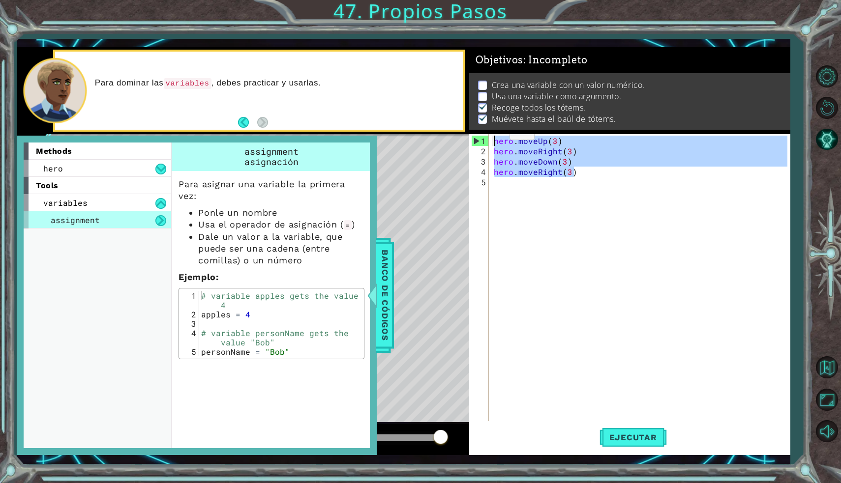
drag, startPoint x: 573, startPoint y: 173, endPoint x: 486, endPoint y: 139, distance: 92.9
click at [486, 139] on div "hero.moveRight(3) 1 2 3 4 5 hero . moveUp ( 3 ) hero . moveRight ( 3 ) hero . m…" at bounding box center [628, 278] width 318 height 289
type textarea "hero.moveUp(3) hero.moveRight(3)"
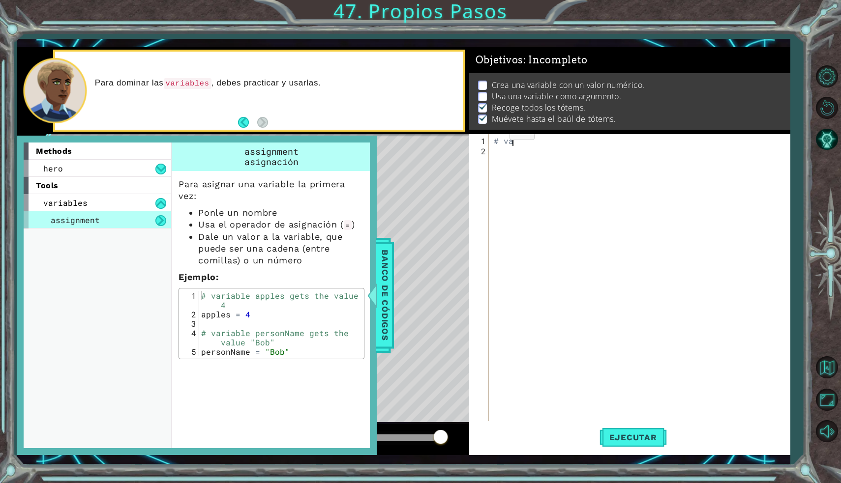
type textarea "#"
click at [146, 222] on div "assignment" at bounding box center [97, 219] width 147 height 17
click at [161, 201] on button at bounding box center [160, 203] width 11 height 11
click at [161, 202] on button at bounding box center [160, 203] width 11 height 11
click at [152, 225] on div "assignment" at bounding box center [97, 219] width 147 height 17
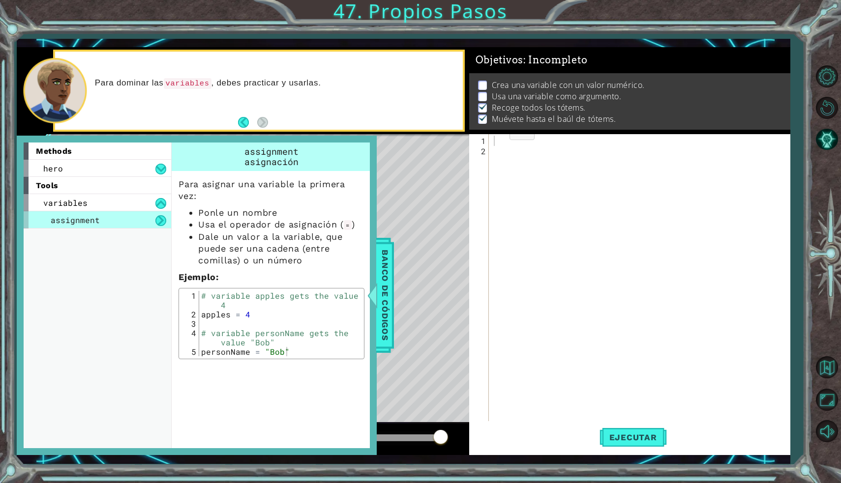
click at [152, 219] on div "assignment" at bounding box center [97, 219] width 147 height 17
click at [376, 290] on div at bounding box center [372, 295] width 12 height 29
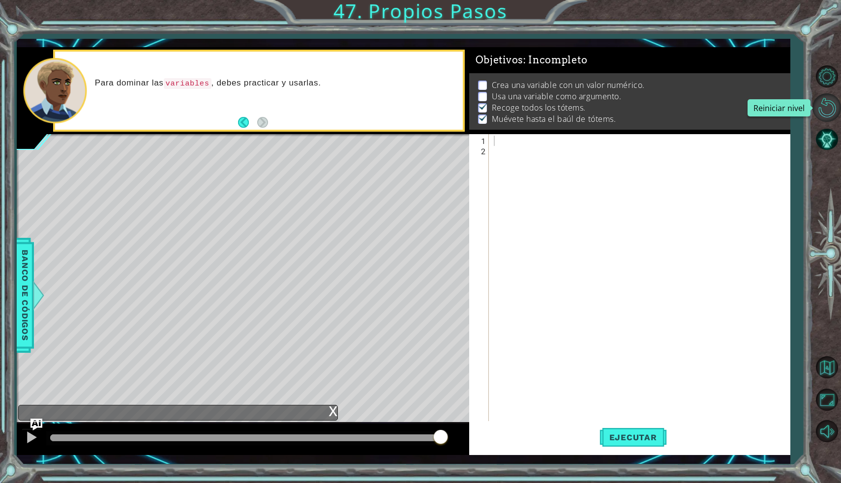
click at [832, 110] on button "Reiniciar nivel" at bounding box center [826, 107] width 29 height 29
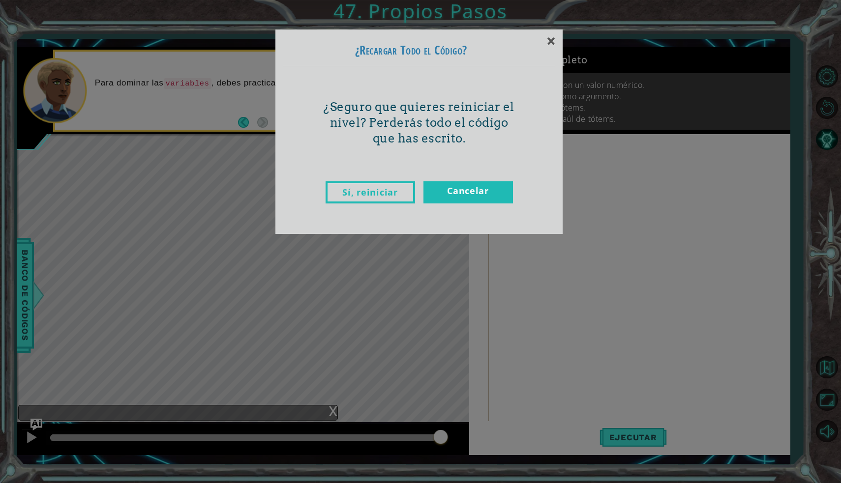
click at [375, 194] on link "Sí, reiniciar" at bounding box center [369, 192] width 89 height 22
